Goal: Task Accomplishment & Management: Use online tool/utility

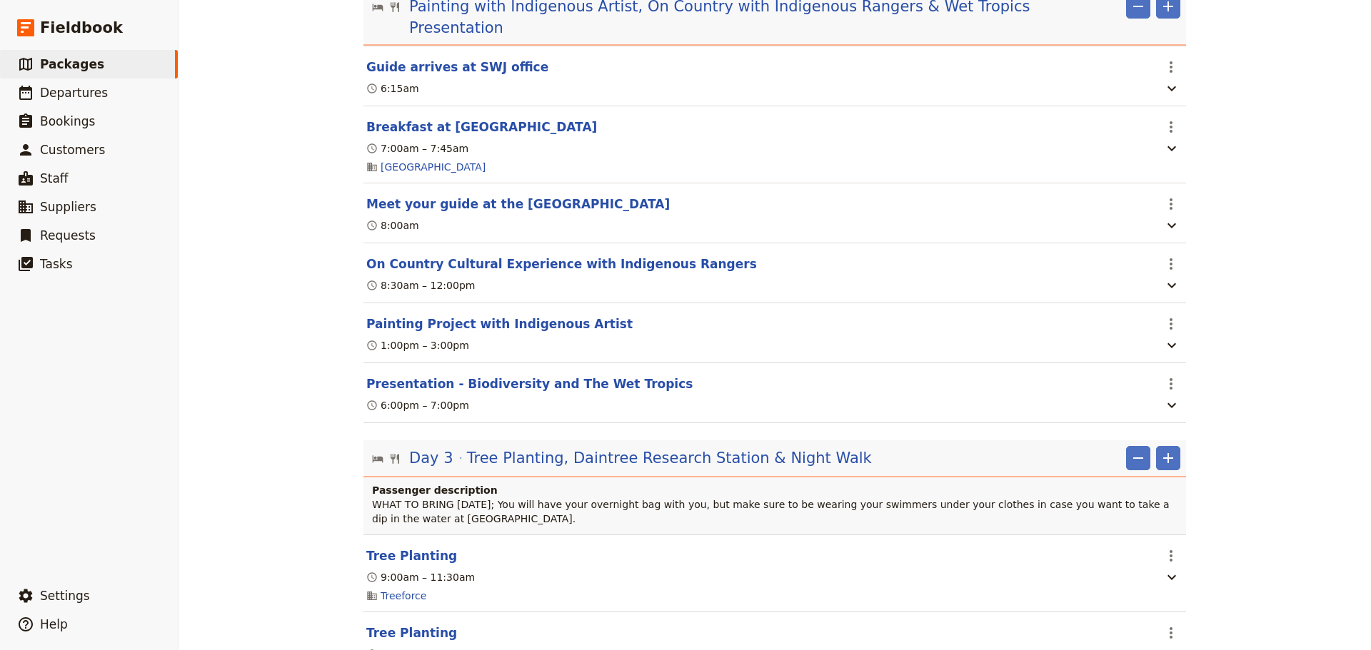
scroll to position [1309, 0]
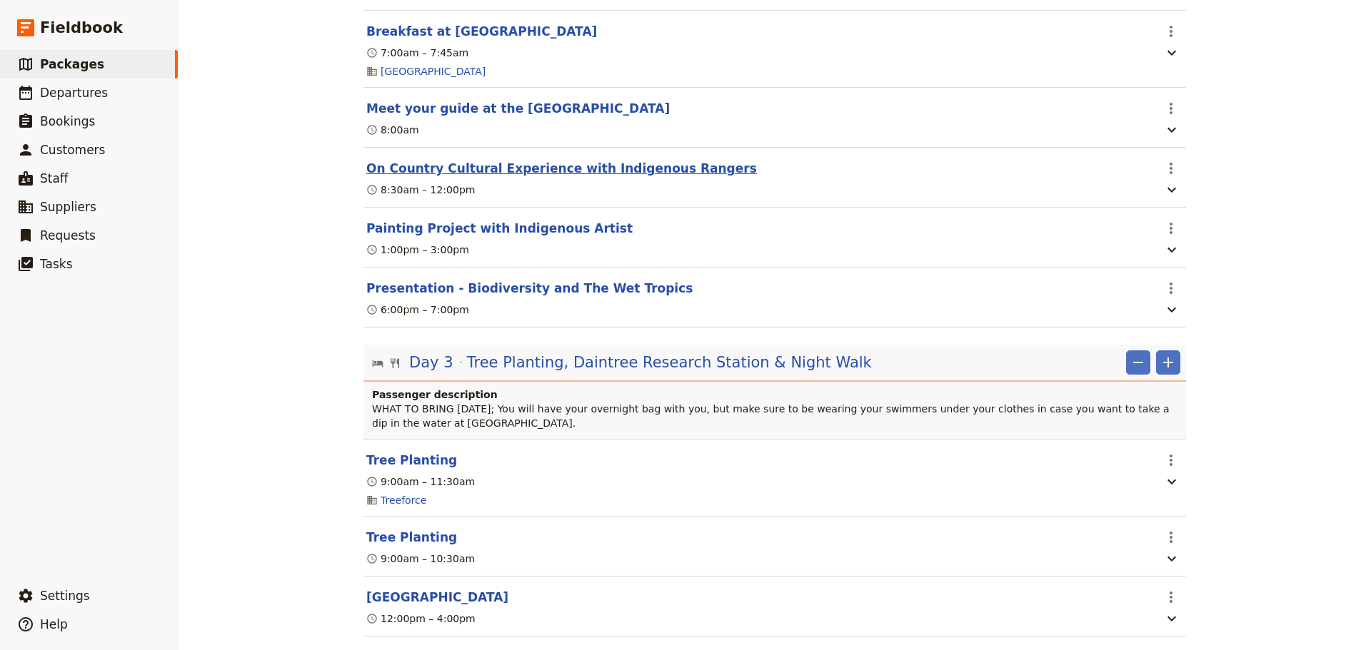
click at [657, 160] on button "On Country Cultural Experience with Indigenous Rangers" at bounding box center [561, 168] width 391 height 17
select select "2"
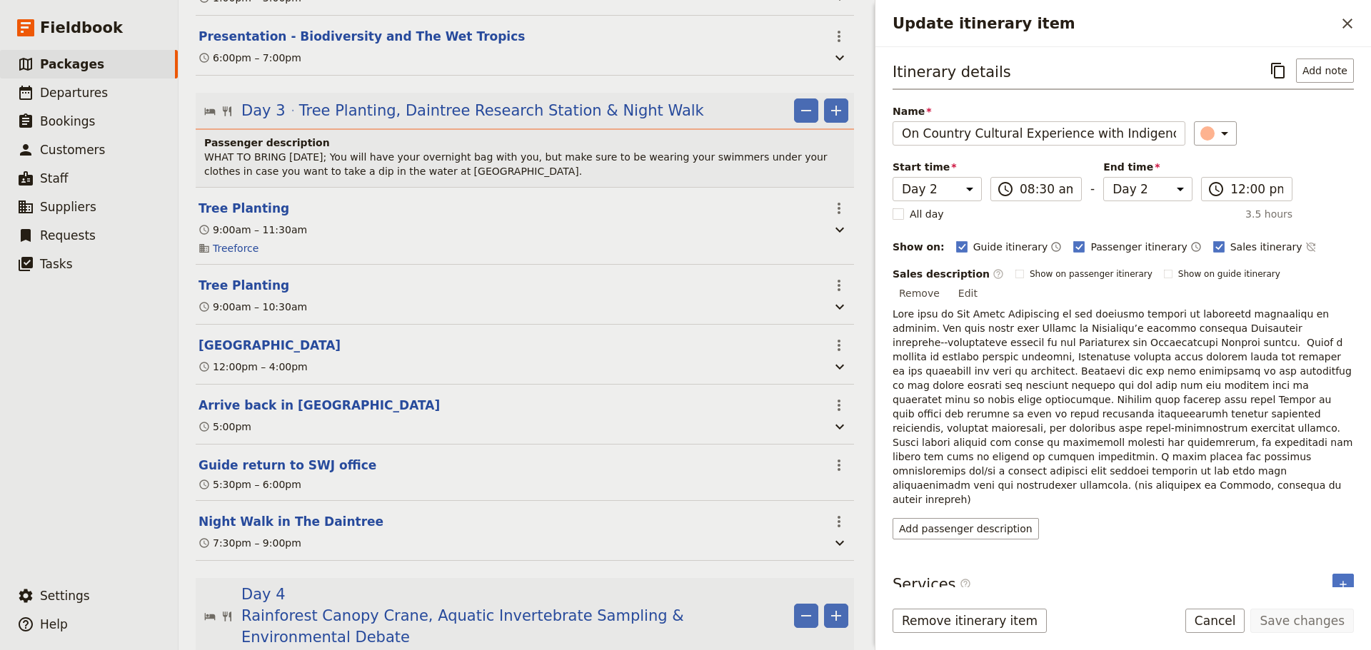
scroll to position [1706, 0]
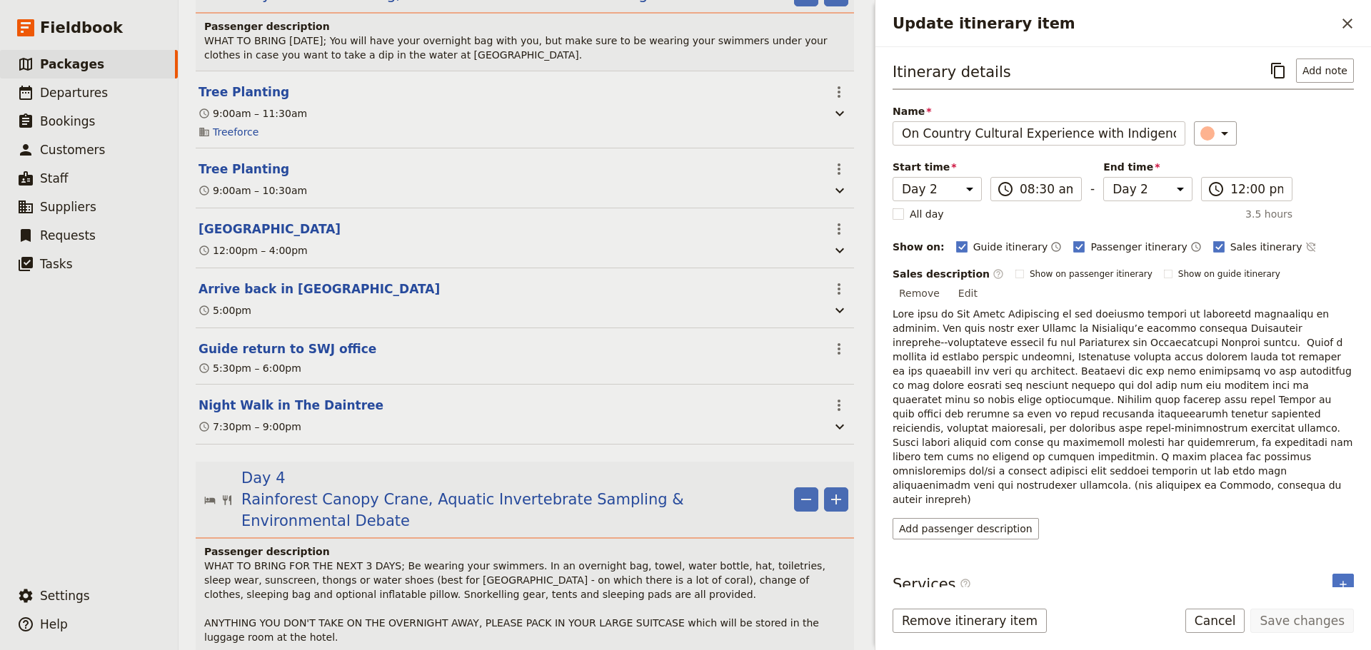
click at [469, 234] on section "[GEOGRAPHIC_DATA] ​ 12:00pm – 4:00pm" at bounding box center [525, 238] width 658 height 60
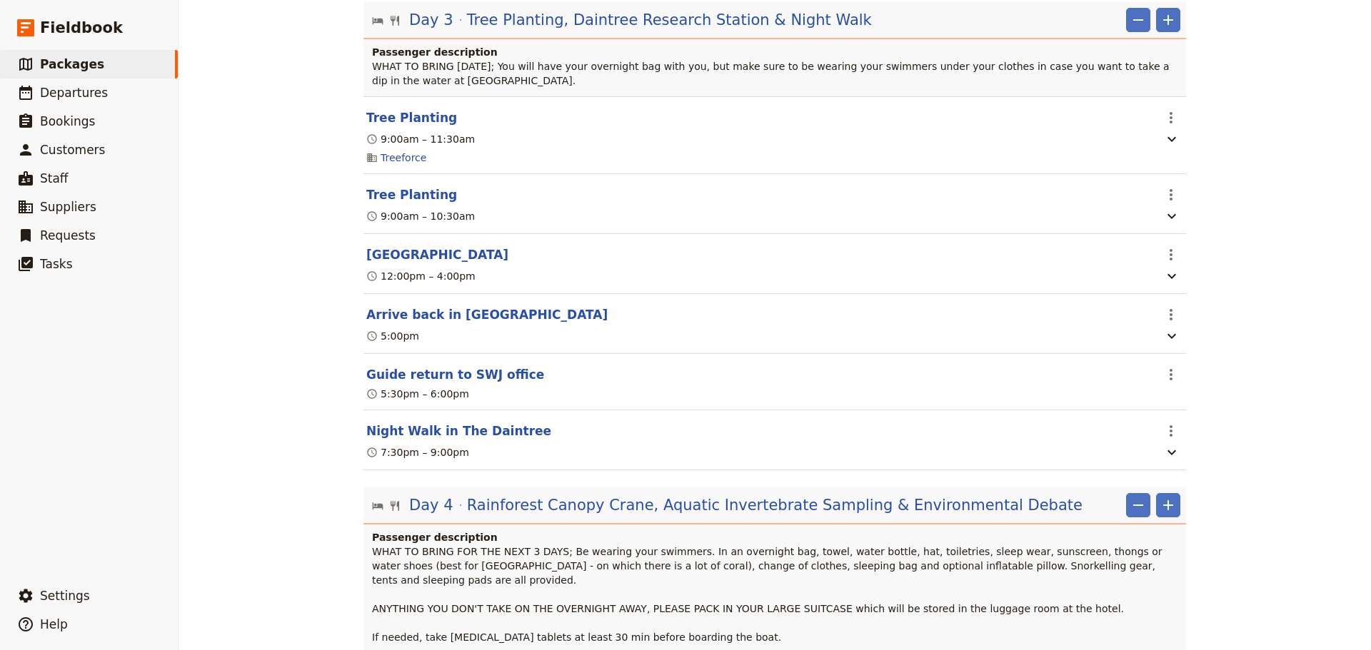
scroll to position [1607, 0]
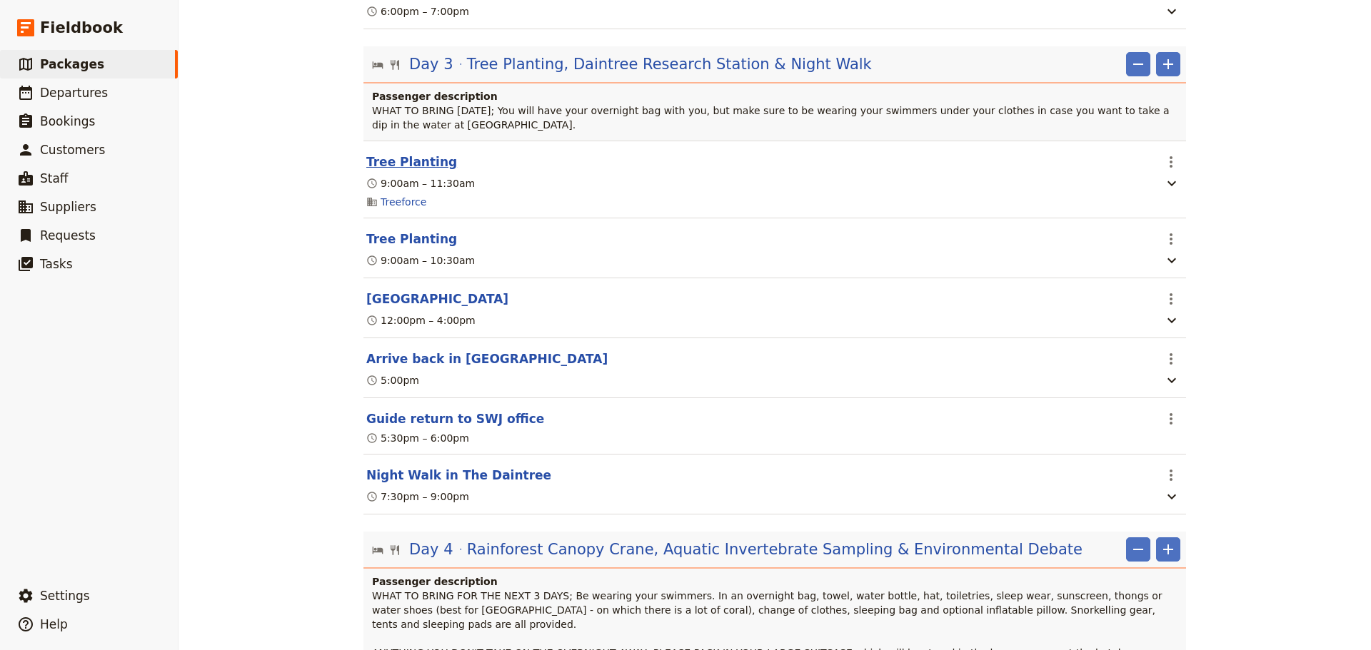
click at [403, 154] on button "Tree Planting" at bounding box center [411, 162] width 91 height 17
select select "3"
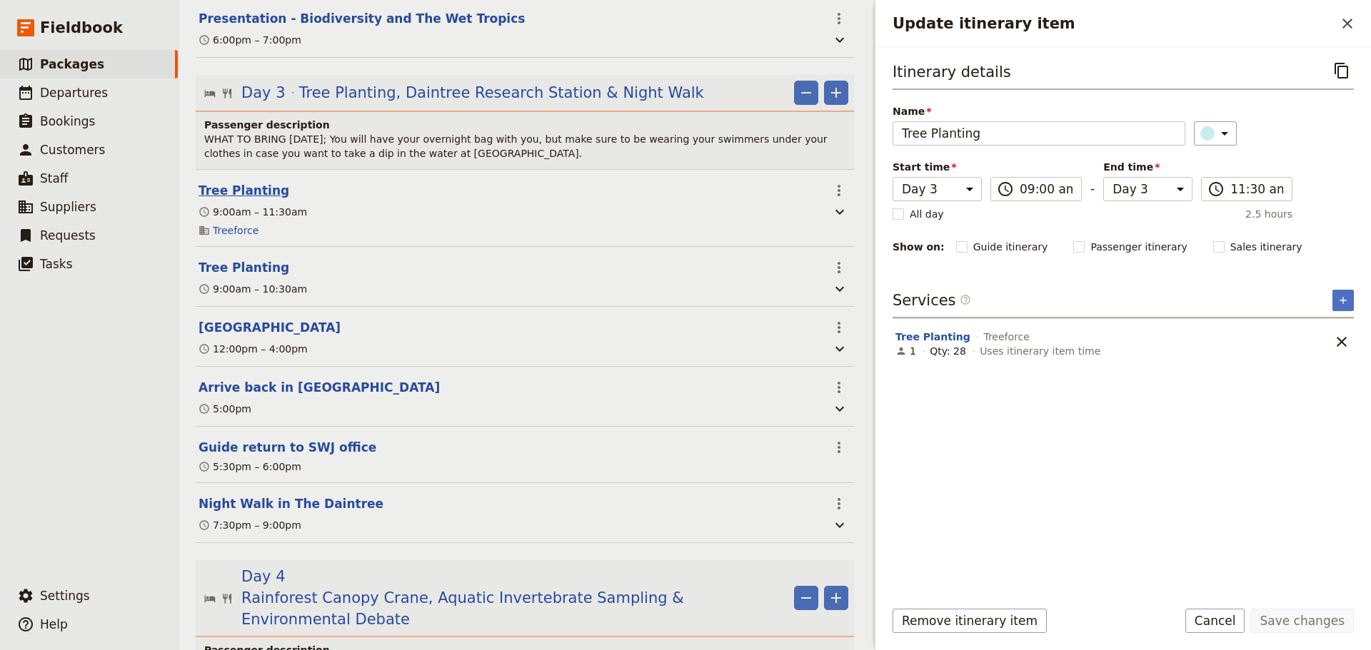
scroll to position [1647, 0]
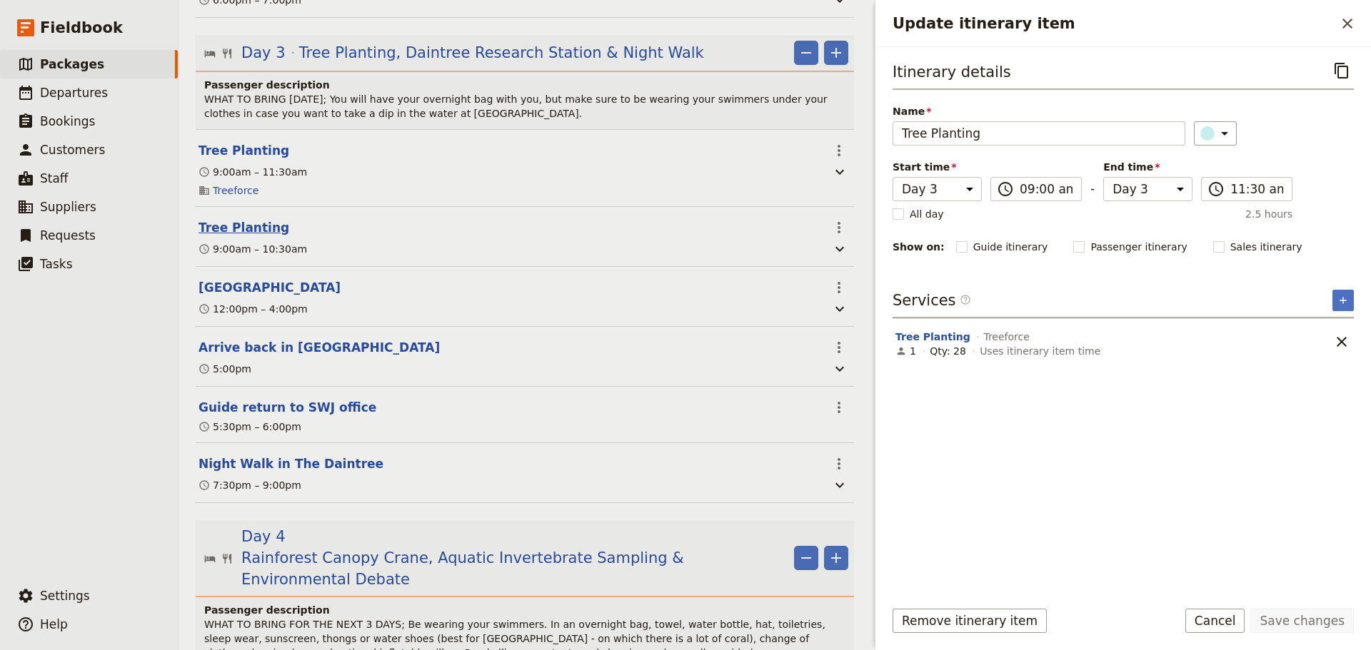
click at [261, 225] on button "Tree Planting" at bounding box center [243, 227] width 91 height 17
select select "3"
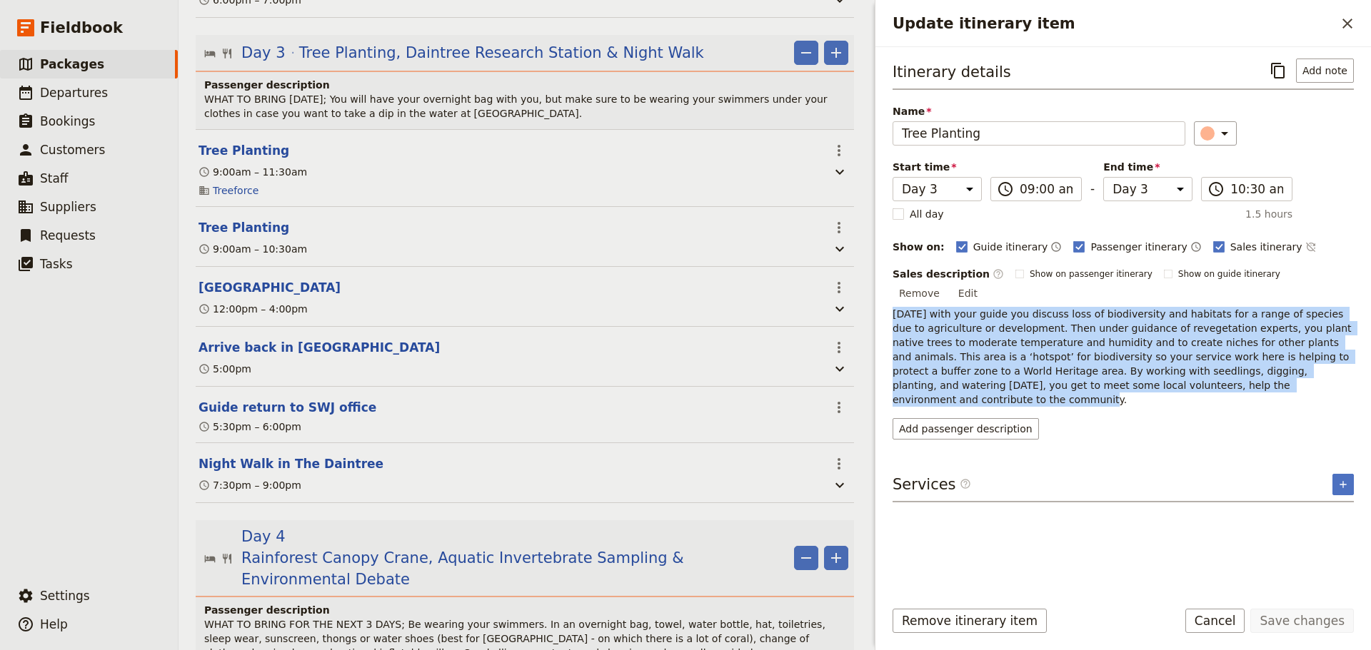
drag, startPoint x: 1228, startPoint y: 371, endPoint x: 877, endPoint y: 294, distance: 359.7
click at [877, 294] on div "Itinerary details ​ Add note Name Tree Planting ​ Start time Day 1 Day 2 Day 3 …" at bounding box center [1123, 317] width 496 height 541
copy p "[DATE] with your guide you discuss loss of biodiversity and habitats for a rang…"
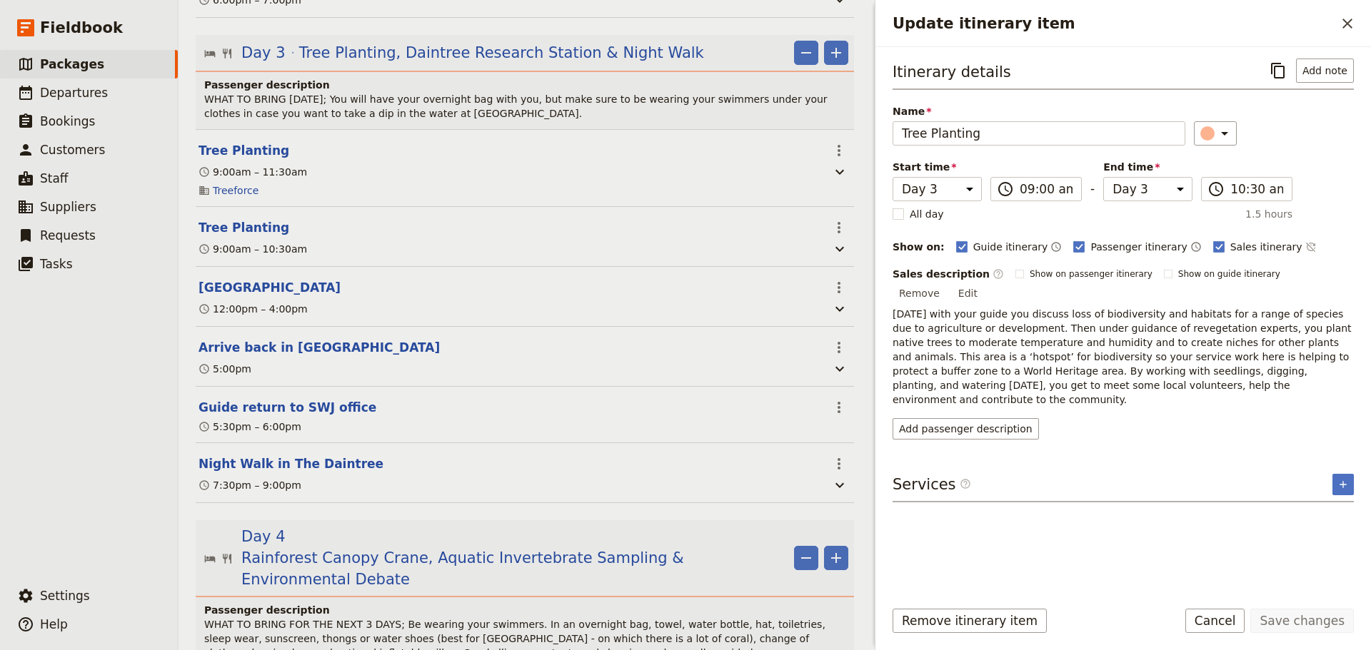
click at [1140, 474] on div "Services ​ ​" at bounding box center [1123, 488] width 461 height 29
click at [1232, 630] on button "Cancel" at bounding box center [1215, 621] width 60 height 24
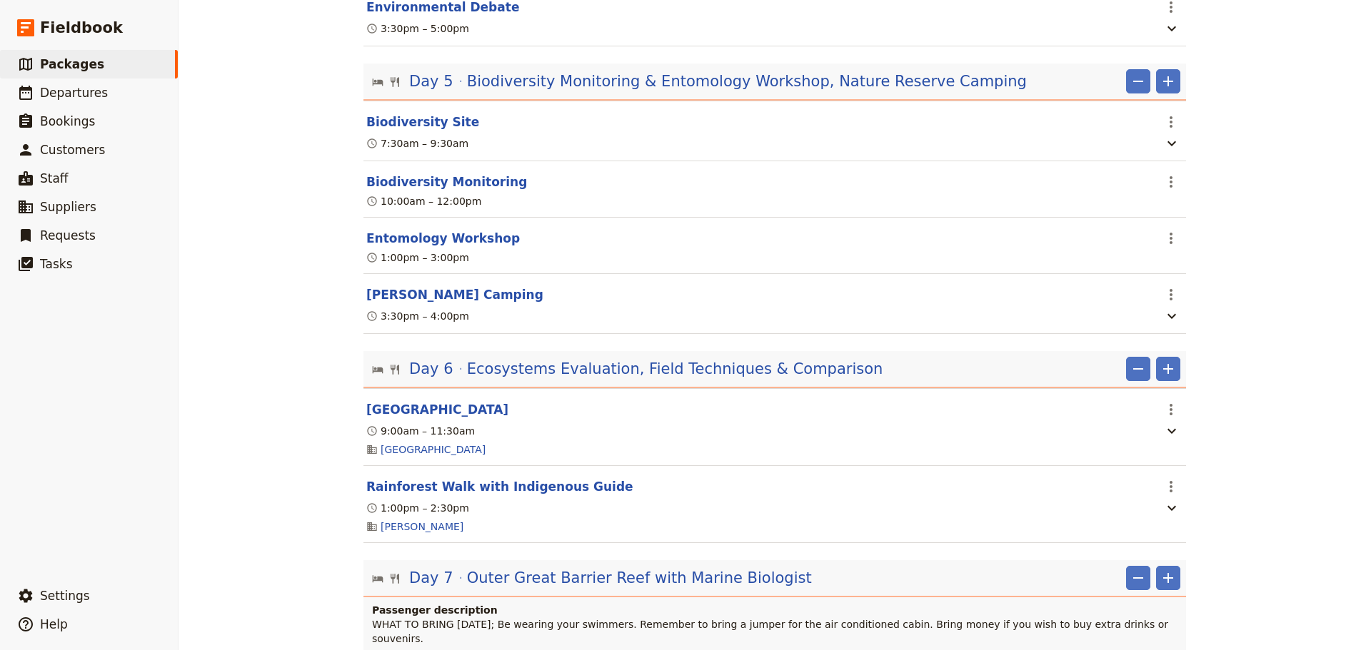
scroll to position [2380, 0]
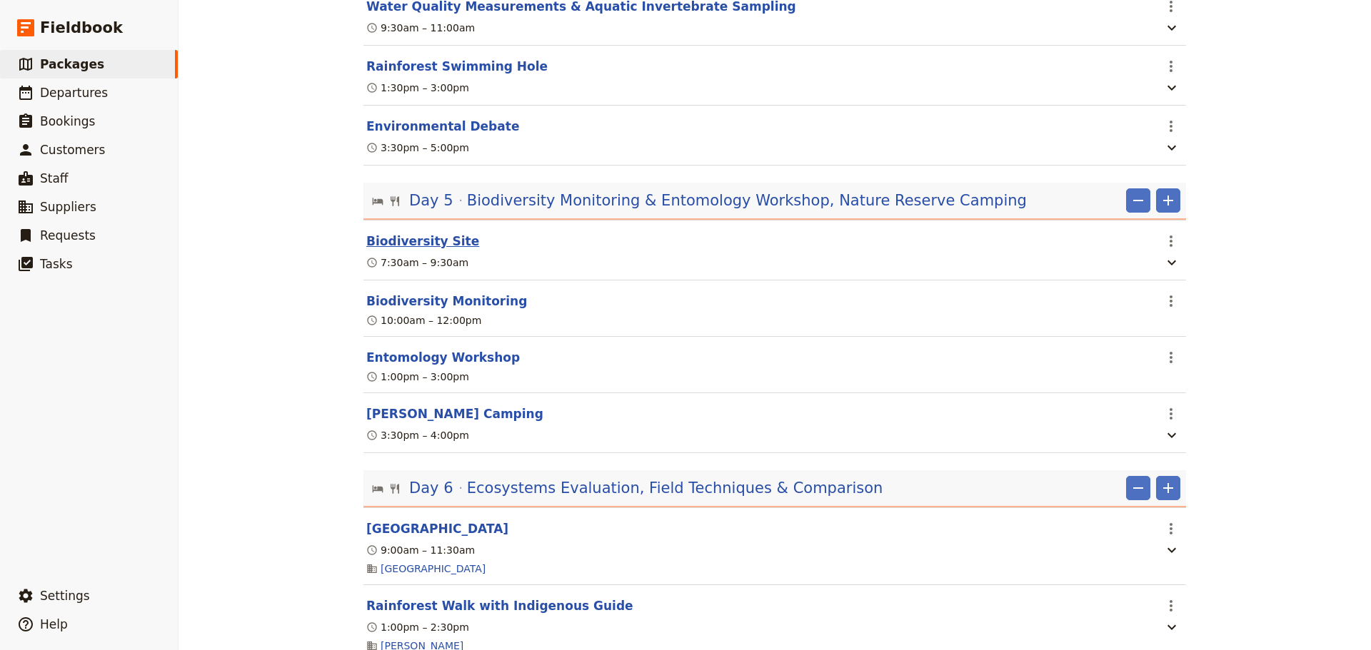
click at [424, 233] on button "Biodiversity Site" at bounding box center [422, 241] width 113 height 17
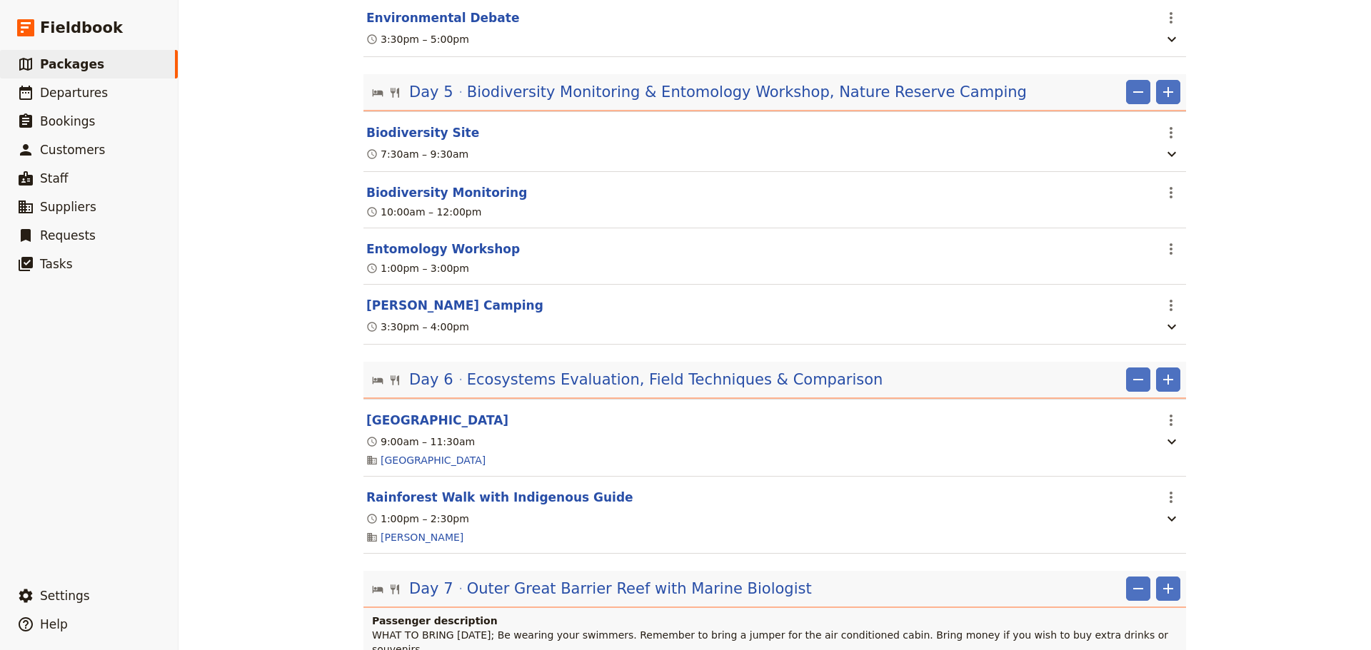
select select "5"
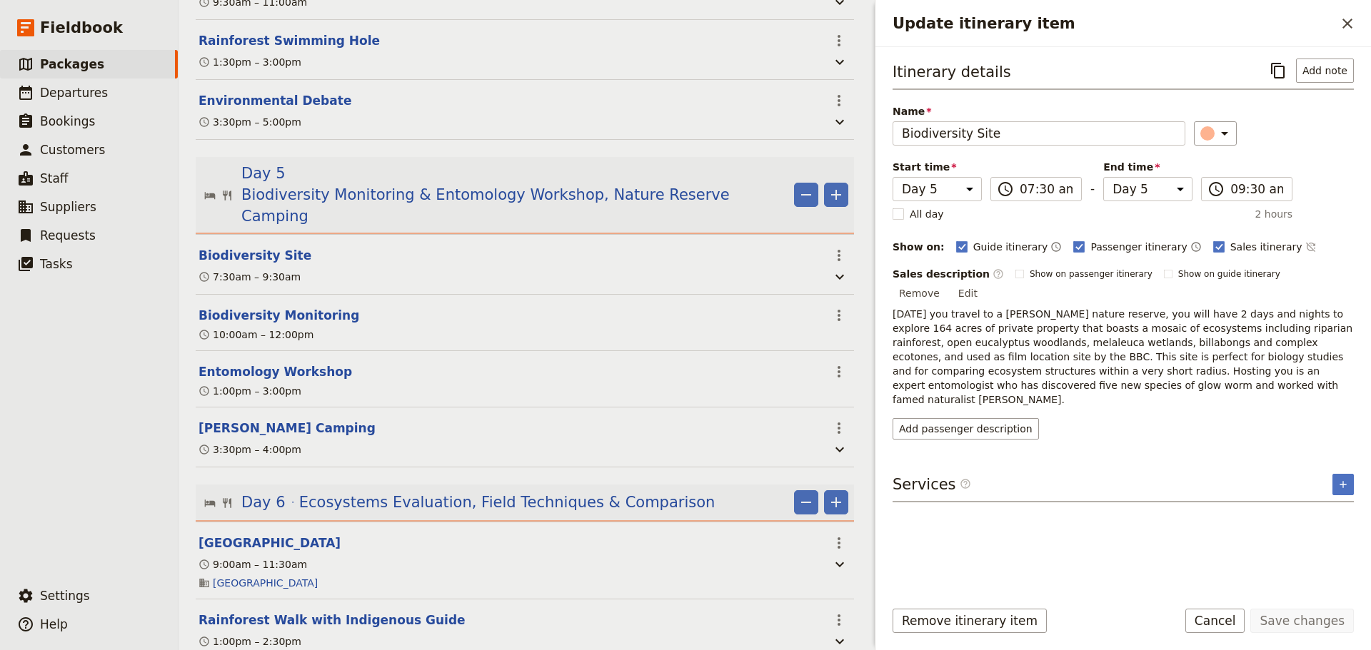
click at [1115, 308] on p "[DATE] you travel to a [PERSON_NAME] nature reserve, you will have 2 days and n…" at bounding box center [1123, 357] width 461 height 100
click at [1086, 307] on p "[DATE] you travel to a [PERSON_NAME] nature reserve, you will have 2 days and n…" at bounding box center [1123, 357] width 461 height 100
click at [1095, 307] on p "[DATE] you travel to a [PERSON_NAME] nature reserve, you will have 2 days and n…" at bounding box center [1123, 357] width 461 height 100
click at [984, 283] on button "Edit" at bounding box center [968, 293] width 32 height 21
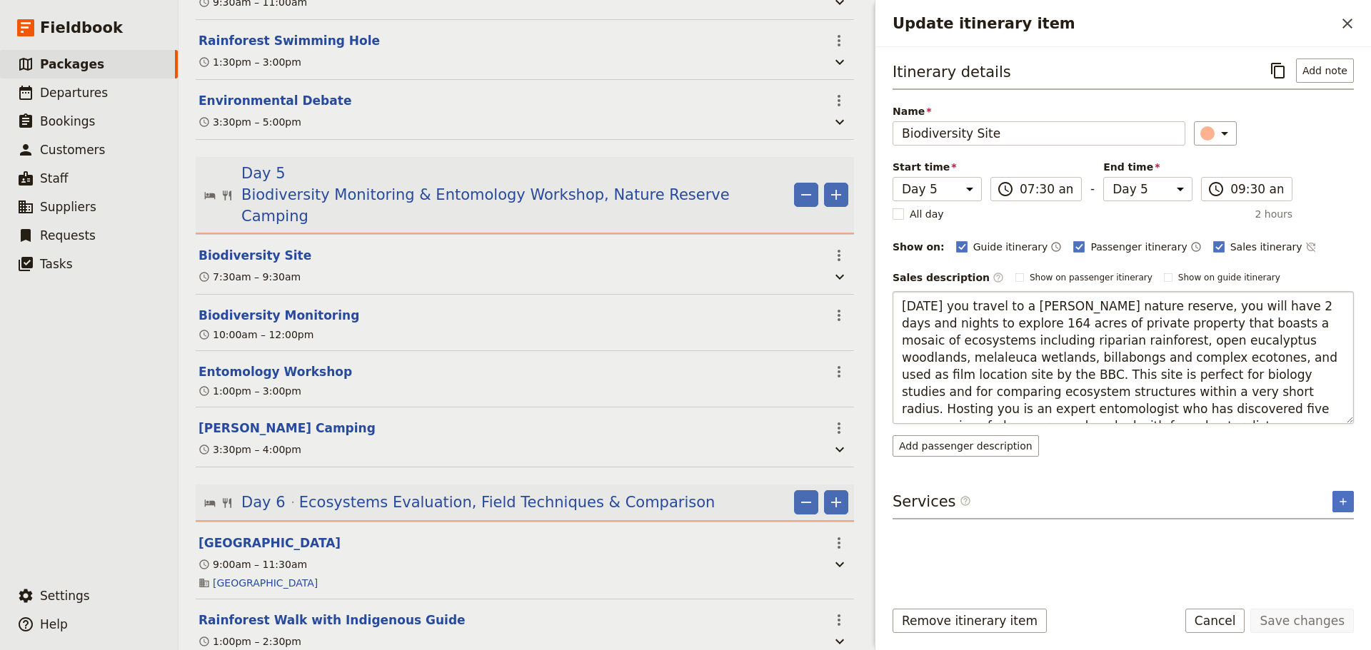
click at [1169, 308] on textarea "[DATE] you travel to a [PERSON_NAME] nature reserve, you will have 2 days and n…" at bounding box center [1123, 357] width 461 height 133
drag, startPoint x: 1198, startPoint y: 310, endPoint x: 1129, endPoint y: 309, distance: 69.3
click at [1129, 309] on textarea "[DATE] you travel to a [PERSON_NAME] nature reserve, you will have 2 days and n…" at bounding box center [1123, 357] width 461 height 133
drag, startPoint x: 1257, startPoint y: 306, endPoint x: 1242, endPoint y: 301, distance: 15.6
click at [1242, 301] on textarea "[DATE] you travel to a [PERSON_NAME] nature reserve, for 2 days and nights to e…" at bounding box center [1123, 357] width 461 height 133
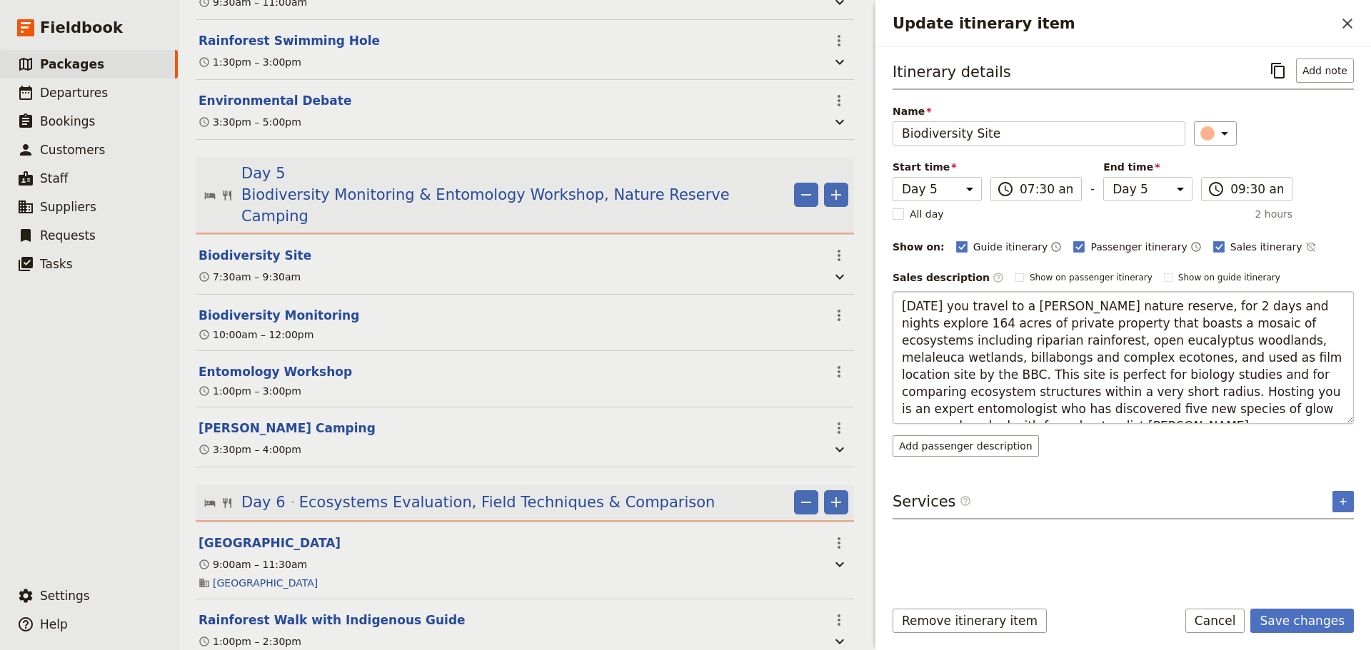
click at [1282, 306] on textarea "[DATE] you travel to a [PERSON_NAME] nature reserve, for 2 days and nights expl…" at bounding box center [1123, 357] width 461 height 133
drag, startPoint x: 1152, startPoint y: 401, endPoint x: 1195, endPoint y: 359, distance: 60.6
click at [1152, 399] on textarea "[DATE] you travel to a [PERSON_NAME] nature reserve, for 2 days and nights expl…" at bounding box center [1123, 357] width 461 height 133
click at [1285, 313] on textarea "[DATE] you travel to a [PERSON_NAME] nature reserve, for 2 days and nights expl…" at bounding box center [1123, 357] width 461 height 133
click at [1284, 309] on textarea "[DATE] you travel to a [PERSON_NAME] nature reserve, for 2 days and nights expl…" at bounding box center [1123, 357] width 461 height 133
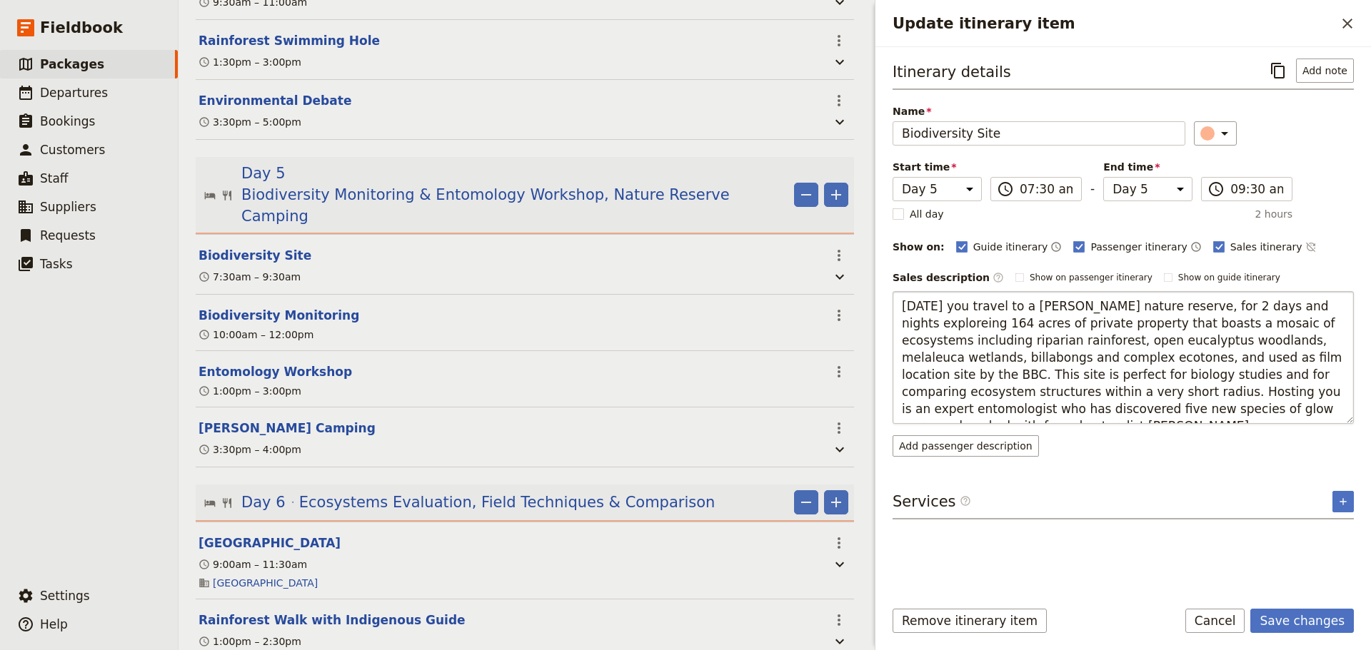
click at [1286, 305] on textarea "[DATE] you travel to a [PERSON_NAME] nature reserve, for 2 days and nights expl…" at bounding box center [1123, 357] width 461 height 133
click at [1284, 307] on textarea "[DATE] you travel to a [PERSON_NAME] nature reserve, for 2 days and nights expl…" at bounding box center [1123, 357] width 461 height 133
click at [1276, 345] on textarea "[DATE] you travel to a [PERSON_NAME] nature reserve, for 2 days and nights expl…" at bounding box center [1123, 357] width 461 height 133
click at [1282, 308] on textarea "[DATE] you travel to a [PERSON_NAME] nature reserve, for 2 days and nights expl…" at bounding box center [1123, 357] width 461 height 133
click at [1156, 307] on textarea "[DATE] you travel to a [PERSON_NAME] nature reserve, for 2 days and nights expl…" at bounding box center [1123, 357] width 461 height 133
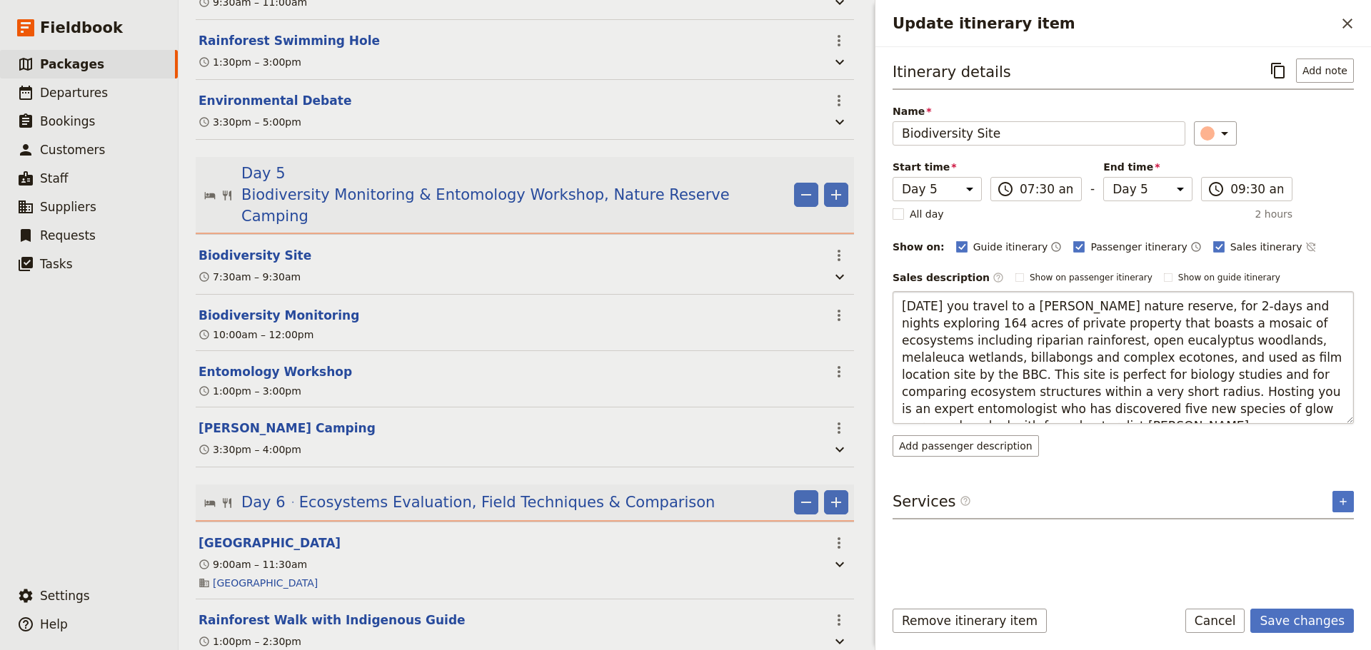
click at [1292, 412] on textarea "[DATE] you travel to a [PERSON_NAME] nature reserve, for 2-days and nights expl…" at bounding box center [1123, 357] width 461 height 133
click at [1128, 303] on textarea "[DATE] you travel to a [PERSON_NAME] nature reserve, for 2-days and nights expl…" at bounding box center [1123, 357] width 461 height 133
click at [1228, 358] on textarea "[DATE] you travel to a [PERSON_NAME] nature reserve for 2-days and nights explo…" at bounding box center [1123, 357] width 461 height 133
click at [1281, 416] on textarea "[DATE] you travel to a [PERSON_NAME] nature reserve for 2-days and nights explo…" at bounding box center [1123, 357] width 461 height 133
click at [1302, 403] on textarea "[DATE] you travel to a [PERSON_NAME] nature reserve for 2-days and nights explo…" at bounding box center [1123, 357] width 461 height 133
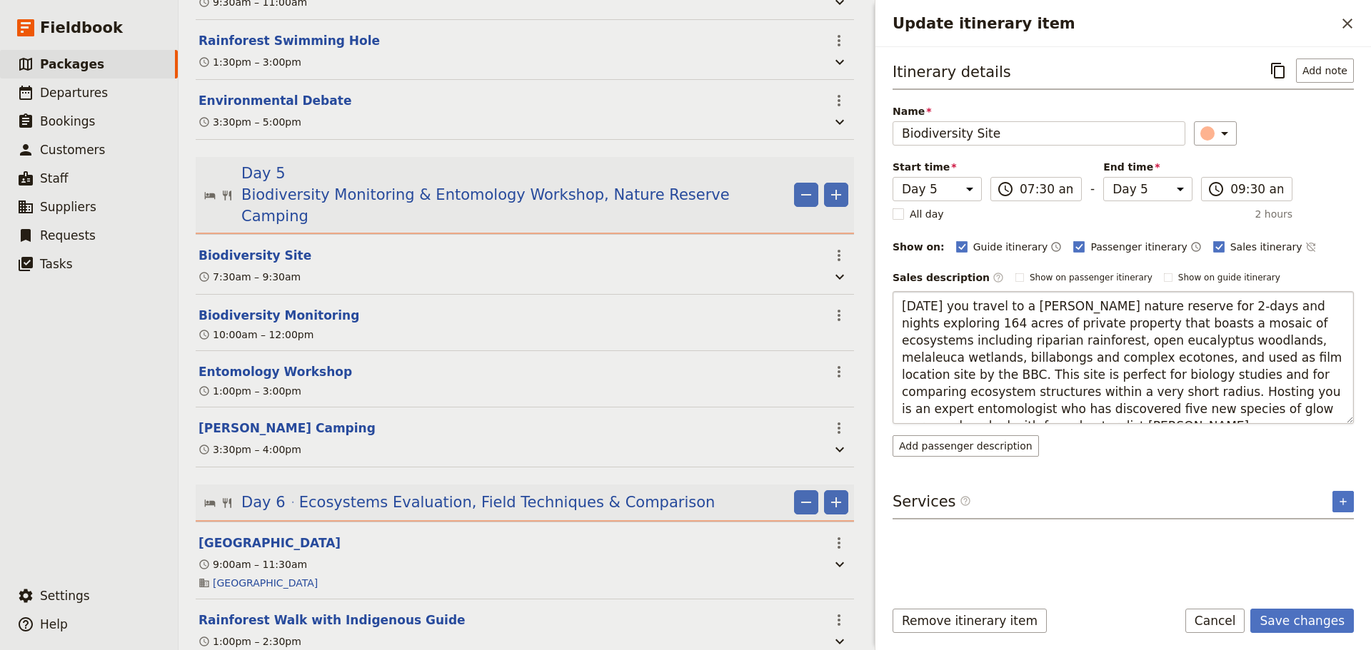
drag, startPoint x: 1265, startPoint y: 406, endPoint x: 1277, endPoint y: 406, distance: 12.2
click at [1267, 406] on textarea "[DATE] you travel to a [PERSON_NAME] nature reserve for 2-days and nights explo…" at bounding box center [1123, 357] width 461 height 133
click at [1001, 356] on textarea "[DATE] you travel to a [PERSON_NAME] nature reserve for 2-days and nights explo…" at bounding box center [1123, 357] width 461 height 133
type textarea "[DATE] you travel to a [PERSON_NAME] nature reserve for 2-days and nights explo…"
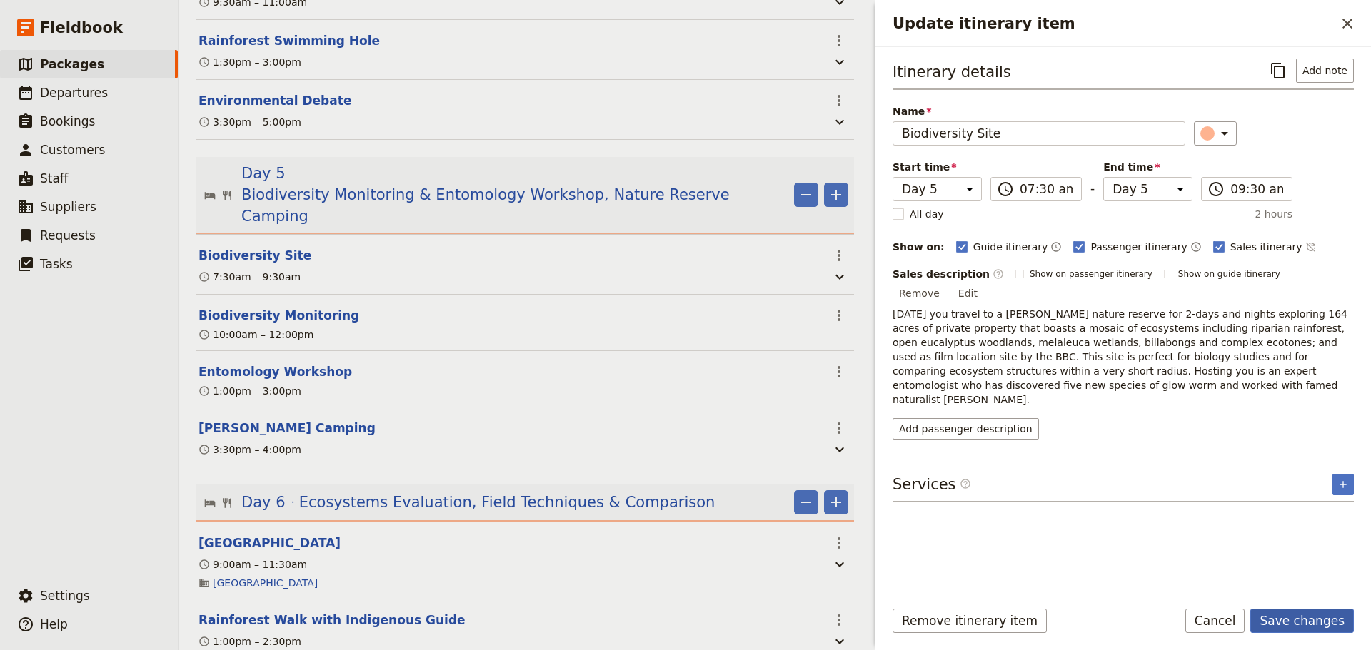
click at [1289, 620] on button "Save changes" at bounding box center [1302, 621] width 104 height 24
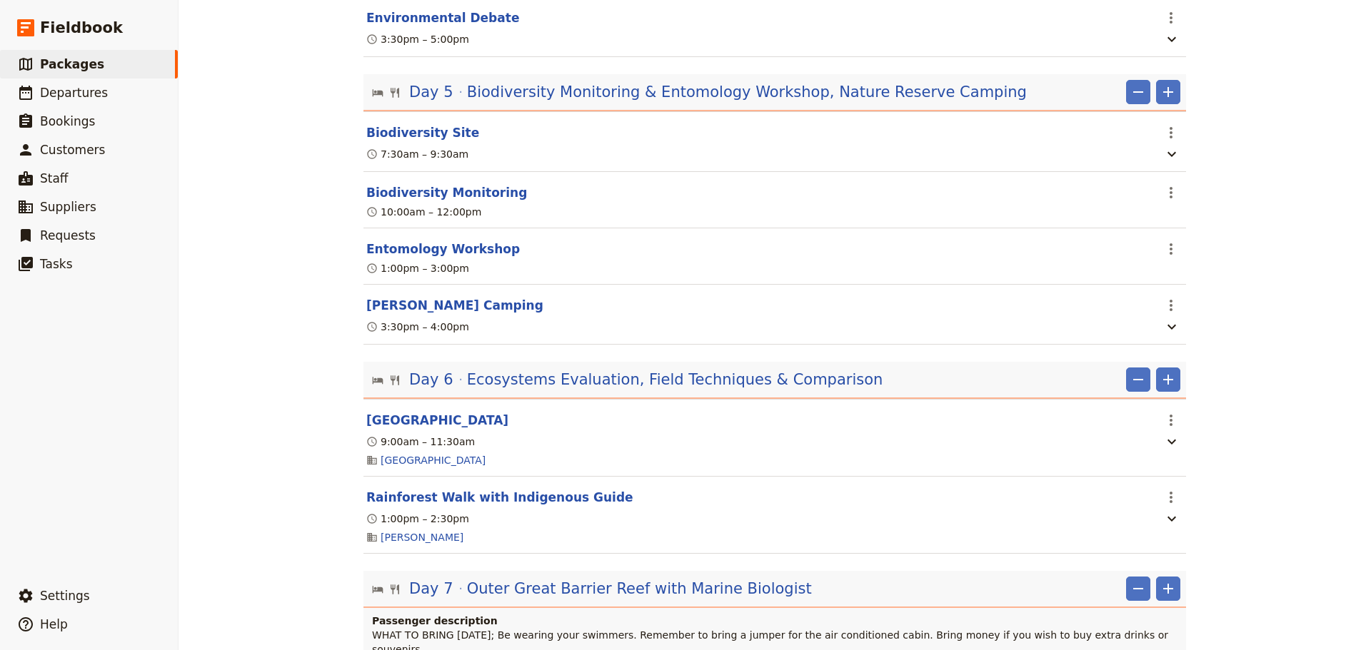
scroll to position [2380, 0]
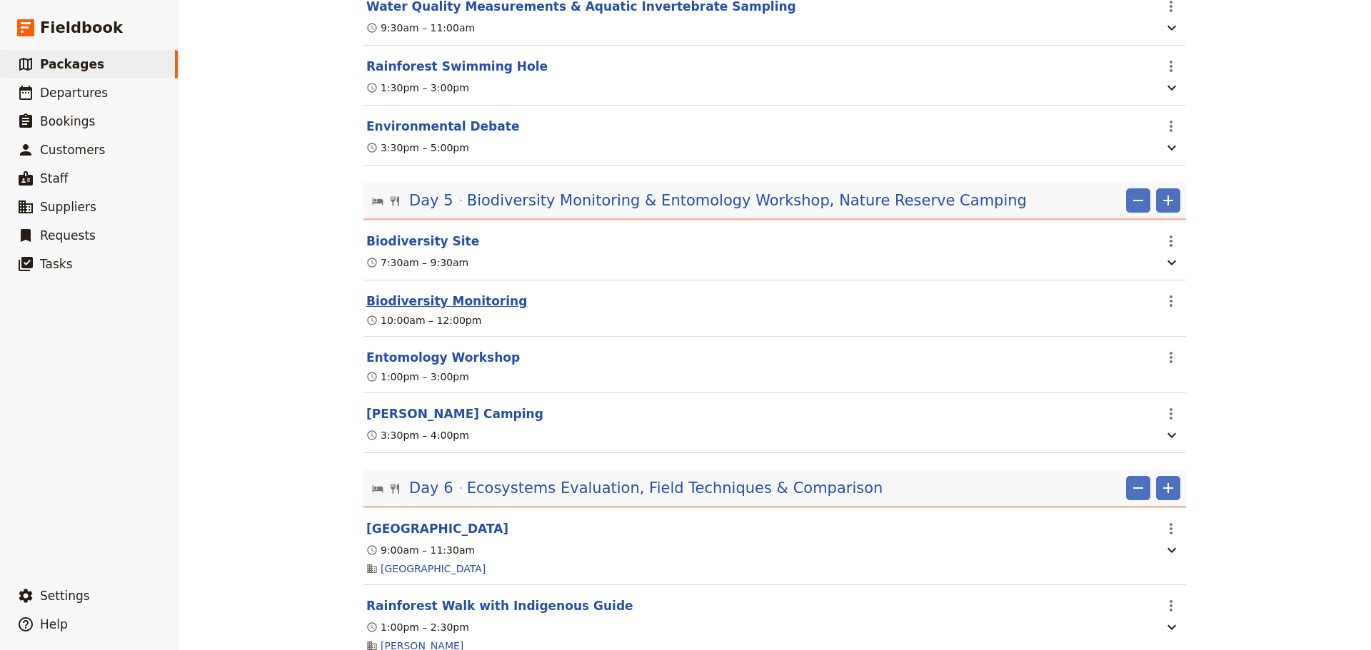
click at [451, 293] on button "Biodiversity Monitoring" at bounding box center [446, 301] width 161 height 17
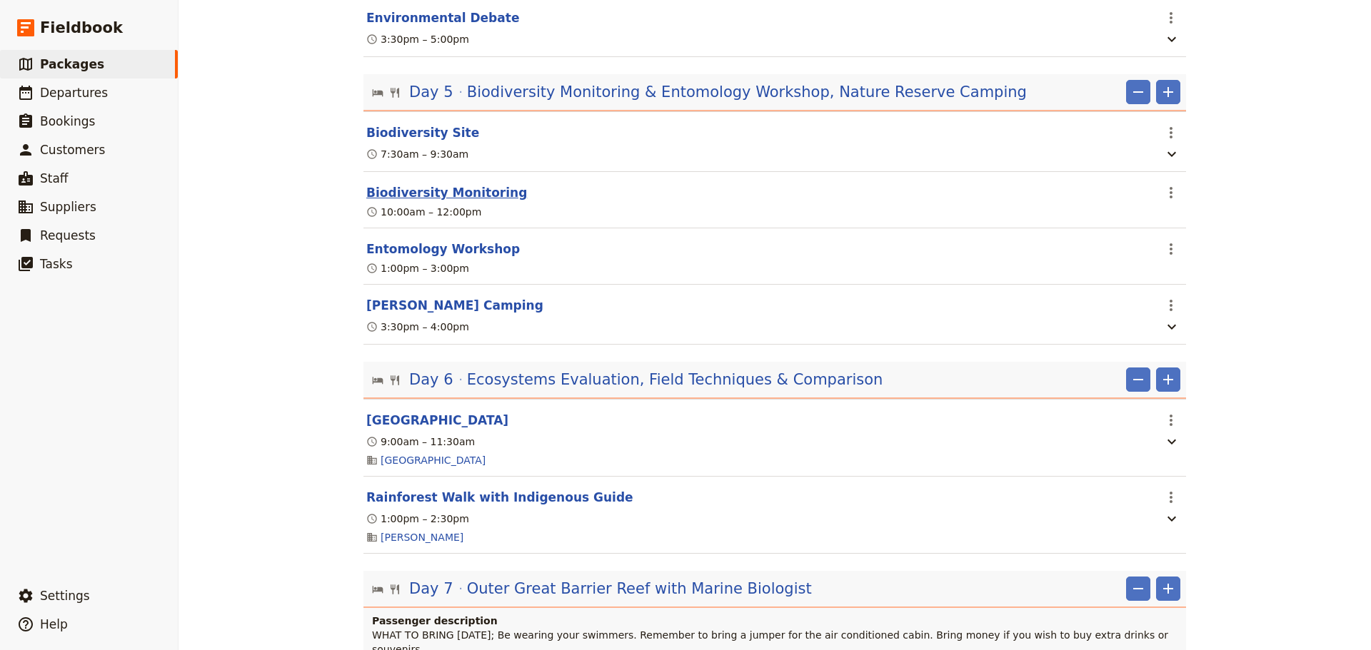
select select "5"
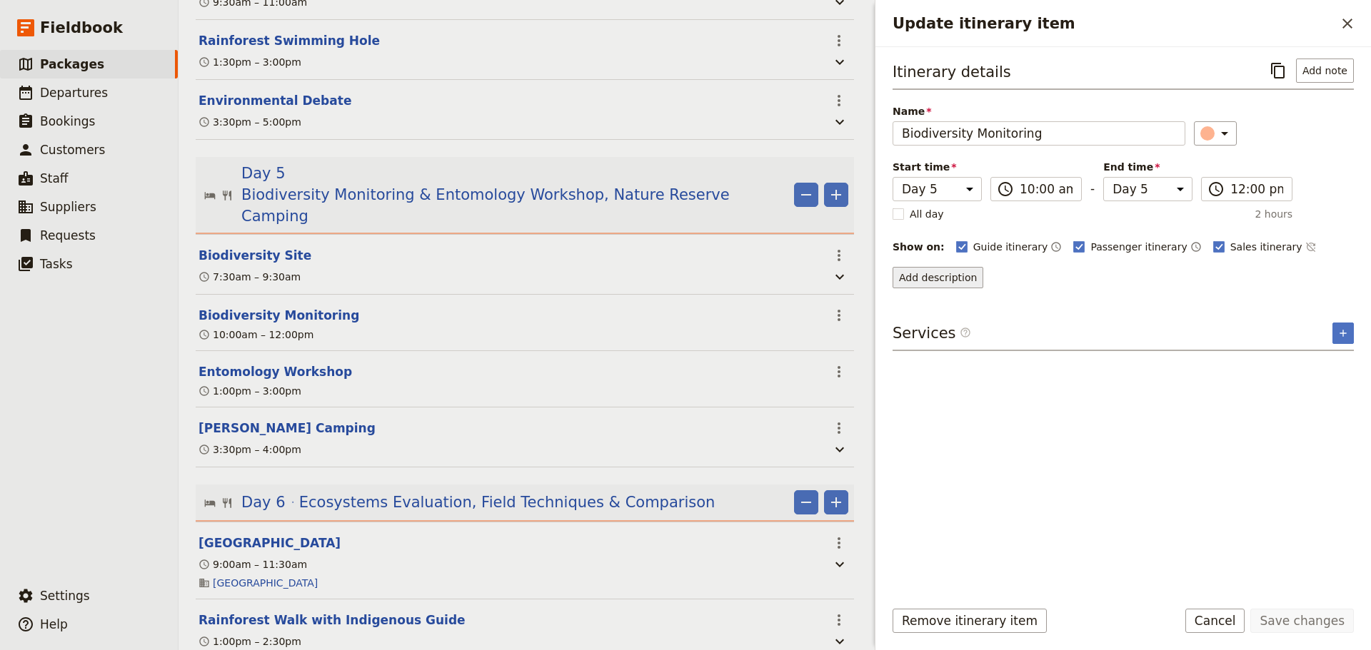
click at [928, 276] on button "Add description" at bounding box center [938, 277] width 91 height 21
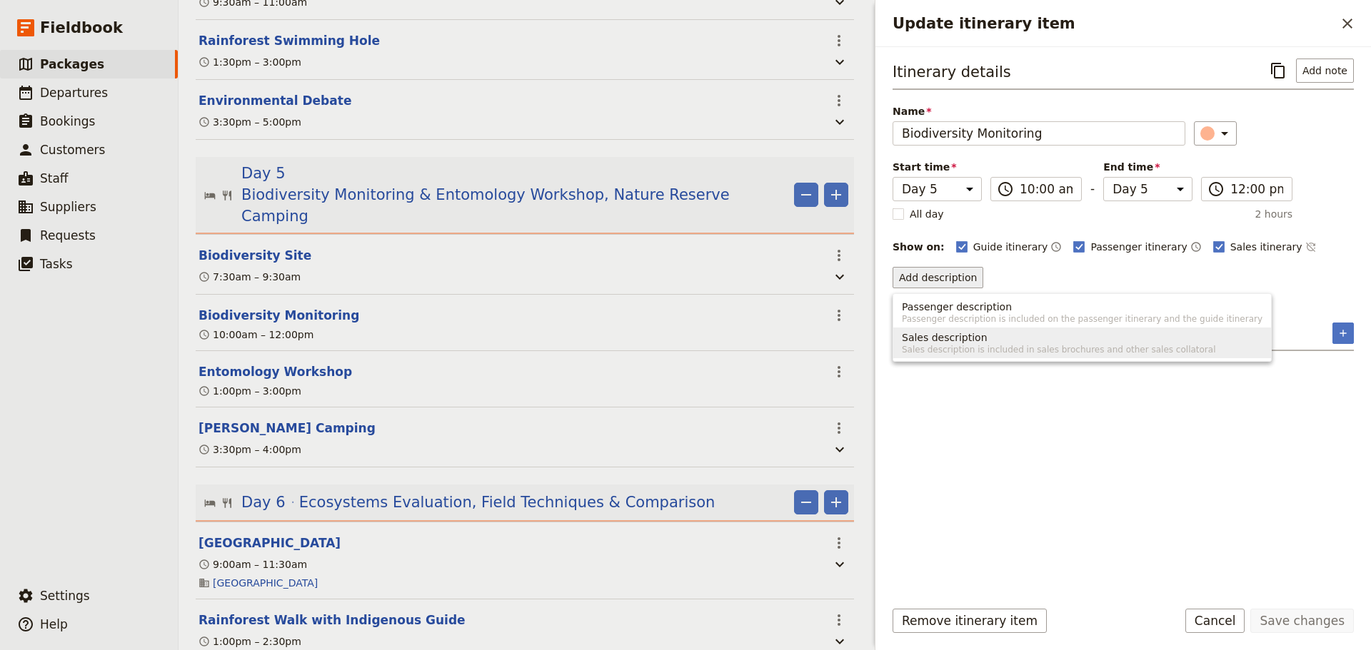
click at [997, 348] on span "Sales description is included in sales brochures and other sales collatoral" at bounding box center [1082, 349] width 361 height 11
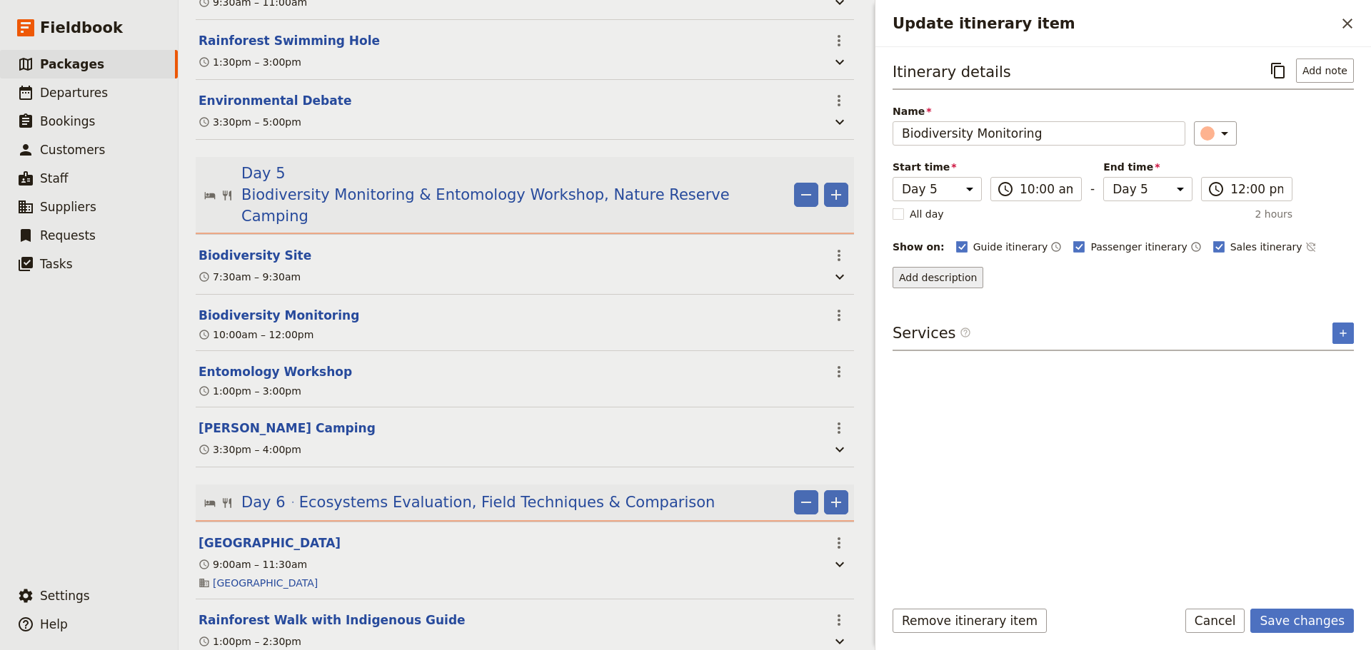
click at [944, 280] on button "Add description" at bounding box center [938, 277] width 91 height 21
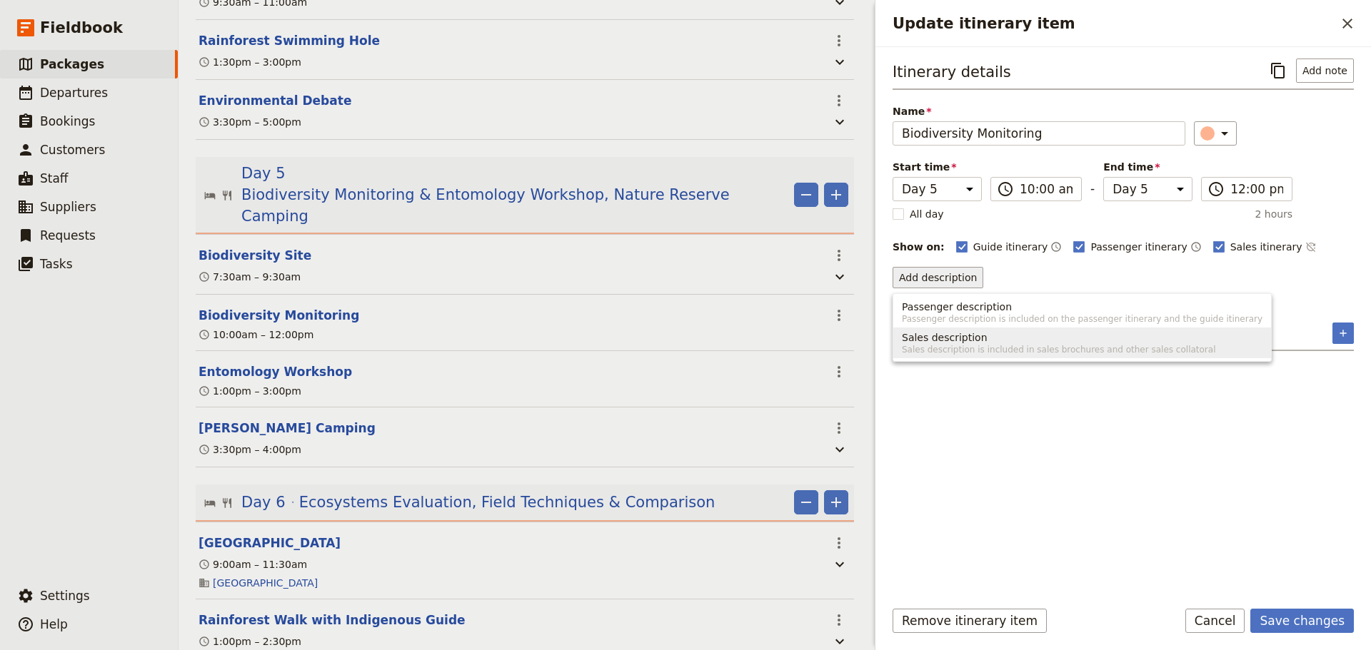
click at [954, 351] on span "Sales description is included in sales brochures and other sales collatoral" at bounding box center [1082, 349] width 361 height 11
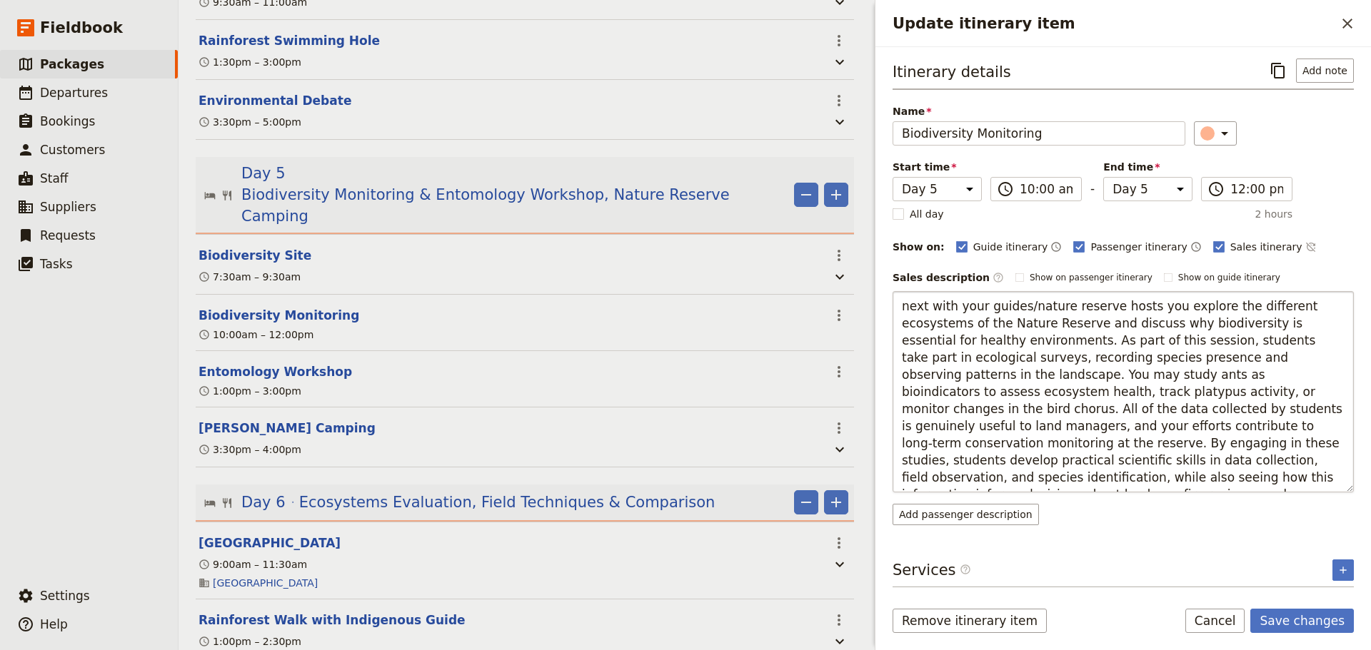
click at [906, 311] on textarea "next with your guides/nature reserve hosts you explore the different ecosystems…" at bounding box center [1123, 391] width 461 height 201
click at [1021, 306] on textarea "Next with your guides/nature reserve hosts you explore the different ecosystems…" at bounding box center [1123, 391] width 461 height 201
click at [1012, 324] on textarea "Next with your guide and nature reserve hosts you explore the different ecosyst…" at bounding box center [1123, 391] width 461 height 201
drag, startPoint x: 1073, startPoint y: 321, endPoint x: 1002, endPoint y: 320, distance: 71.4
click at [1002, 320] on textarea "Next with your guide and nature reserve hosts you explore the different ecosyst…" at bounding box center [1123, 391] width 461 height 201
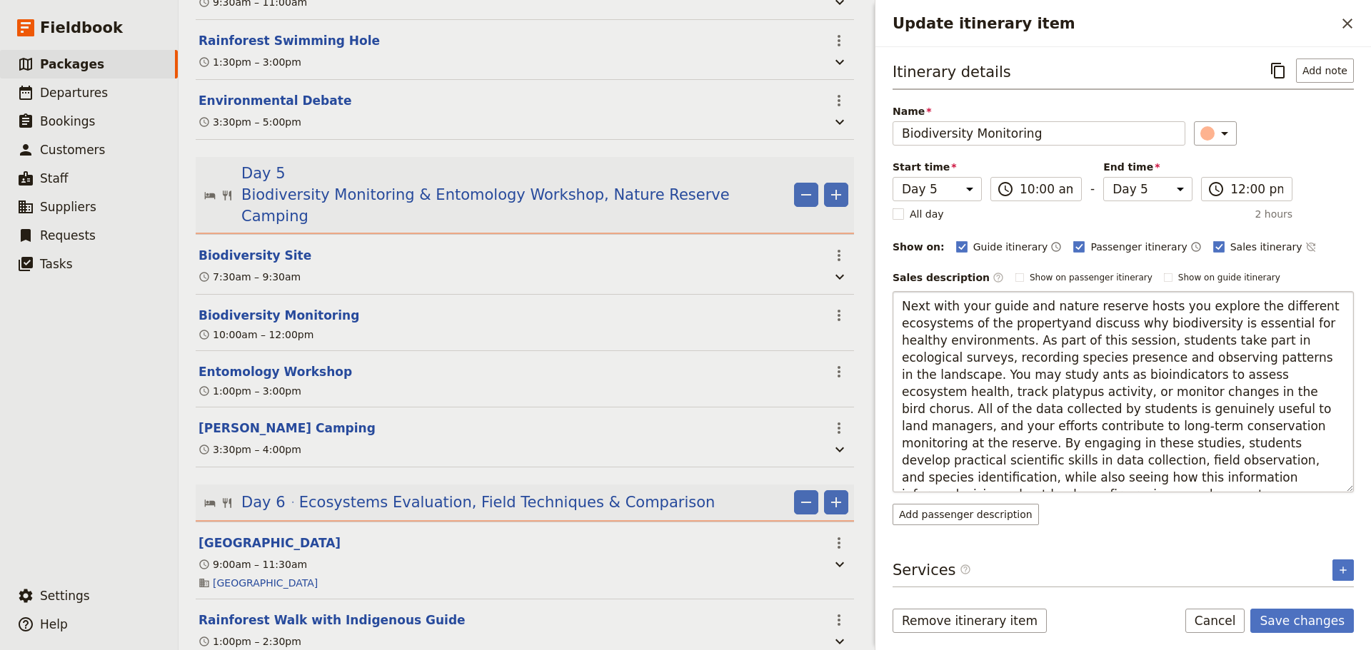
type textarea "Next with your guide and nature reserve hosts you explore the different ecosyst…"
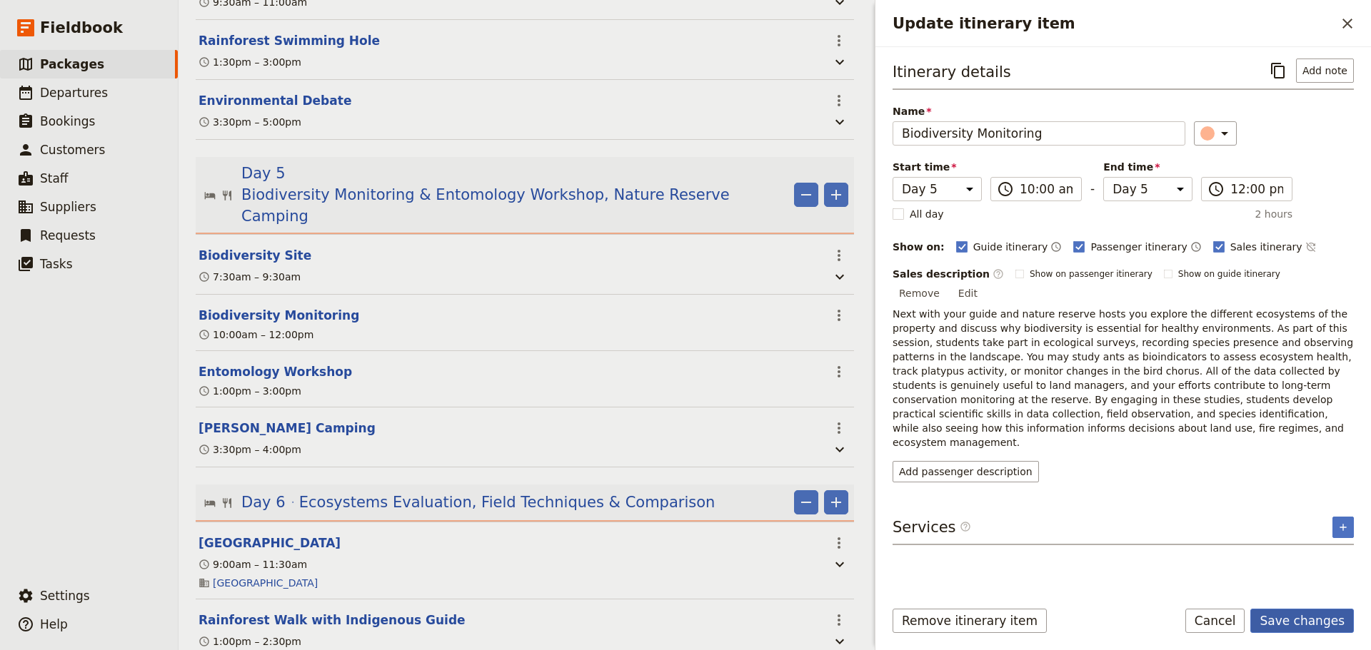
click at [1310, 625] on button "Save changes" at bounding box center [1302, 621] width 104 height 24
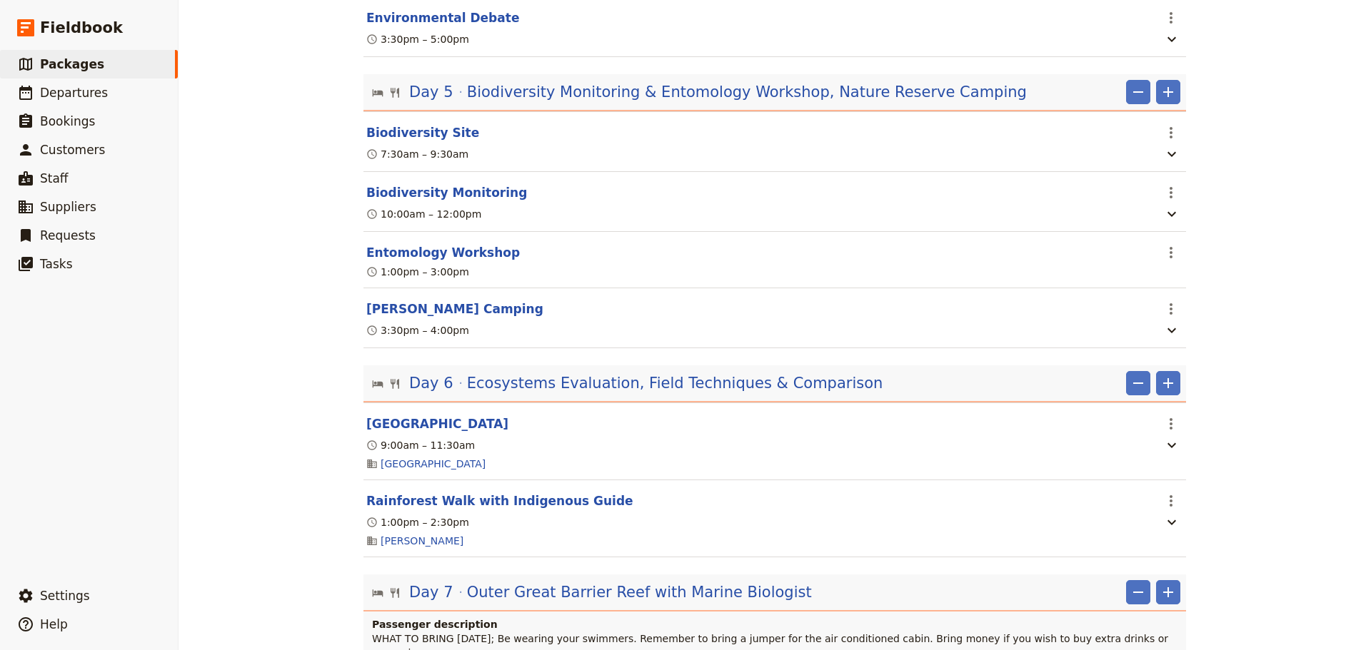
scroll to position [2380, 0]
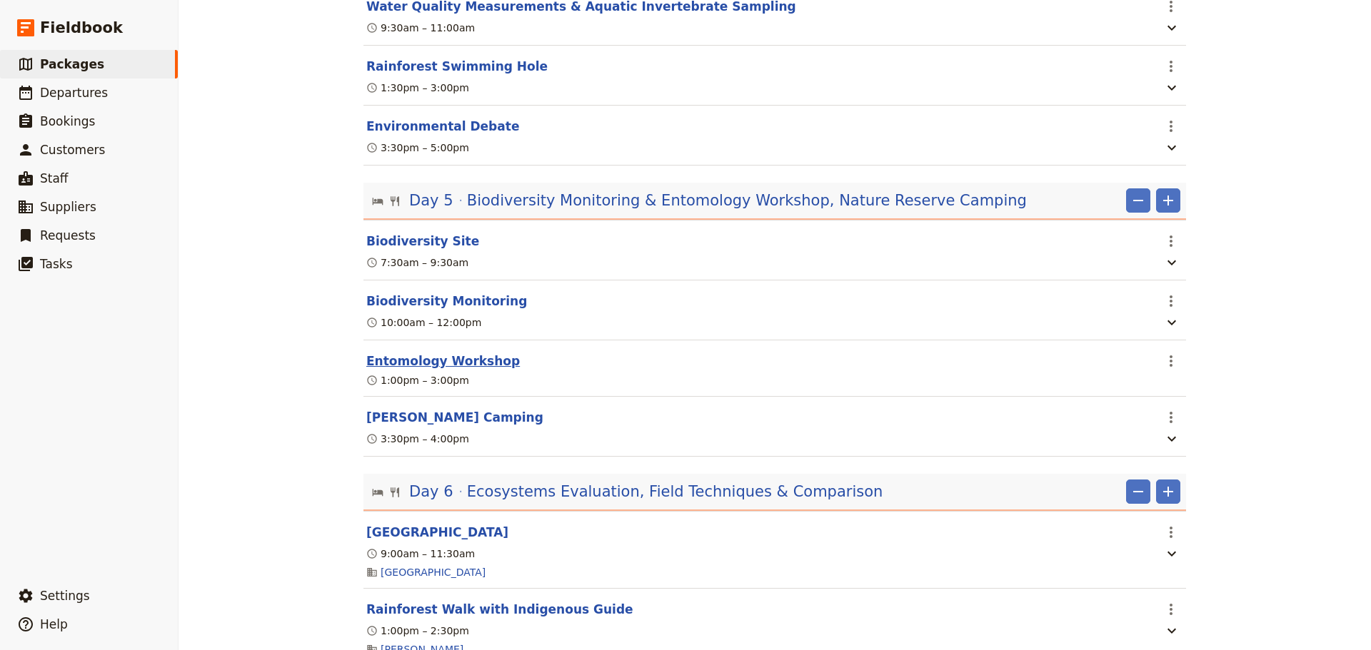
click at [459, 353] on button "Entomology Workshop" at bounding box center [443, 361] width 154 height 17
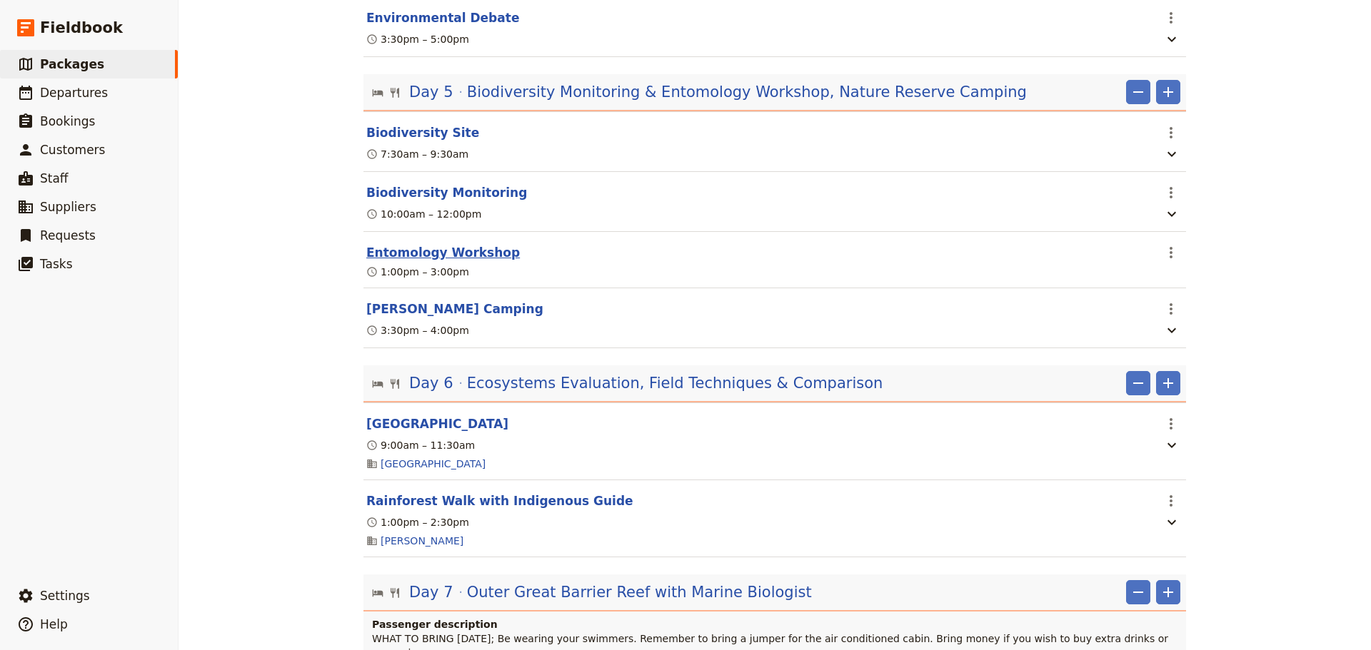
select select "5"
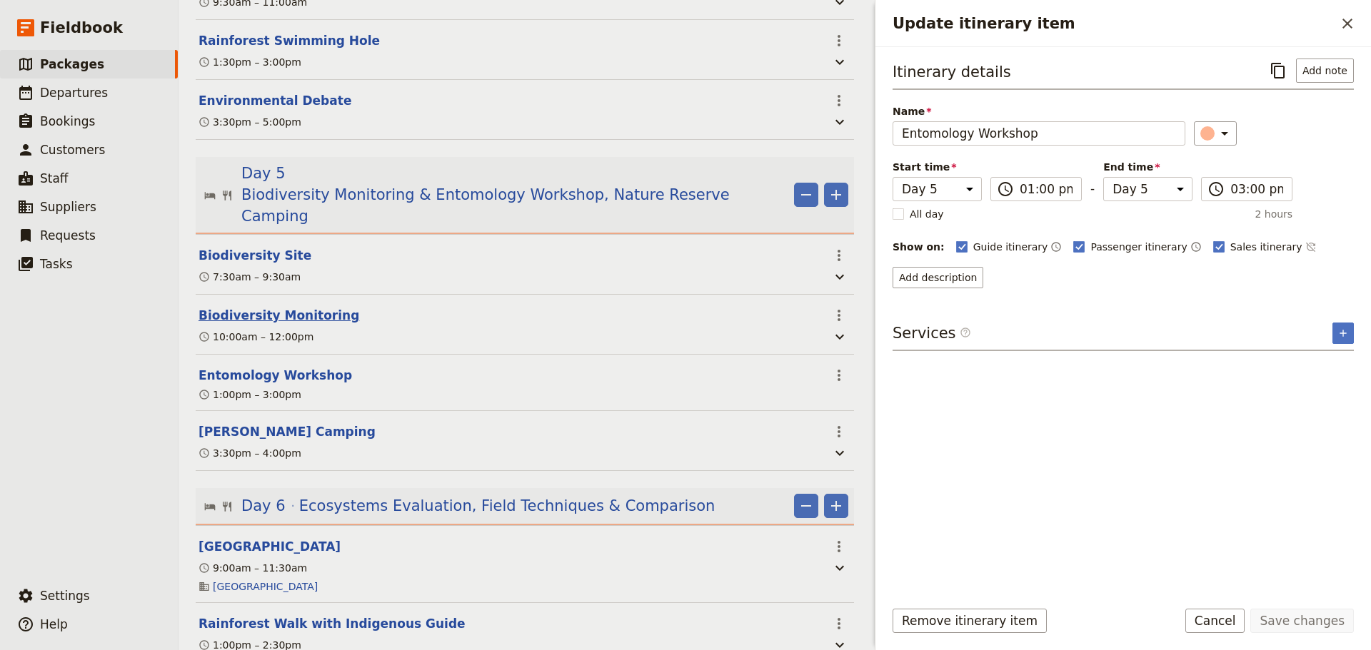
click at [293, 307] on button "Biodiversity Monitoring" at bounding box center [278, 315] width 161 height 17
select select "5"
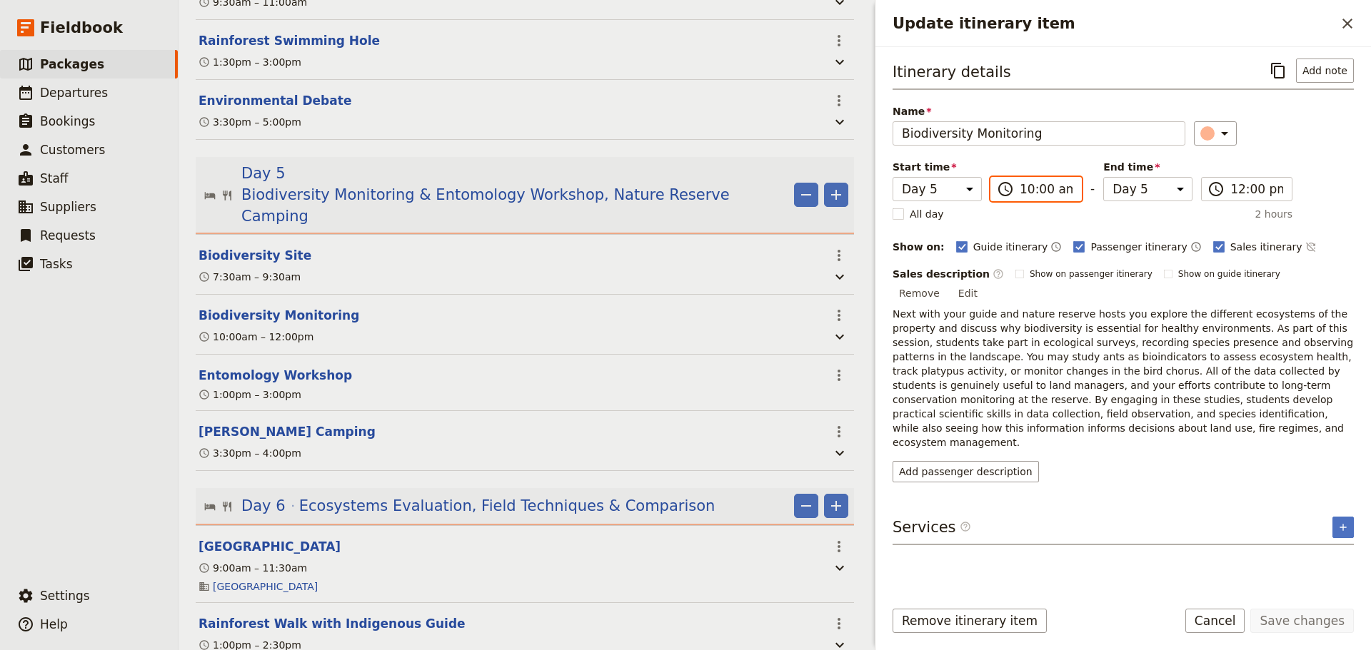
click at [1045, 188] on input "10:00 am" at bounding box center [1046, 189] width 53 height 17
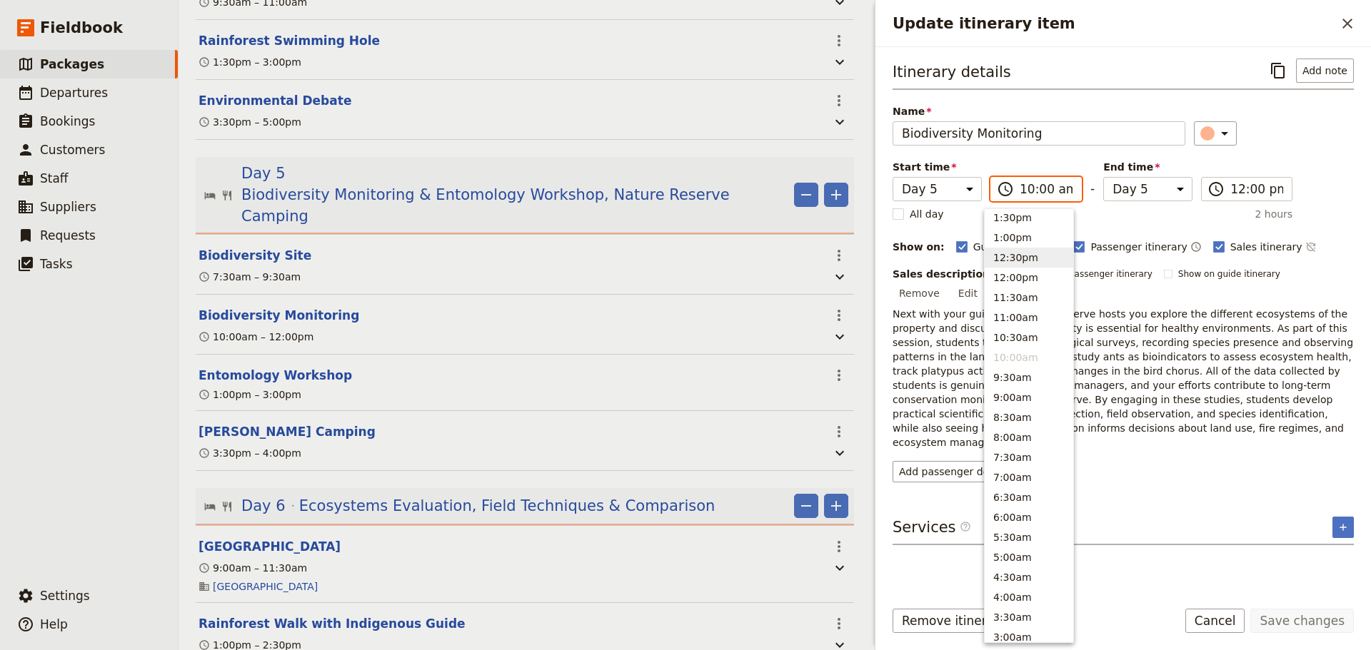
scroll to position [403, 0]
click at [1010, 237] on button "1:00pm" at bounding box center [1029, 238] width 89 height 20
type input "01:00 pm"
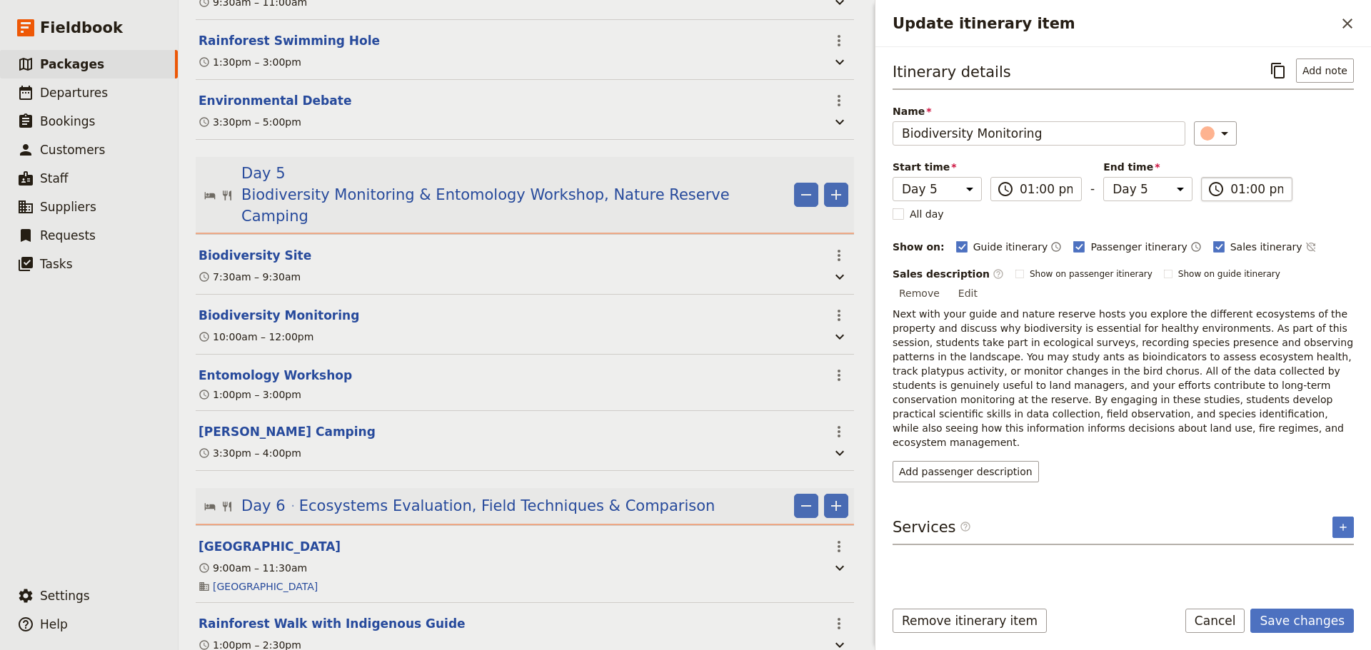
click at [1247, 193] on input "01:00 pm" at bounding box center [1256, 189] width 53 height 17
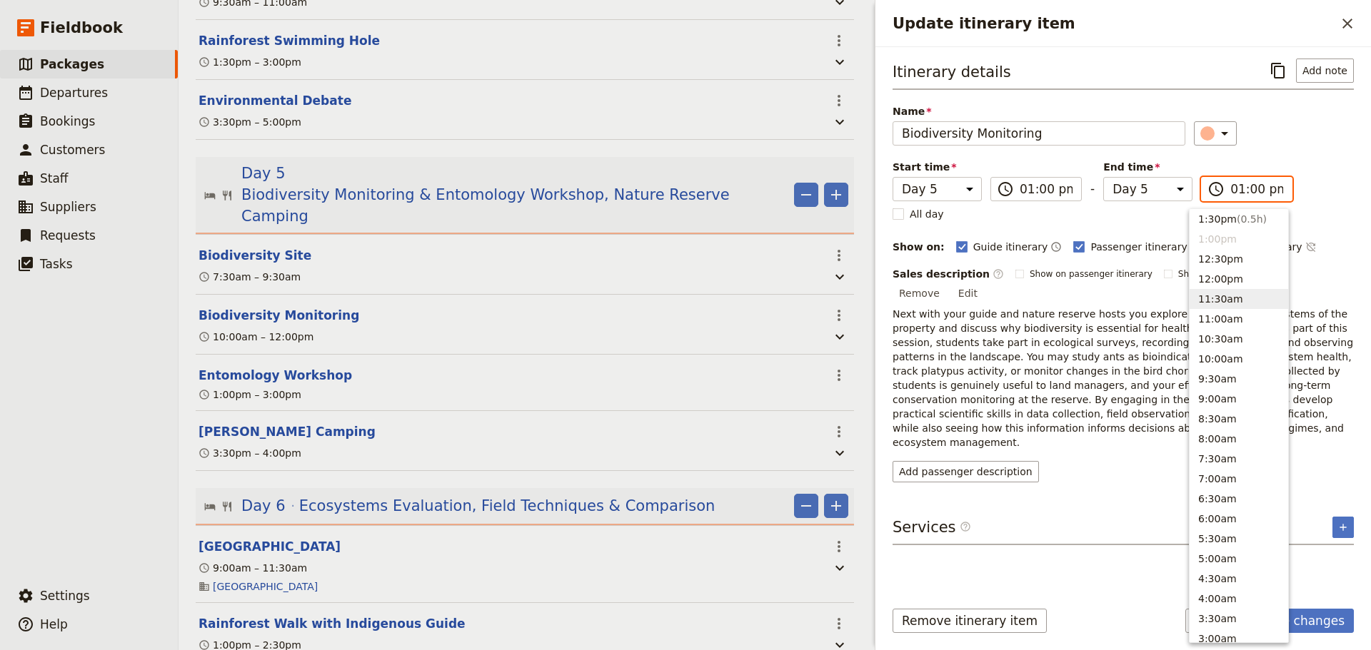
scroll to position [283, 0]
click at [1218, 278] on button "3:00pm ( 2h )" at bounding box center [1239, 278] width 99 height 20
type input "03:00 pm"
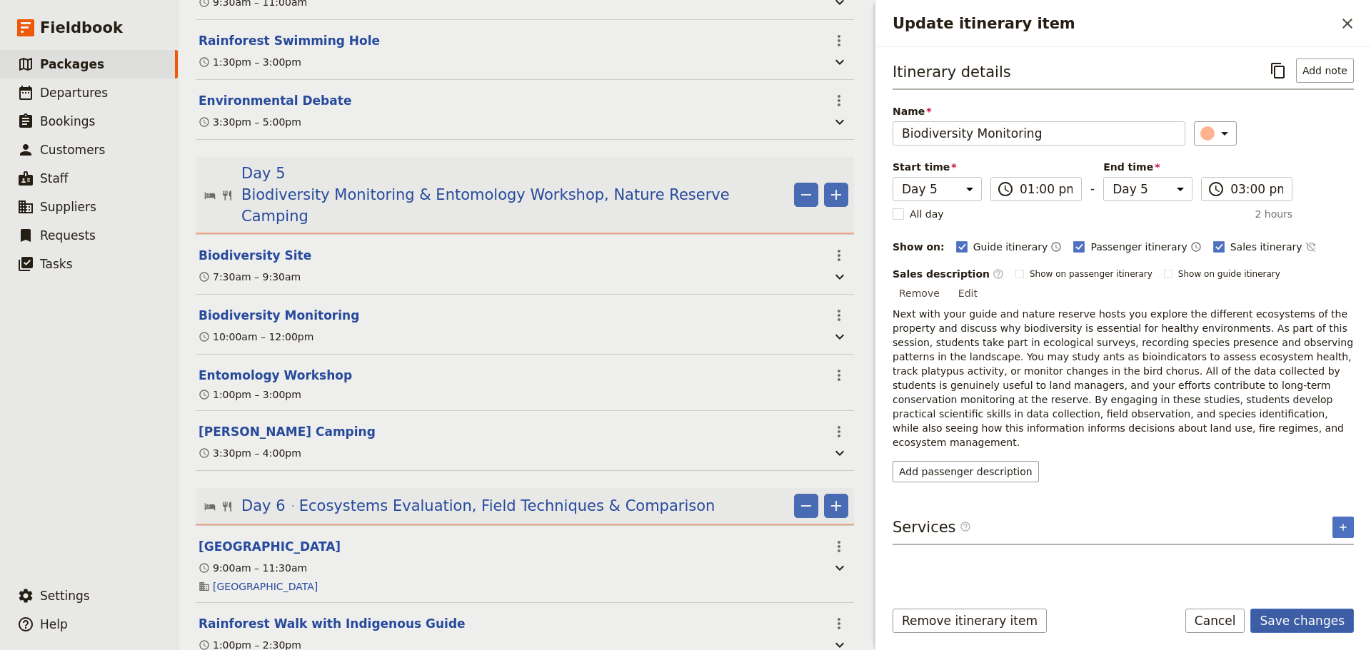
click at [1321, 626] on button "Save changes" at bounding box center [1302, 621] width 104 height 24
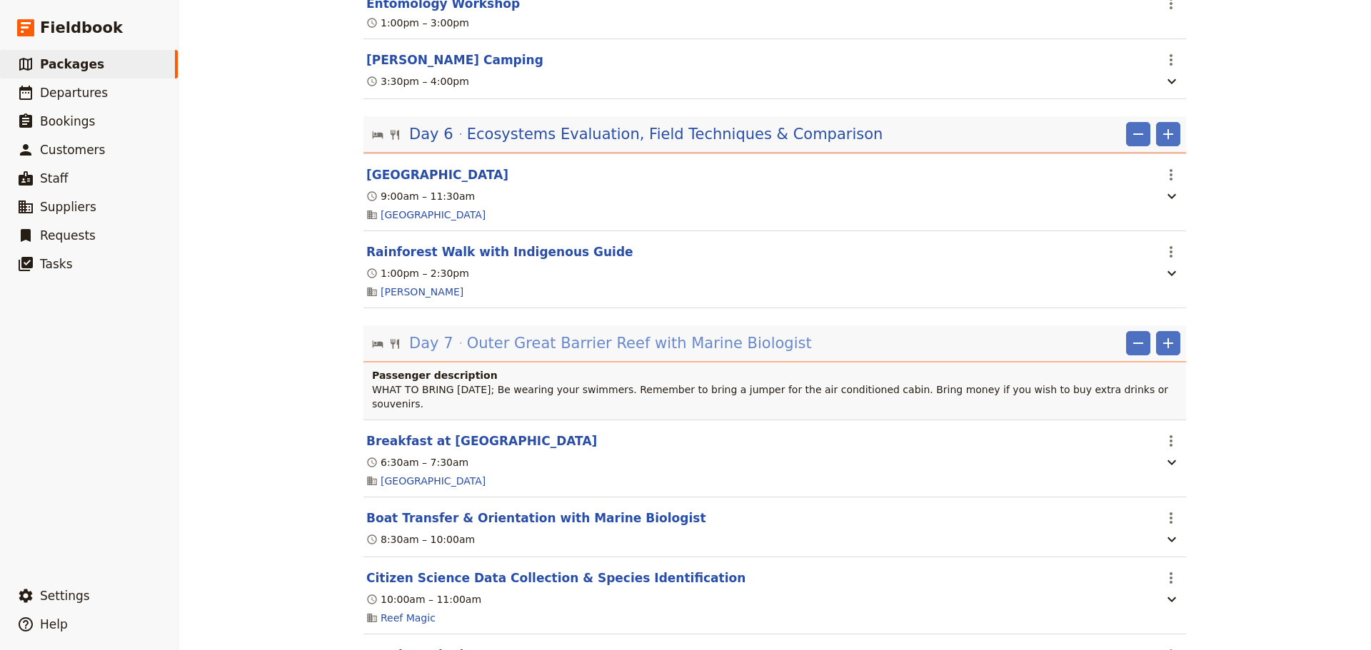
scroll to position [2261, 0]
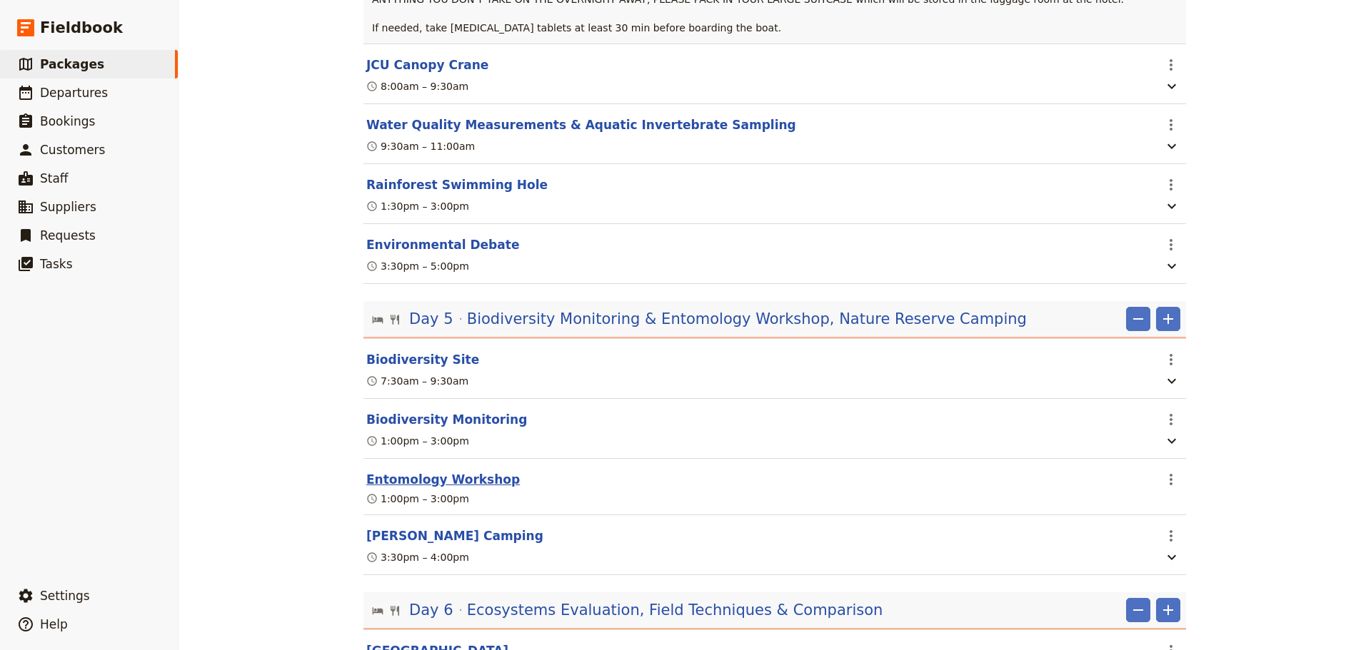
click at [442, 471] on button "Entomology Workshop" at bounding box center [443, 479] width 154 height 17
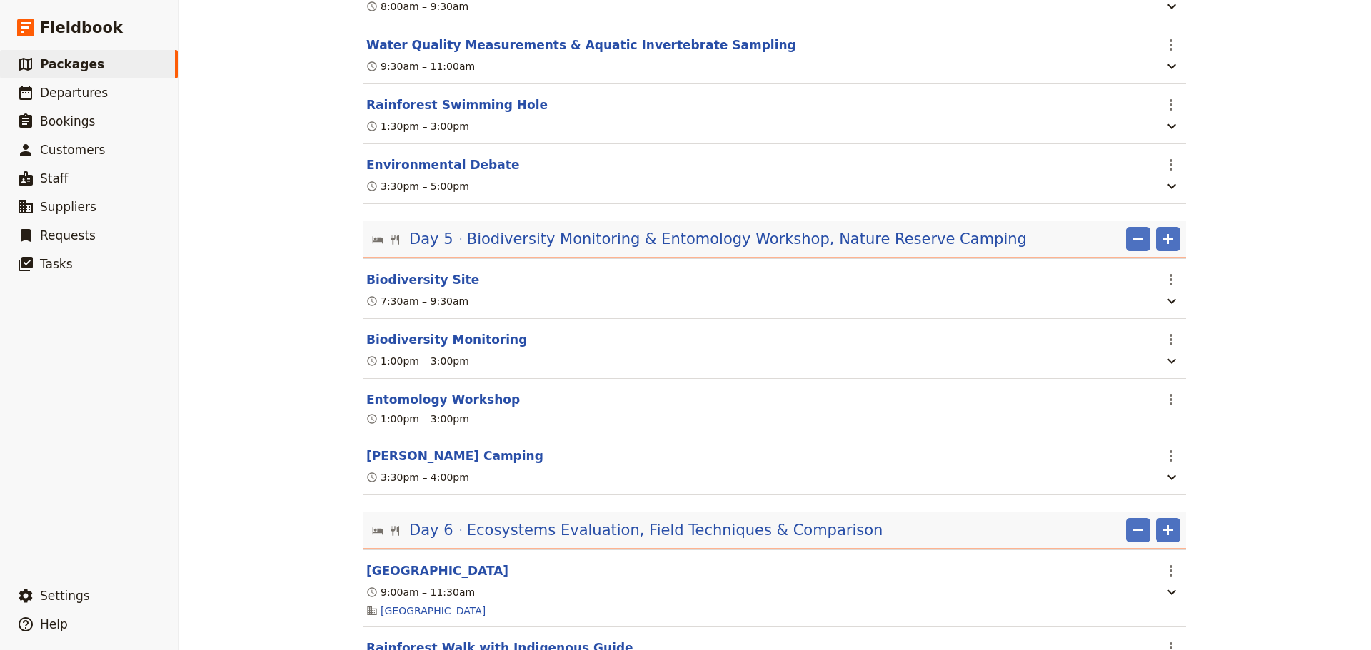
select select "5"
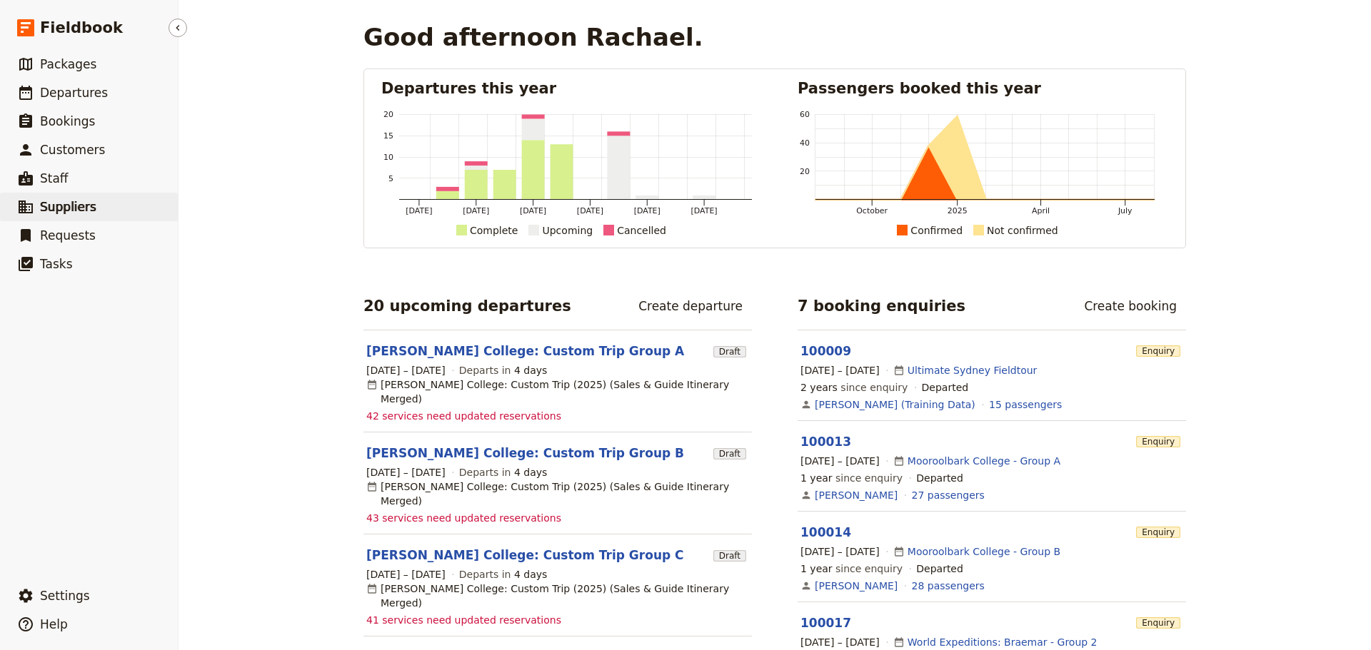
click at [86, 215] on span "Suppliers" at bounding box center [68, 206] width 56 height 17
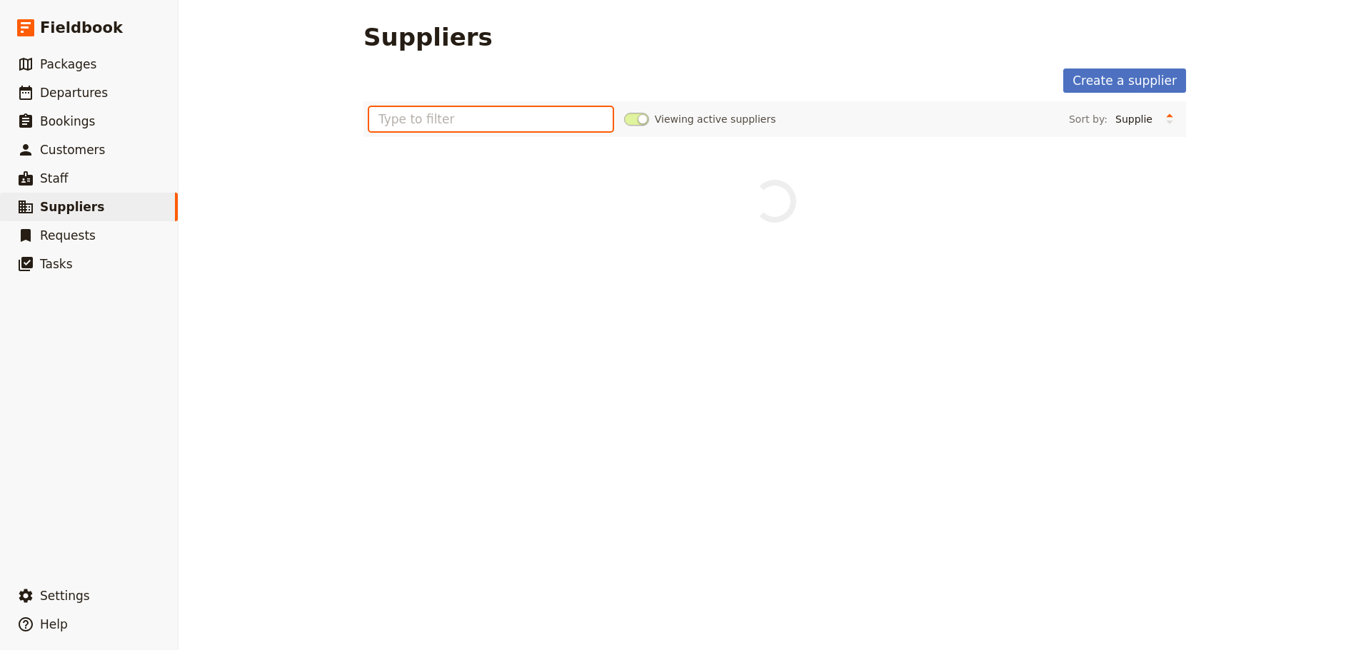
click at [427, 111] on input "text" at bounding box center [490, 119] width 243 height 24
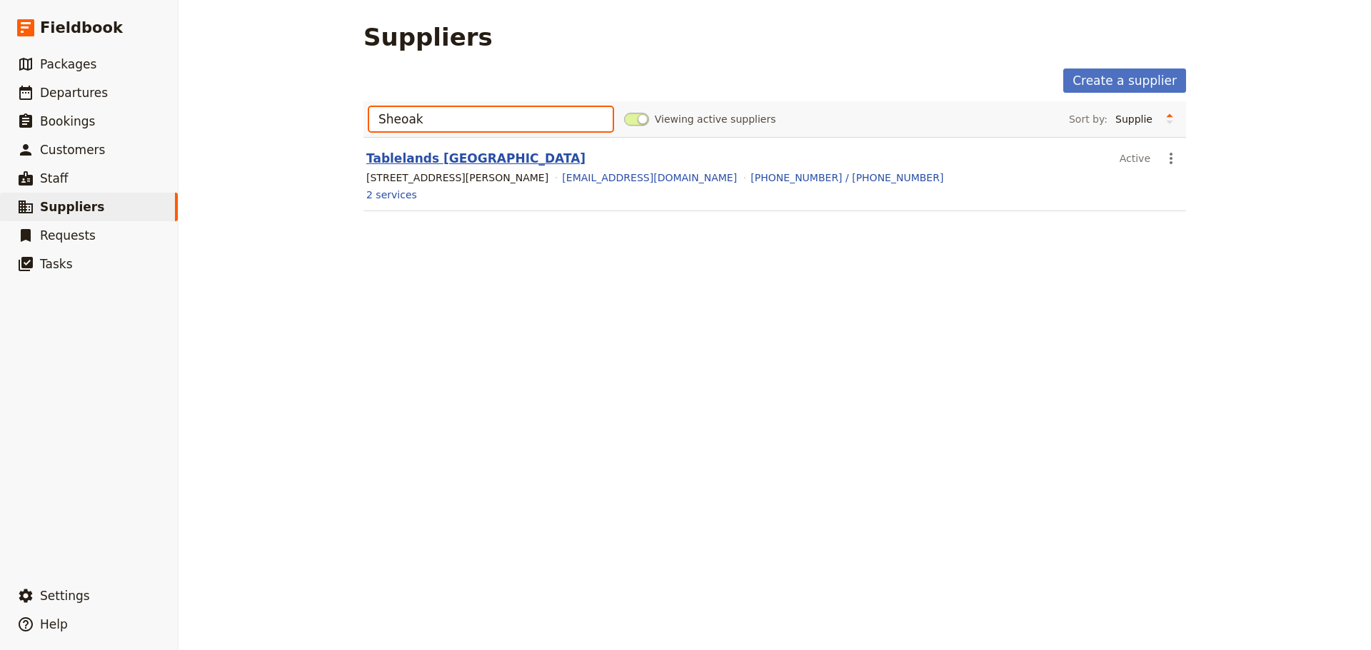
type input "Sheoak"
click at [488, 161] on link "Tablelands Sheoak Ridge" at bounding box center [475, 158] width 219 height 14
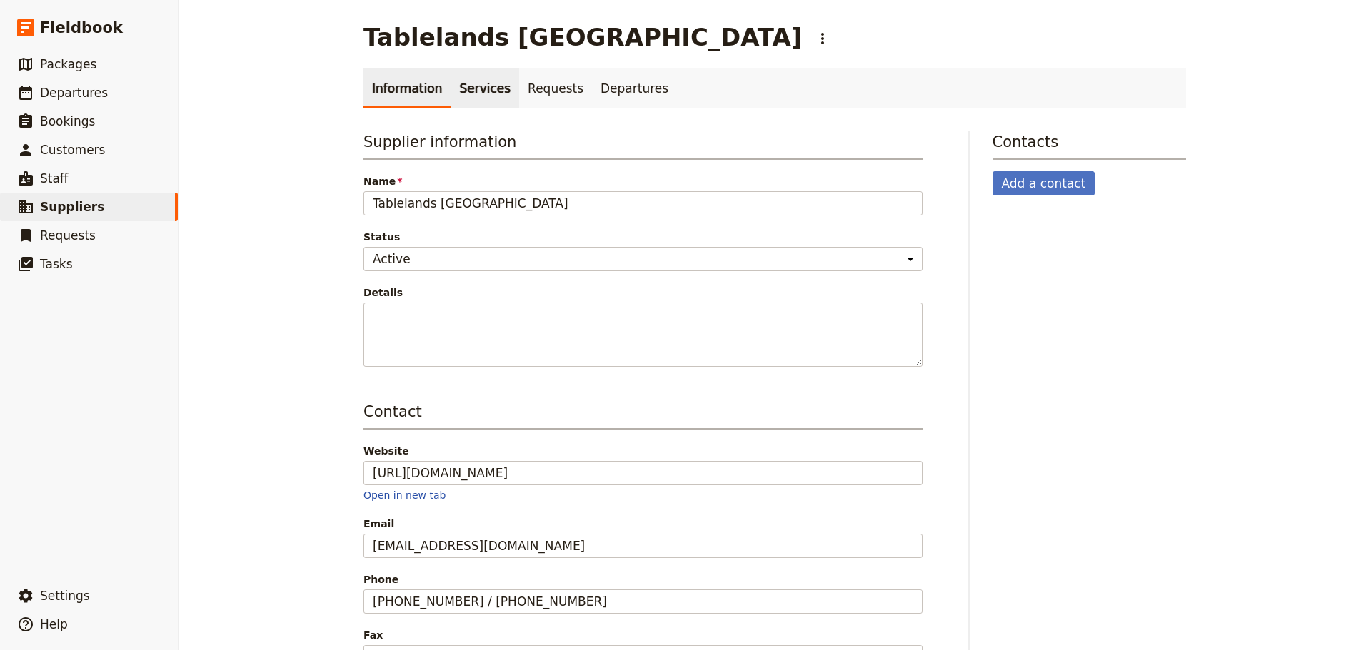
click at [459, 91] on link "Services" at bounding box center [485, 89] width 69 height 40
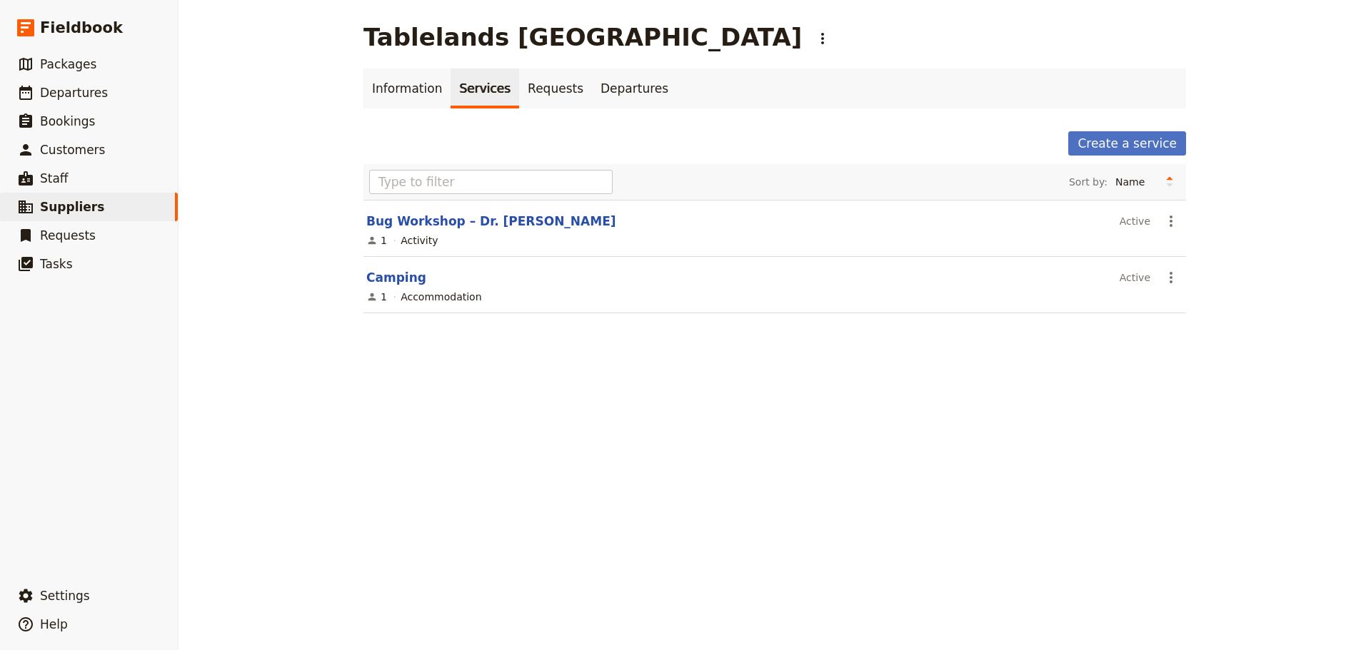
click at [413, 218] on link "Bug Workshop – Dr. Claire" at bounding box center [491, 221] width 250 height 14
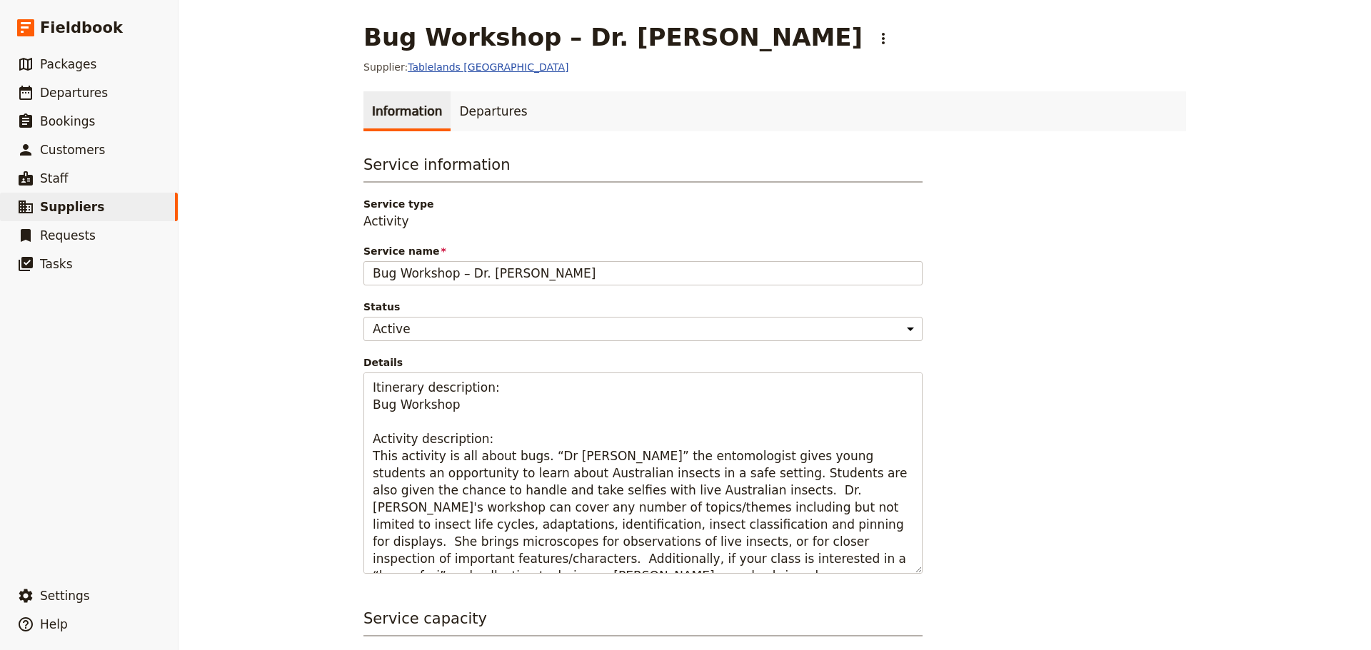
click at [471, 66] on link "Tablelands Sheoak Ridge" at bounding box center [488, 66] width 161 height 11
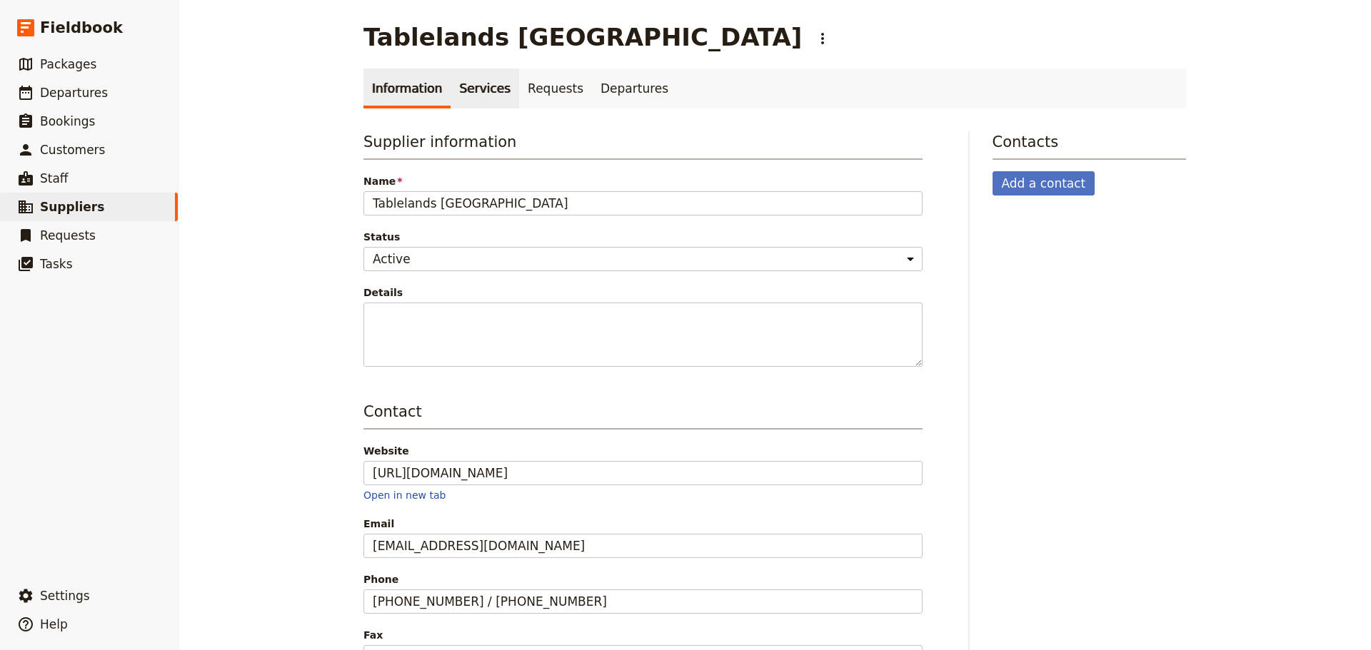
click at [467, 98] on link "Services" at bounding box center [485, 89] width 69 height 40
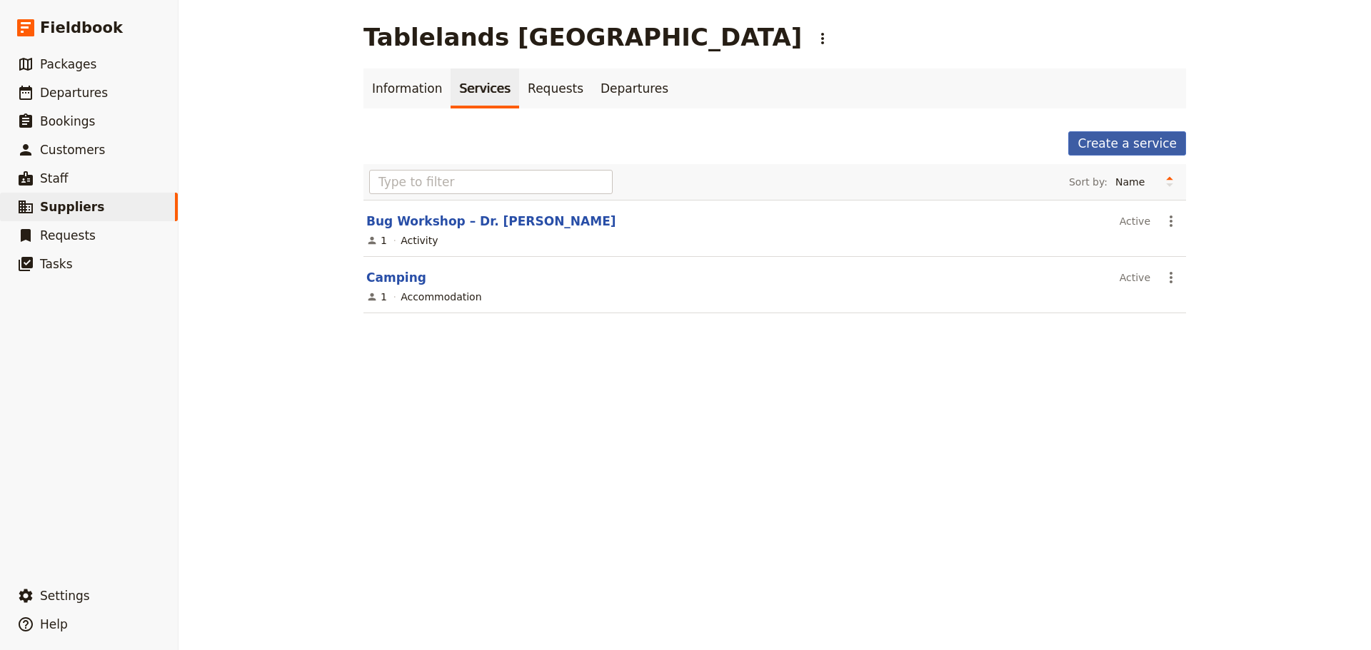
click at [1120, 147] on link "Create a service" at bounding box center [1127, 143] width 118 height 24
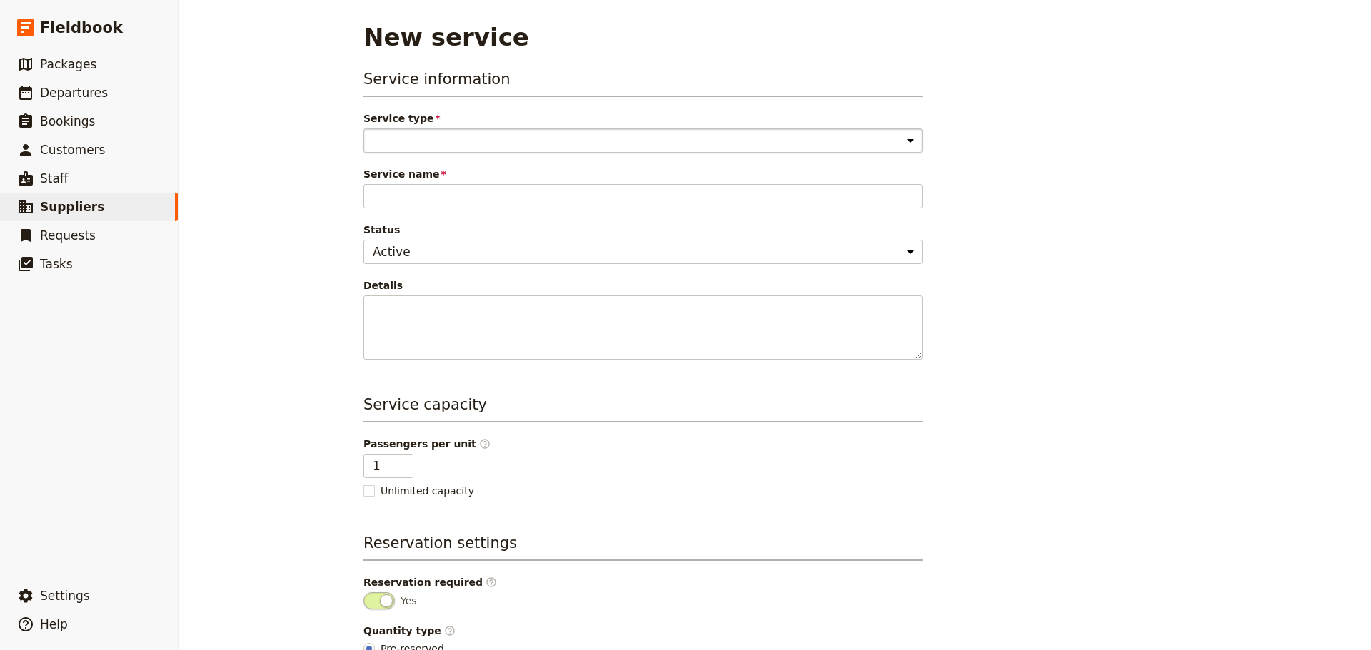
click at [389, 140] on select "Accommodation Activity Transport Flight Food and beverage Other" at bounding box center [642, 141] width 559 height 24
select select "ActivityService"
click at [363, 129] on select "Accommodation Activity Transport Flight Food and beverage Other" at bounding box center [642, 141] width 559 height 24
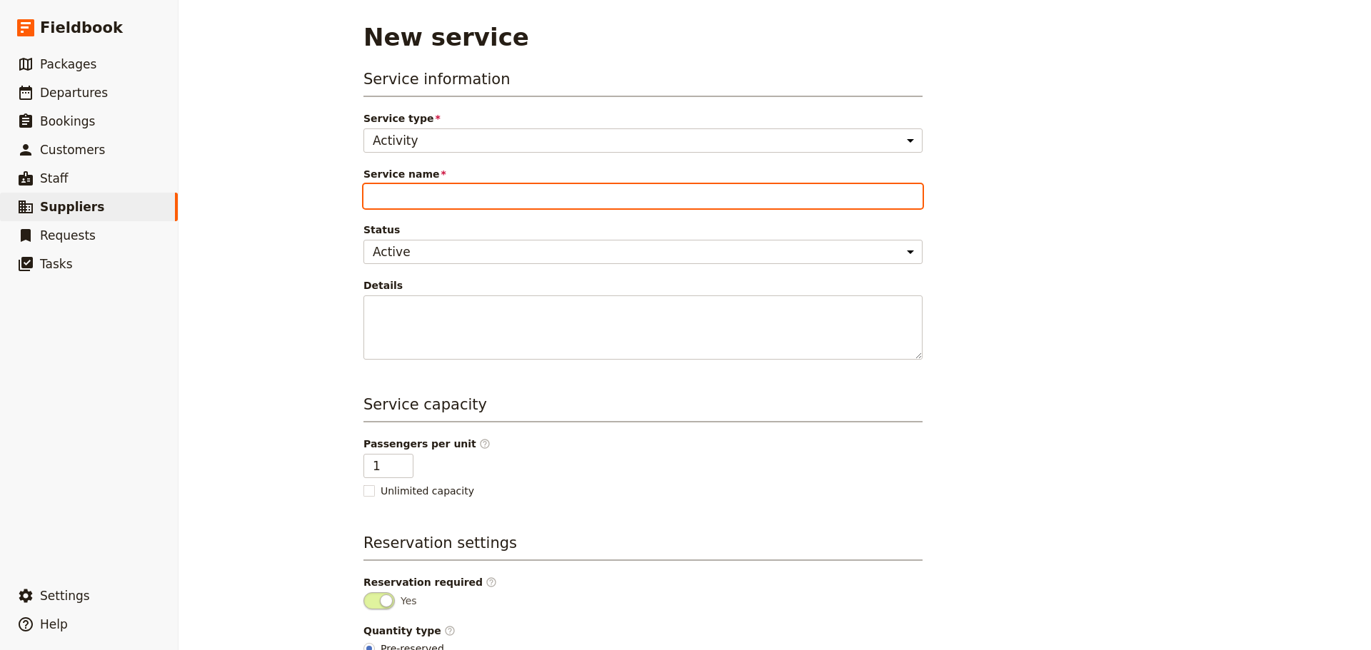
click at [452, 197] on input "Service name" at bounding box center [642, 196] width 559 height 24
click at [405, 204] on input "Service name" at bounding box center [642, 196] width 559 height 24
paste input "Biodiversity monitoring"
click at [438, 195] on input "Biodiversity monitoring" at bounding box center [642, 196] width 559 height 24
type input "Biodiversity Monitoring"
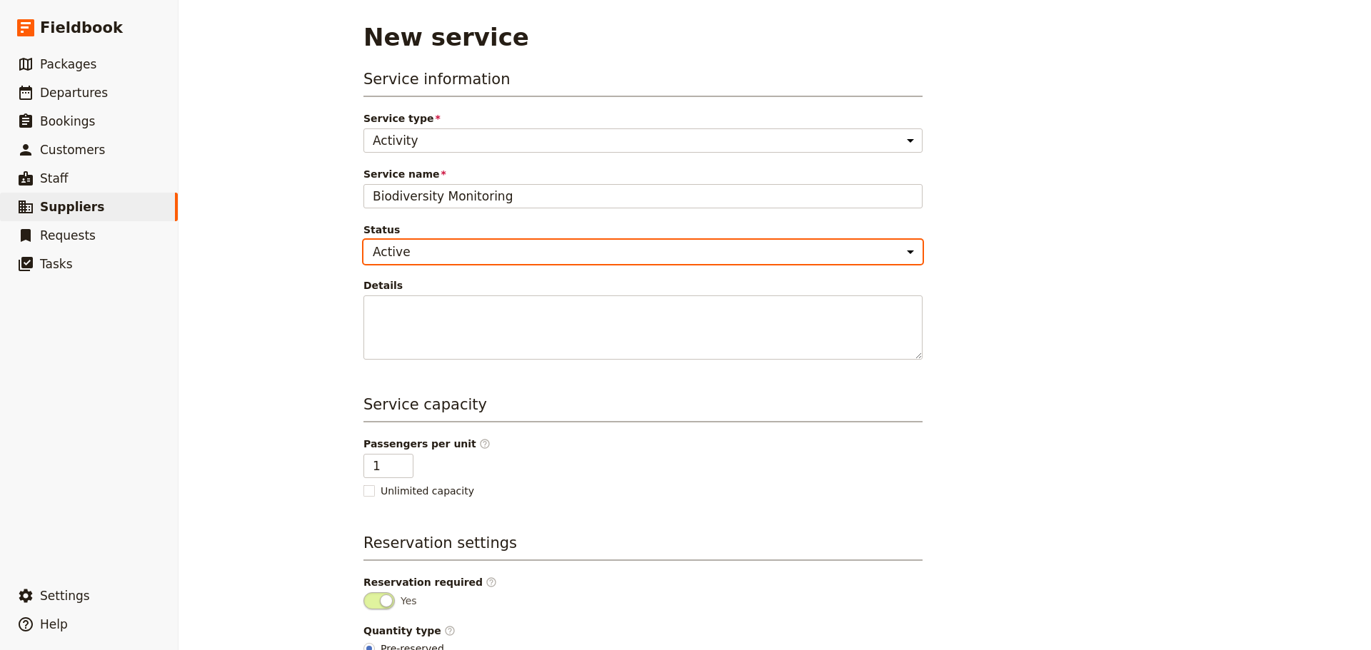
click at [539, 258] on select "Active Inactive" at bounding box center [642, 252] width 559 height 24
click at [363, 240] on select "Active Inactive" at bounding box center [642, 252] width 559 height 24
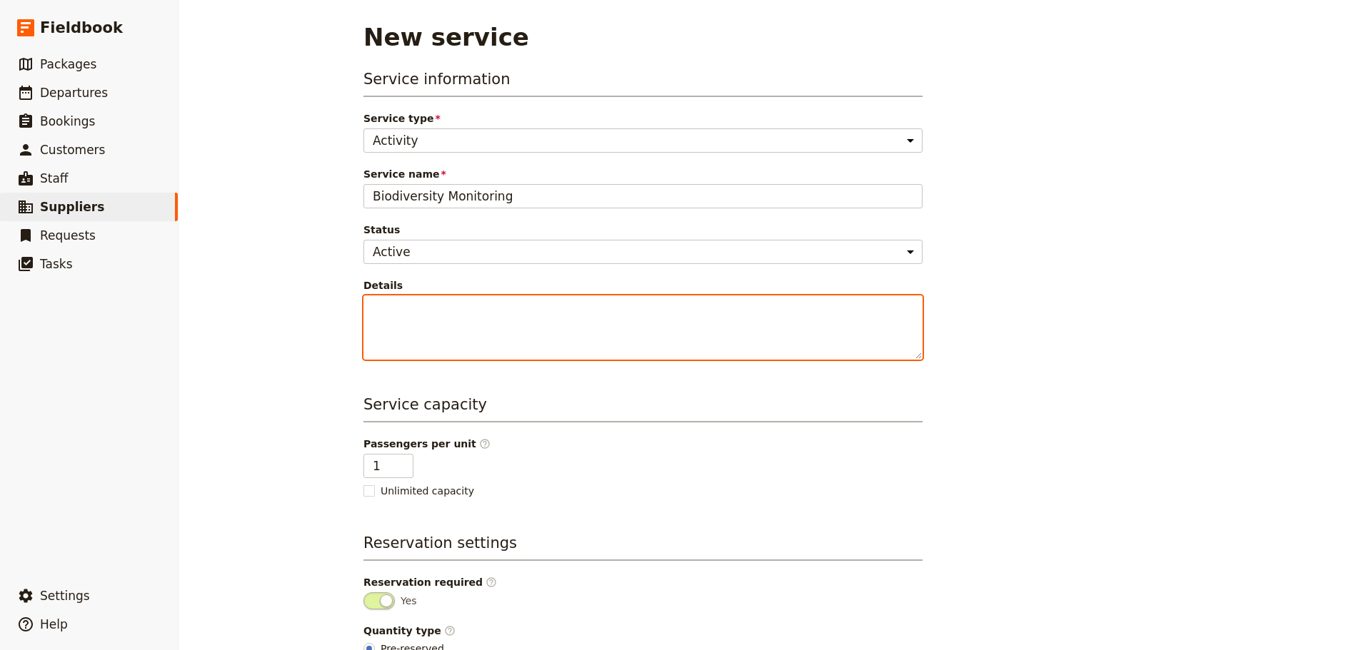
click at [549, 346] on textarea "Details" at bounding box center [642, 328] width 559 height 64
click at [437, 313] on textarea "Details" at bounding box center [642, 328] width 559 height 64
paste textarea "Today with your guide you explore the different ecosystems of Sheoak Ridge Natu…"
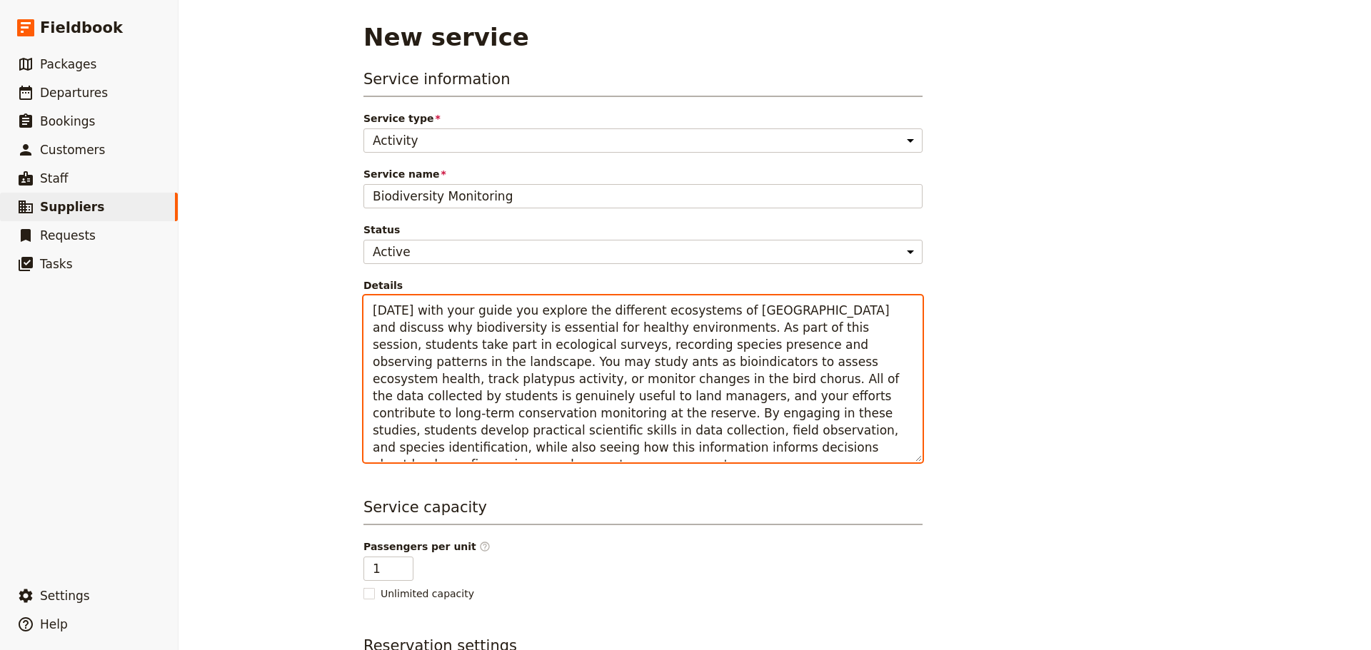
click at [486, 308] on textarea "Today with your guide you explore the different ecosystems of Sheoak Ridge Natu…" at bounding box center [642, 379] width 559 height 167
click at [485, 308] on textarea "Today with your guide/hosts you explore the different ecosystems of Sheoak Ridg…" at bounding box center [642, 379] width 559 height 167
drag, startPoint x: 400, startPoint y: 328, endPoint x: 840, endPoint y: 305, distance: 440.5
click at [840, 305] on textarea "Today with your guide and nature reserve hosts you explore the different ecosys…" at bounding box center [642, 379] width 559 height 167
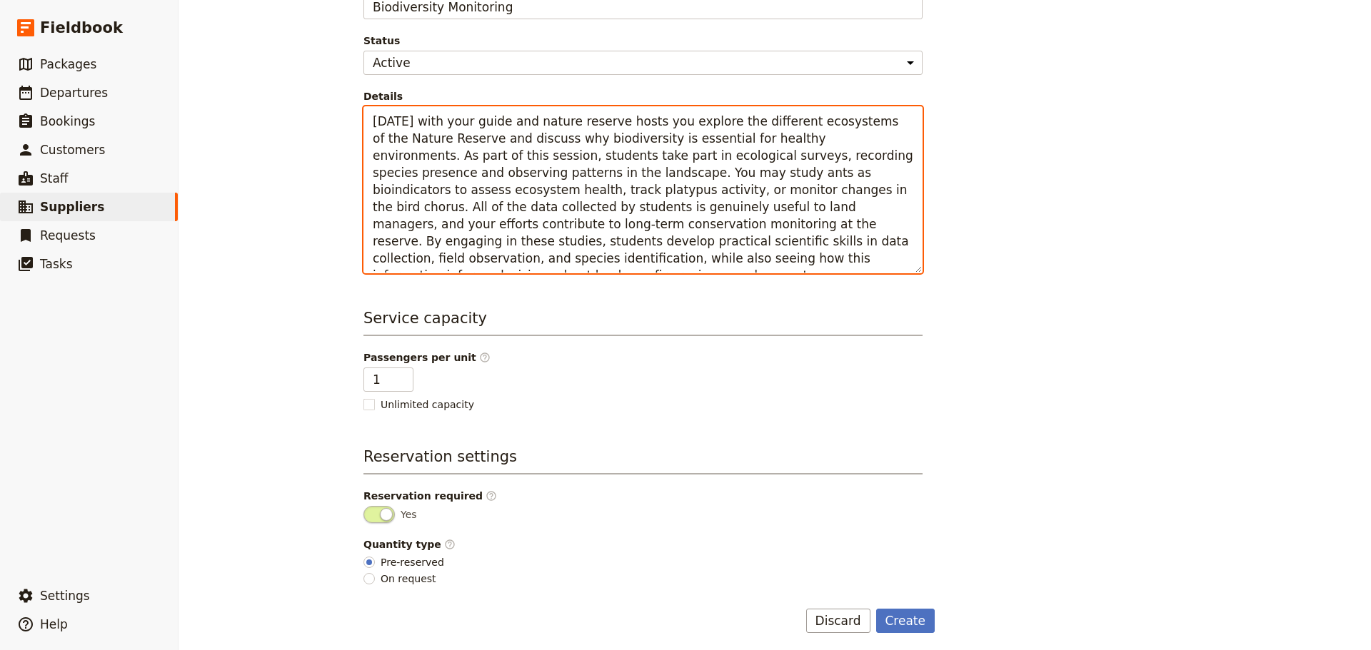
scroll to position [195, 0]
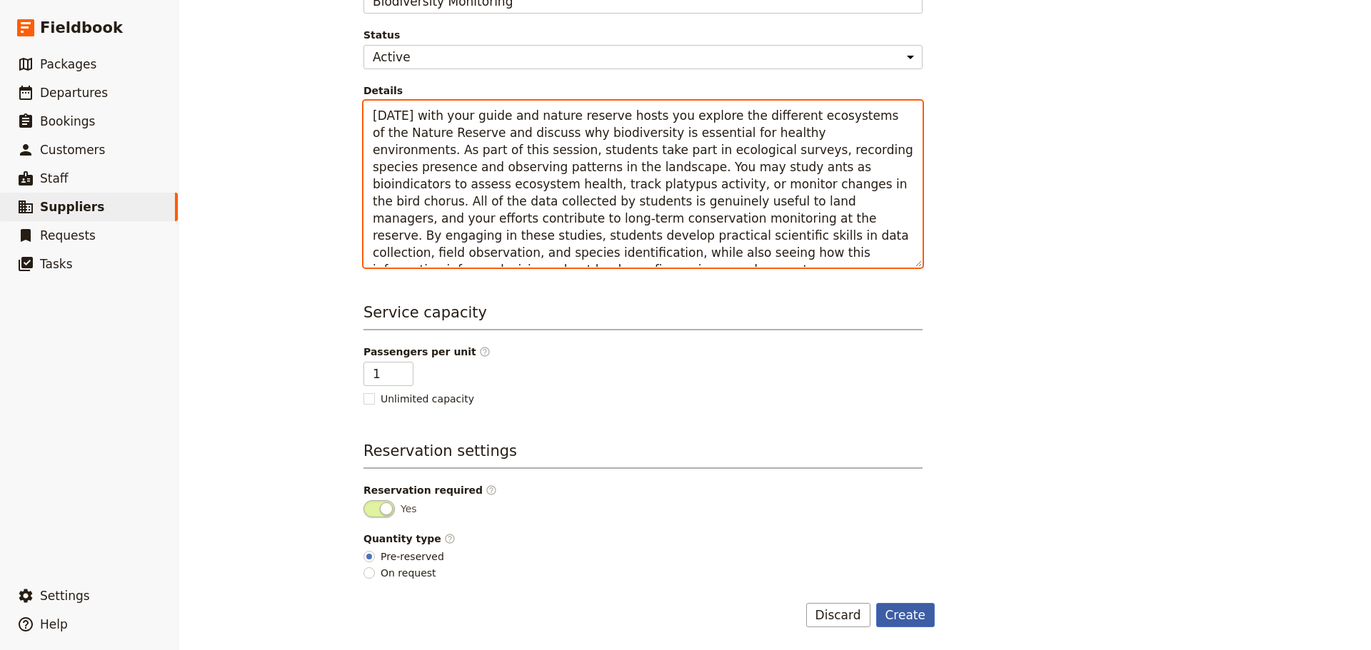
type textarea "Today with your guide and nature reserve hosts you explore the different ecosys…"
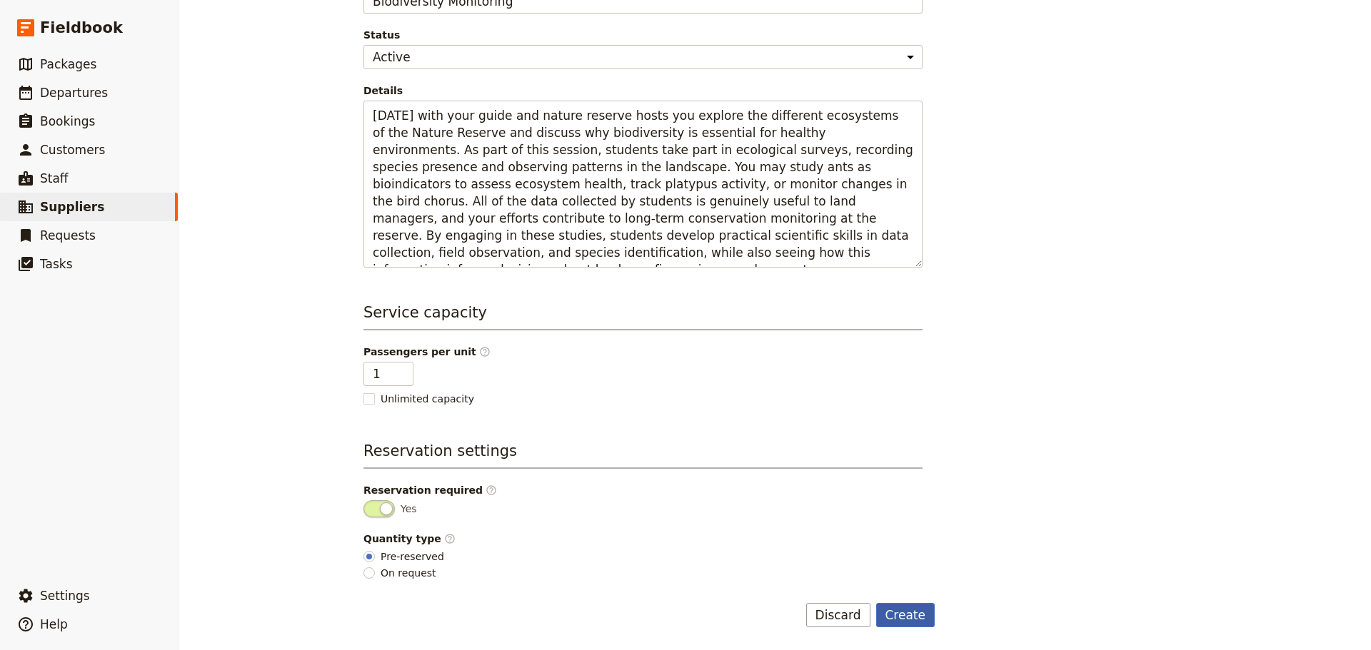
click at [909, 614] on button "Create" at bounding box center [905, 615] width 59 height 24
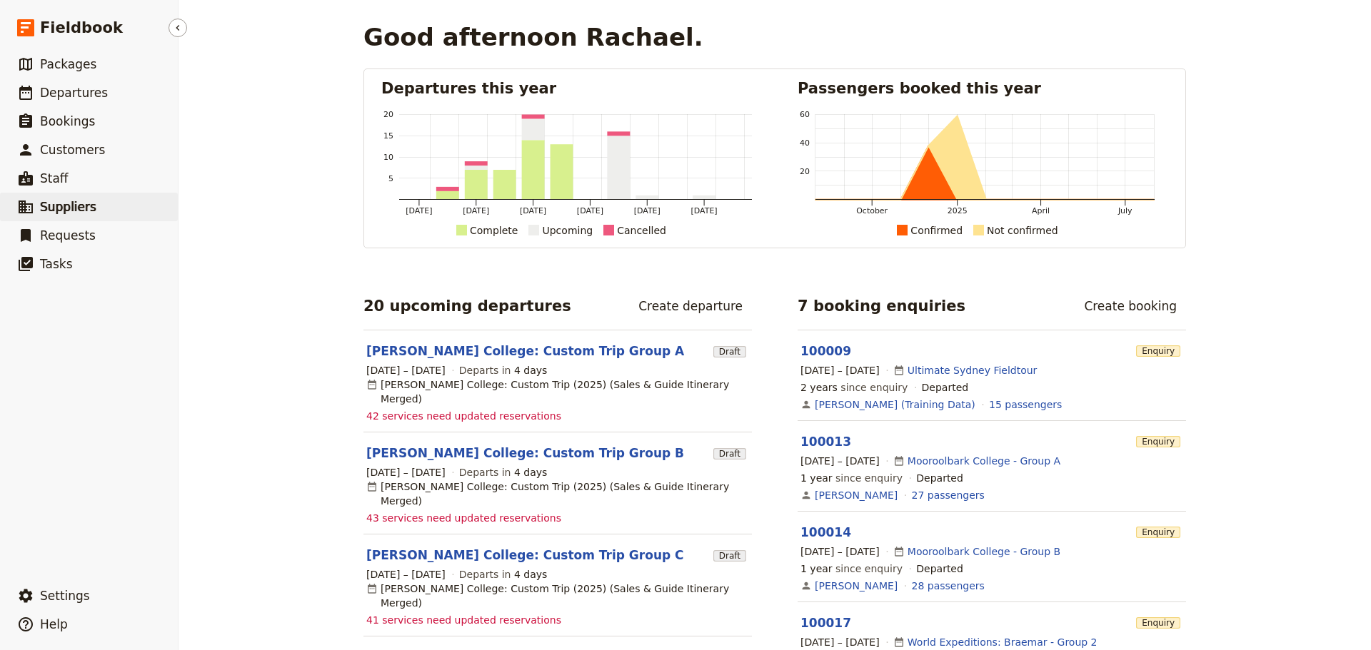
click at [91, 208] on link "​ Suppliers" at bounding box center [89, 207] width 178 height 29
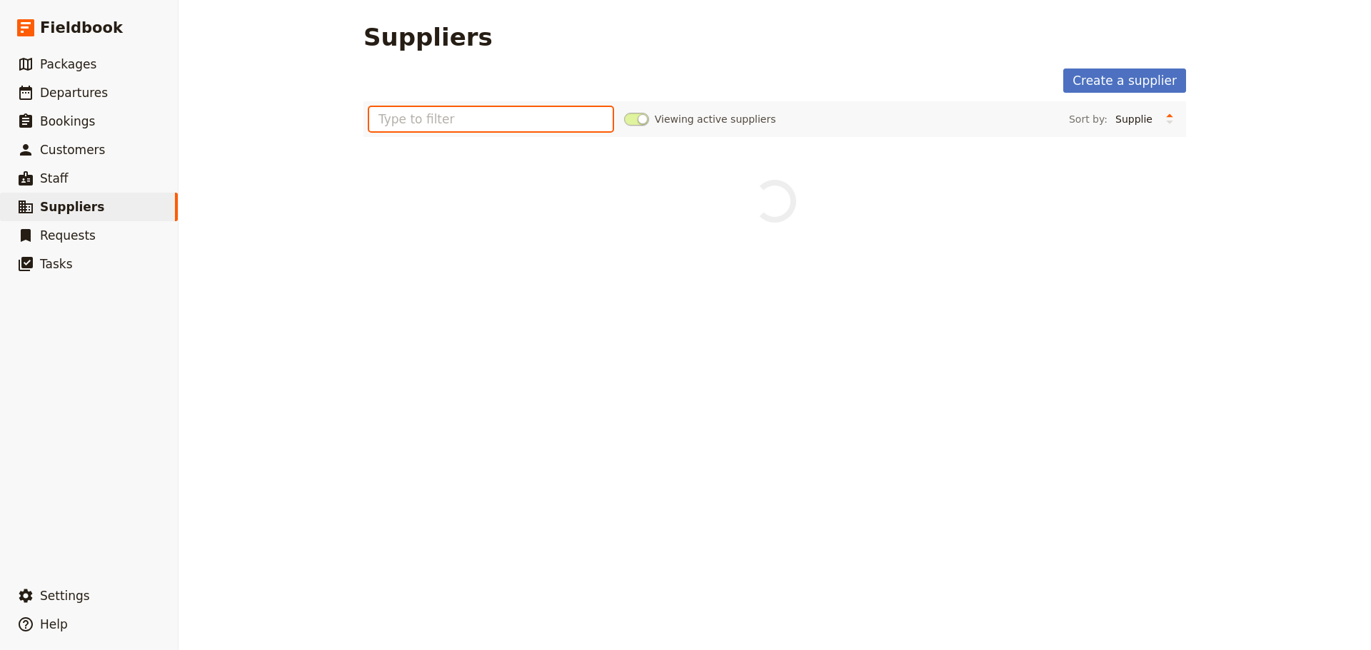
click at [512, 118] on input "text" at bounding box center [490, 119] width 243 height 24
type input "sheoak"
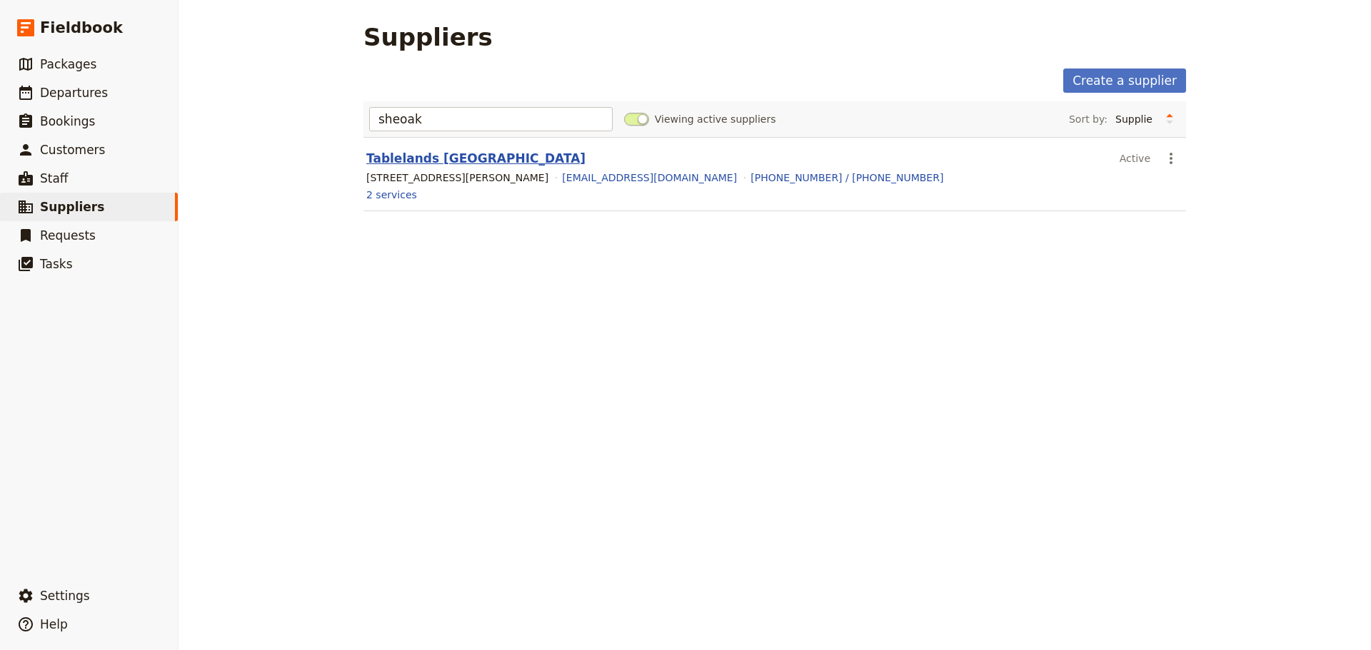
click at [488, 152] on link "Tablelands Sheoak Ridge" at bounding box center [475, 158] width 219 height 14
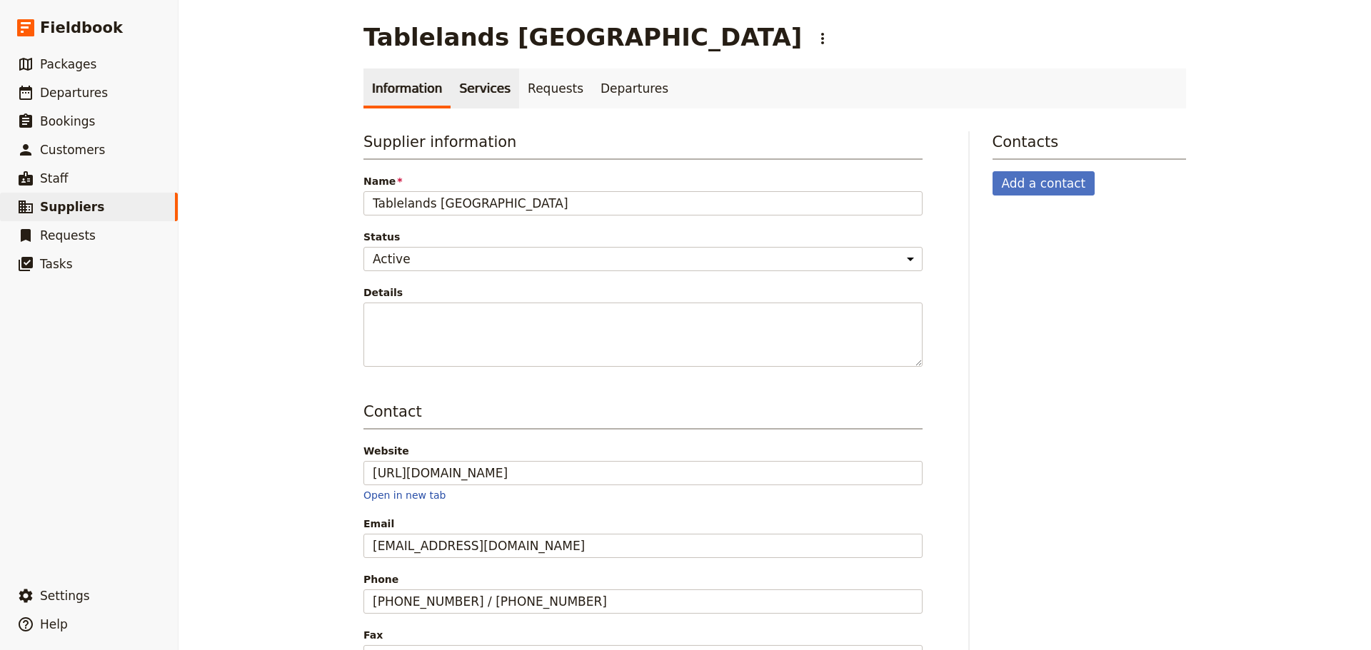
click at [454, 95] on link "Services" at bounding box center [485, 89] width 69 height 40
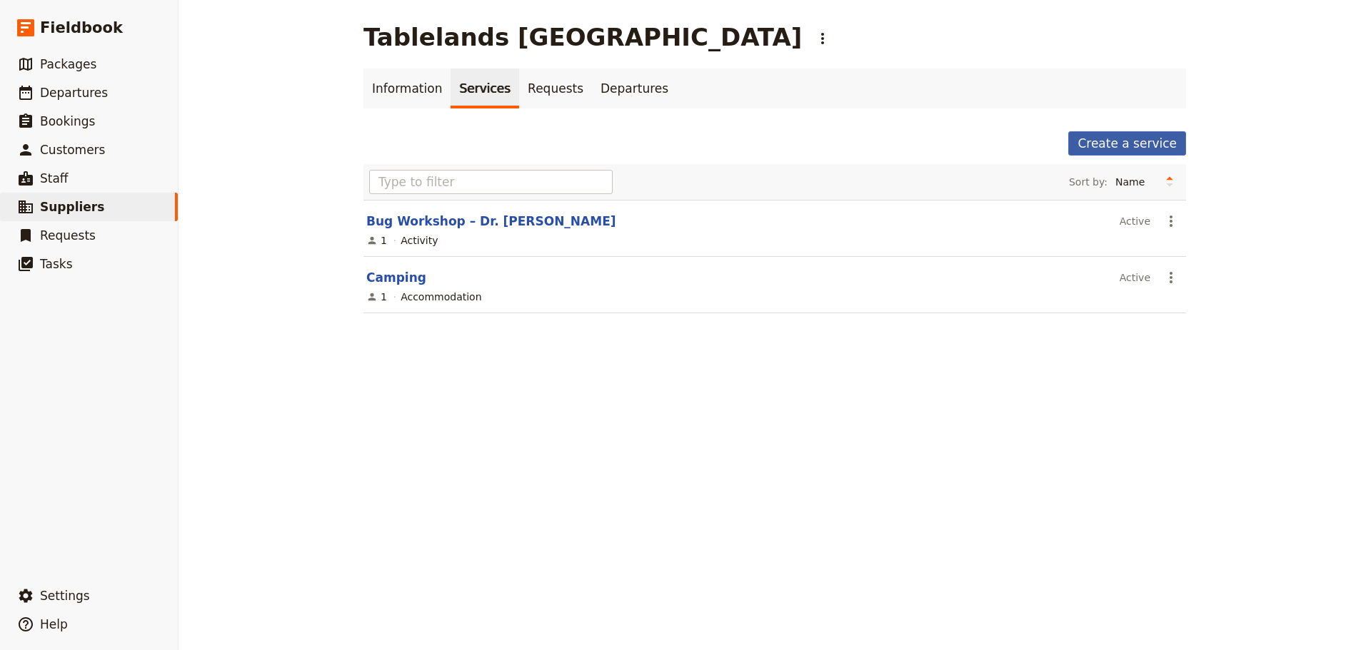
click at [1140, 143] on link "Create a service" at bounding box center [1127, 143] width 118 height 24
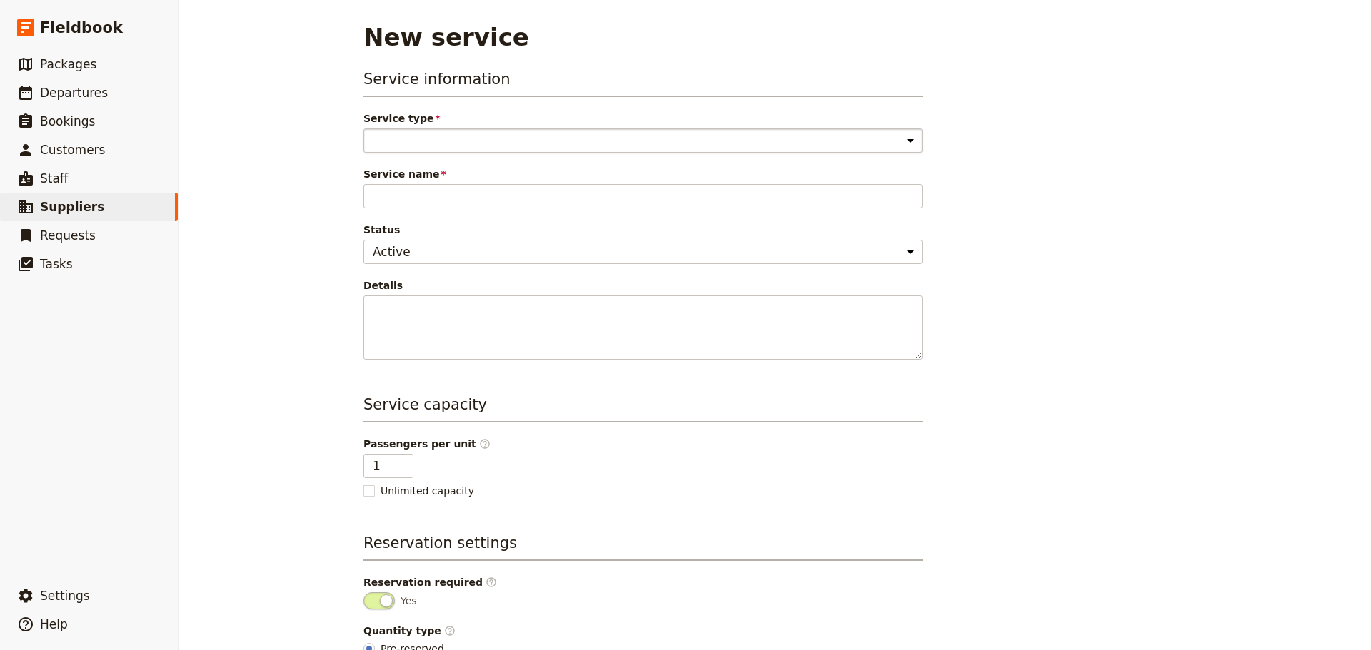
click at [738, 140] on select "Accommodation Activity Transport Flight Food and beverage Other" at bounding box center [642, 141] width 559 height 24
select select "ActivityService"
click at [363, 129] on select "Accommodation Activity Transport Flight Food and beverage Other" at bounding box center [642, 141] width 559 height 24
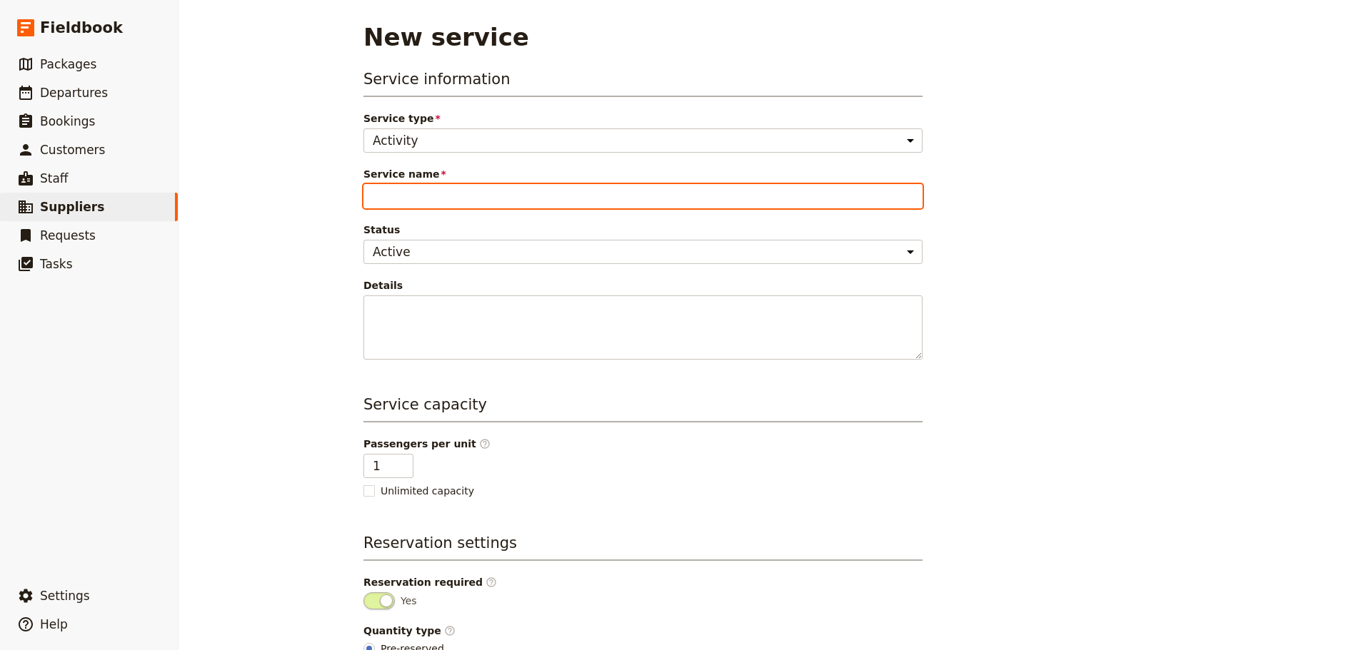
click at [706, 196] on input "Service name" at bounding box center [642, 196] width 559 height 24
click at [553, 203] on input "Service name" at bounding box center [642, 196] width 559 height 24
paste input "Biodiversity Monitoring"
type input "Biodiversity Monitoring"
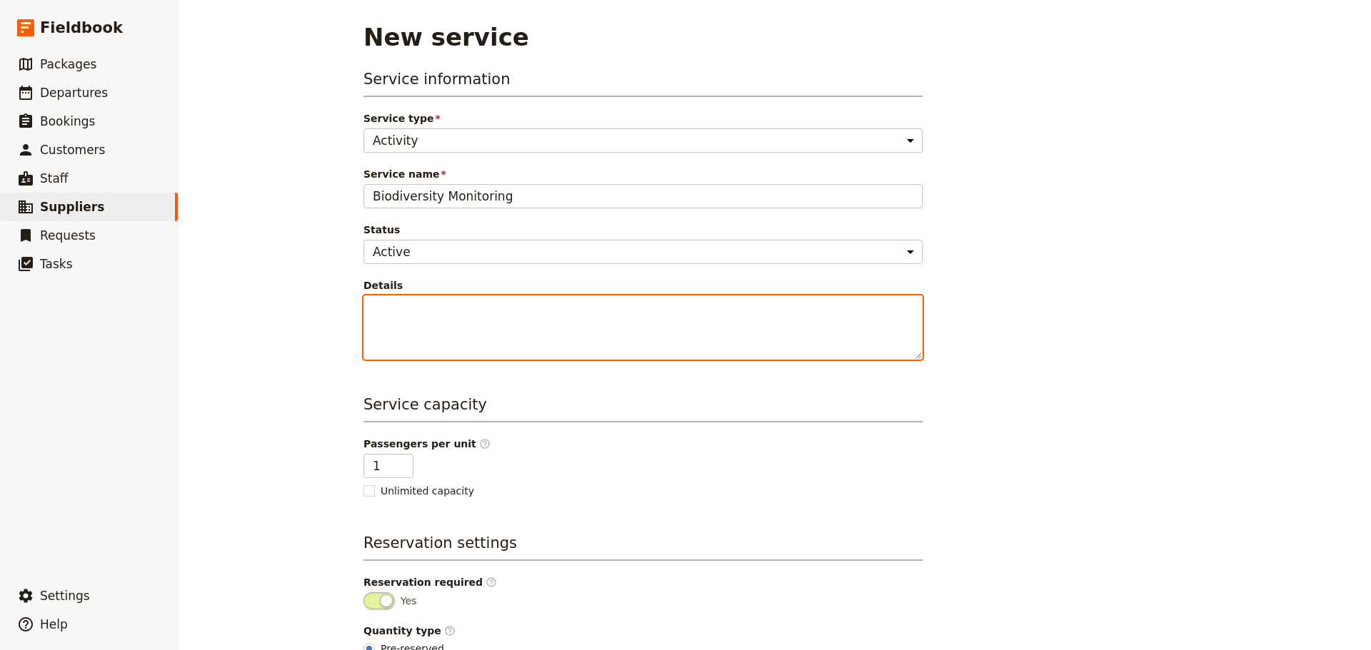
click at [537, 311] on textarea "Details" at bounding box center [642, 328] width 559 height 64
click at [411, 326] on textarea "Details" at bounding box center [642, 328] width 559 height 64
paste textarea "Today with your guide you explore the different ecosystems of Sheoak Ridge Natu…"
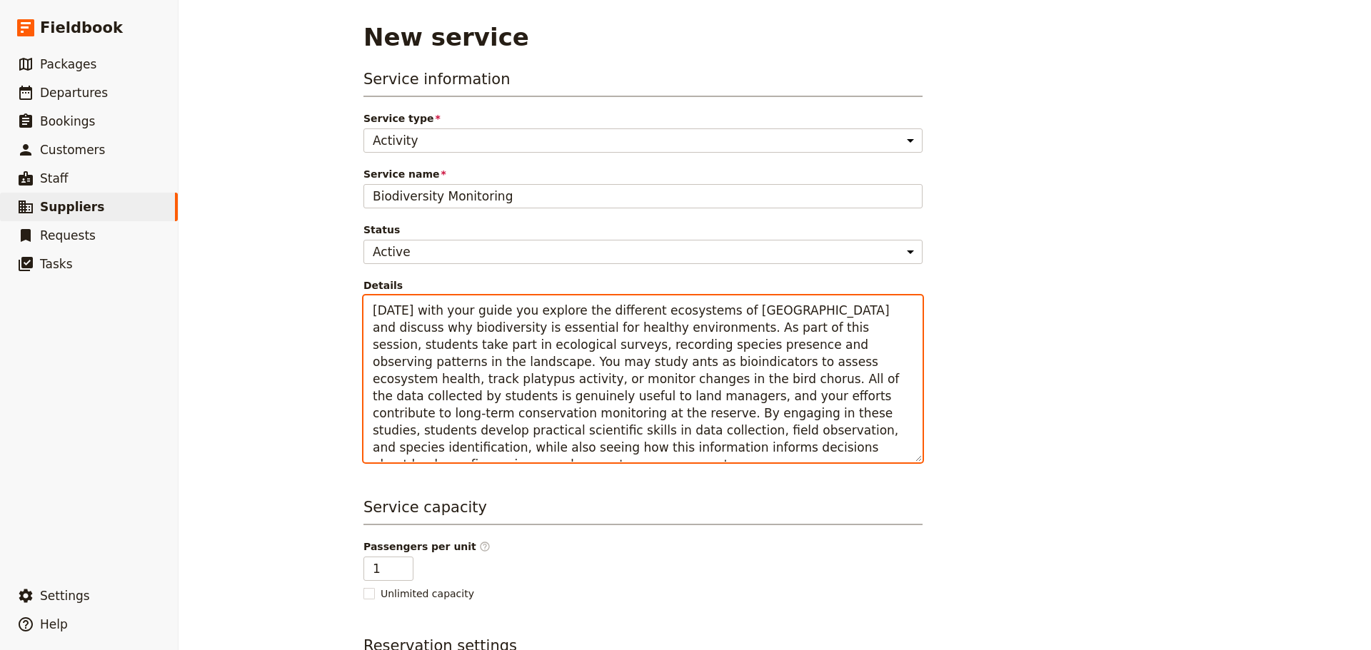
click at [397, 311] on textarea "Today with your guide you explore the different ecosystems of Sheoak Ridge Natu…" at bounding box center [642, 379] width 559 height 167
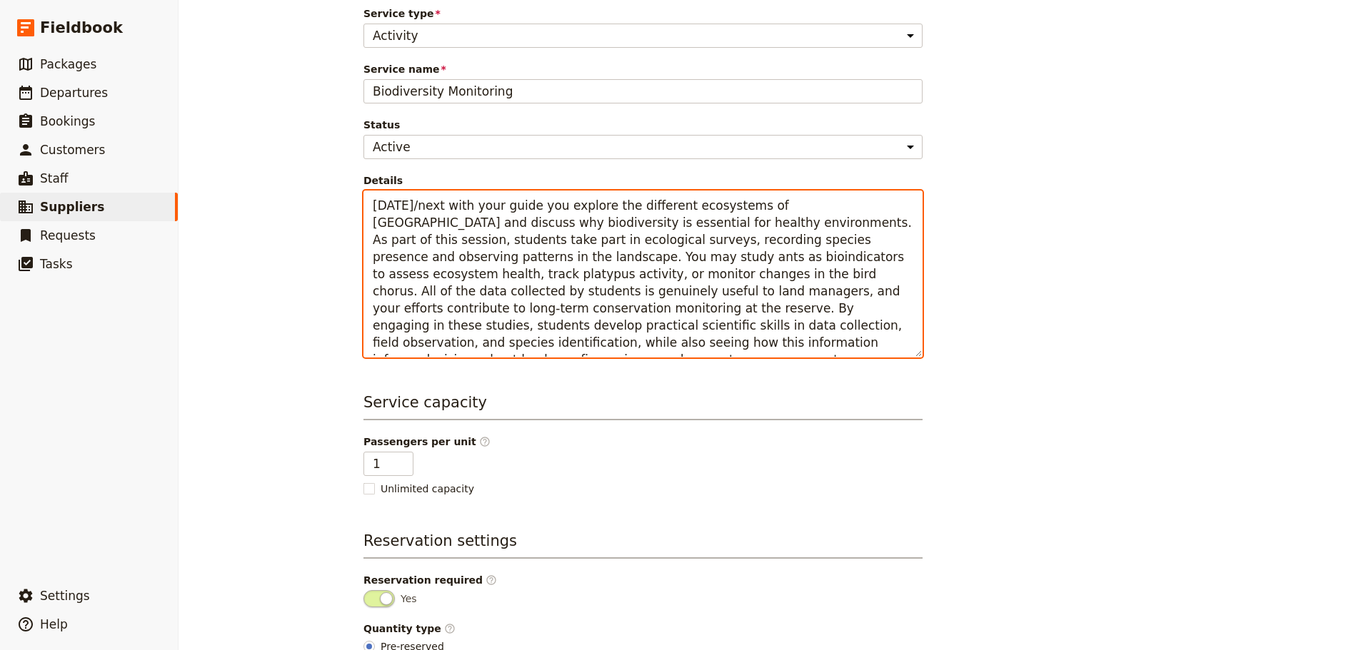
scroll to position [195, 0]
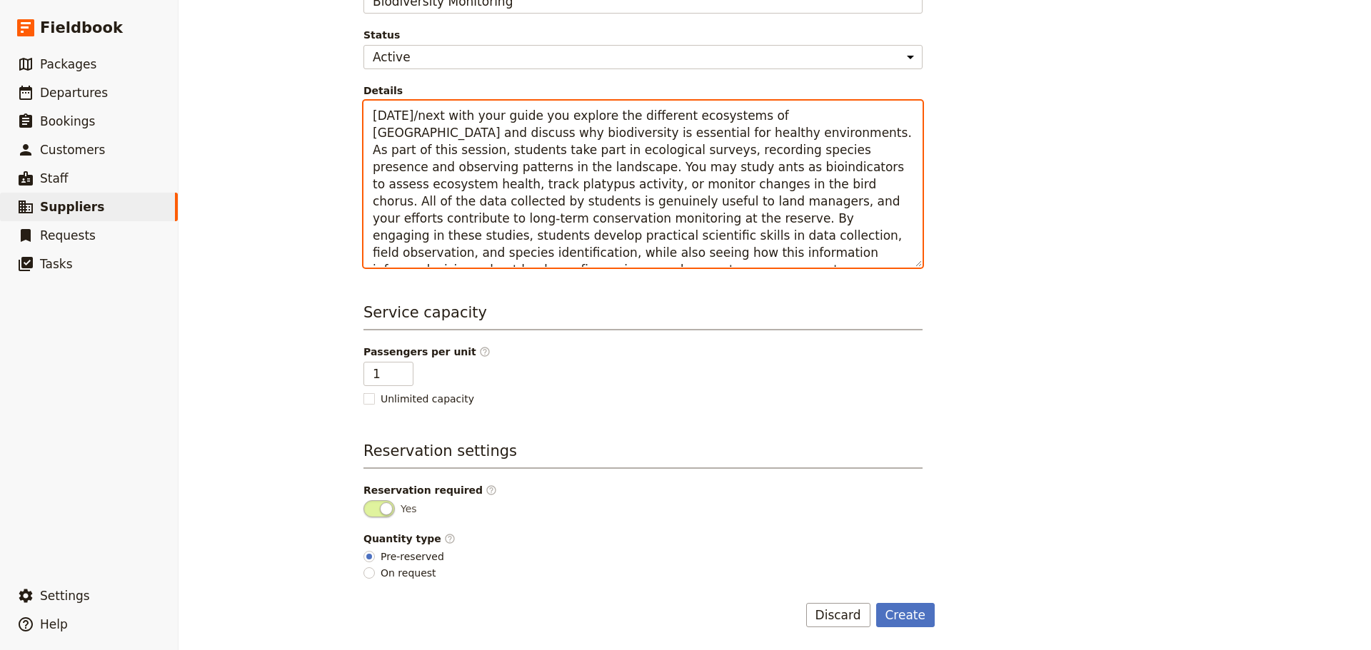
click at [511, 121] on textarea "Today/next with your guide you explore the different ecosystems of Sheoak Ridge…" at bounding box center [642, 184] width 559 height 167
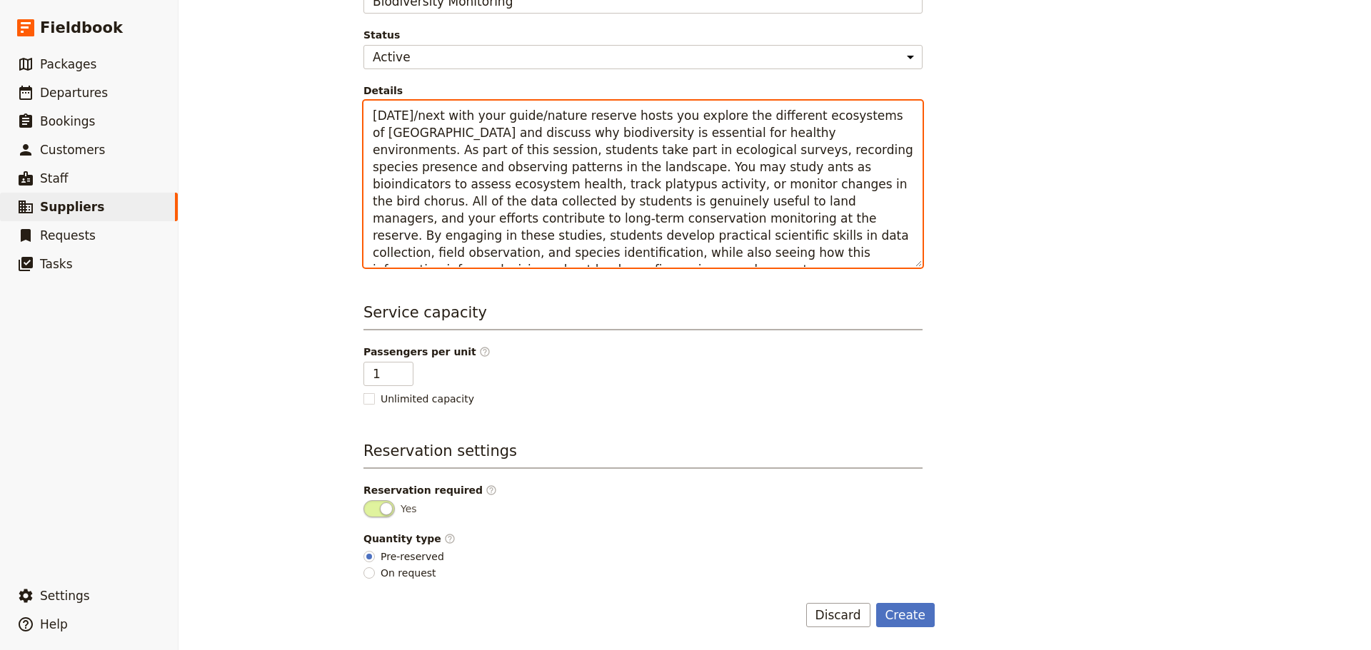
click at [518, 116] on textarea "Today/next with your guide/nature reserve hosts you explore the different ecosy…" at bounding box center [642, 184] width 559 height 167
drag, startPoint x: 401, startPoint y: 136, endPoint x: 850, endPoint y: 103, distance: 449.6
click at [850, 103] on textarea "Today/next with your guides/nature reserve hosts you explore the different ecos…" at bounding box center [642, 184] width 559 height 167
type textarea "Today/next with your guides/nature reserve hosts you explore the different ecos…"
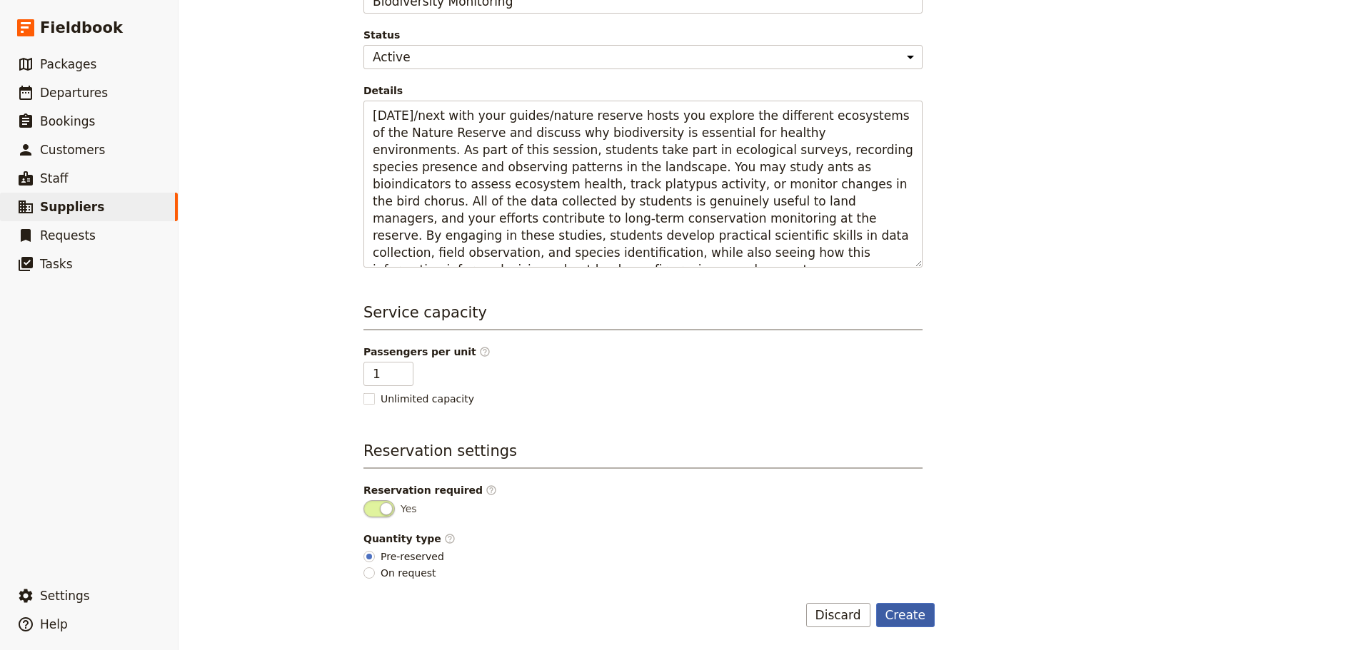
click at [895, 618] on button "Create" at bounding box center [905, 615] width 59 height 24
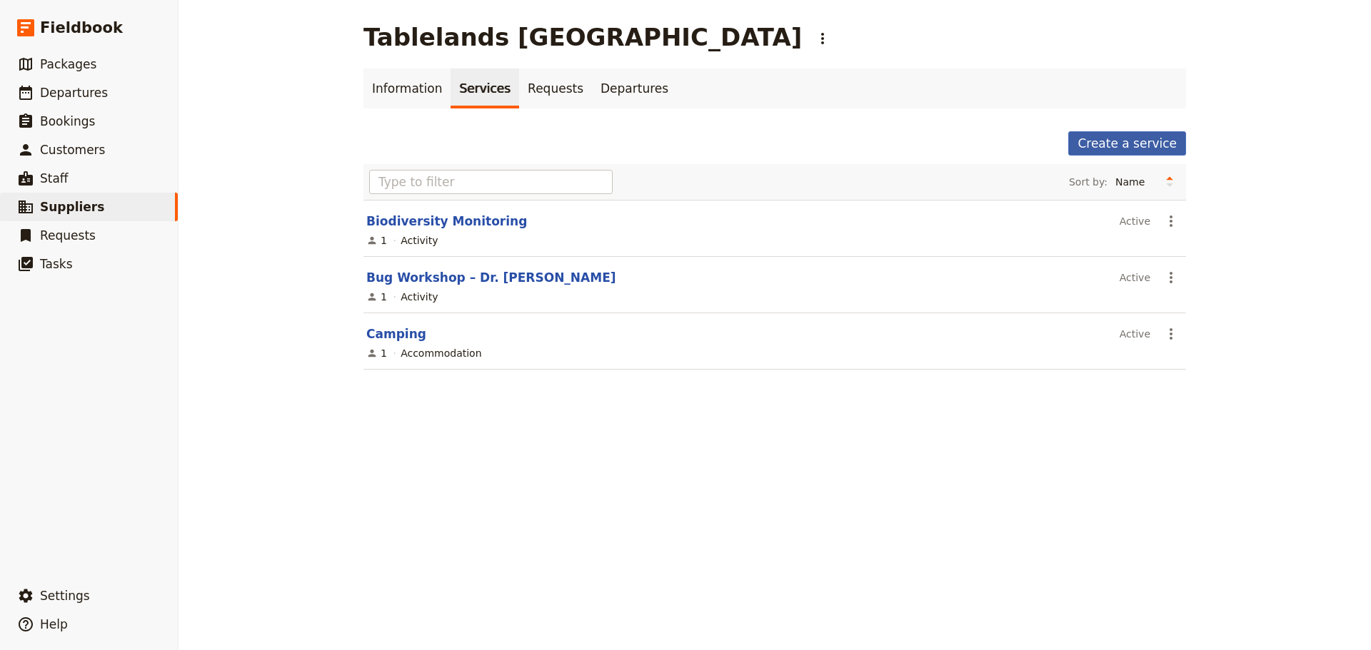
click at [1172, 144] on link "Create a service" at bounding box center [1127, 143] width 118 height 24
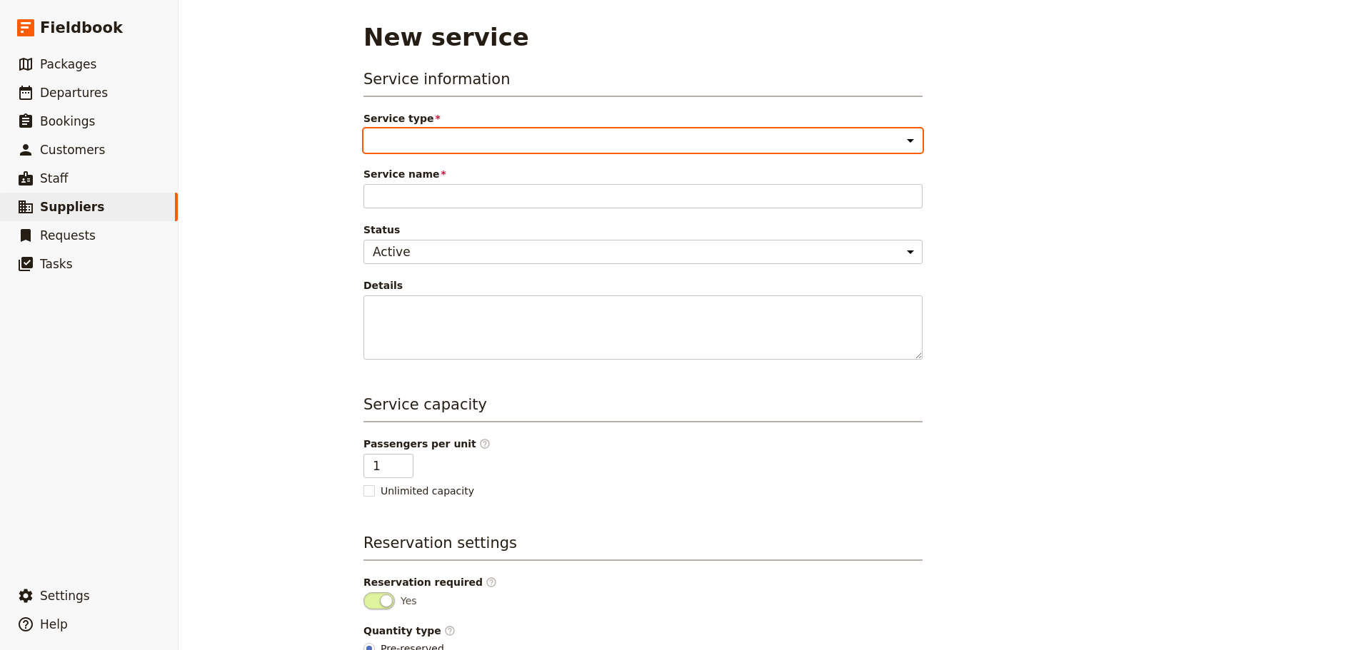
click at [556, 133] on select "Accommodation Activity Transport Flight Food and beverage Other" at bounding box center [642, 141] width 559 height 24
select select "ActivityService"
click at [363, 129] on select "Accommodation Activity Transport Flight Food and beverage Other" at bounding box center [642, 141] width 559 height 24
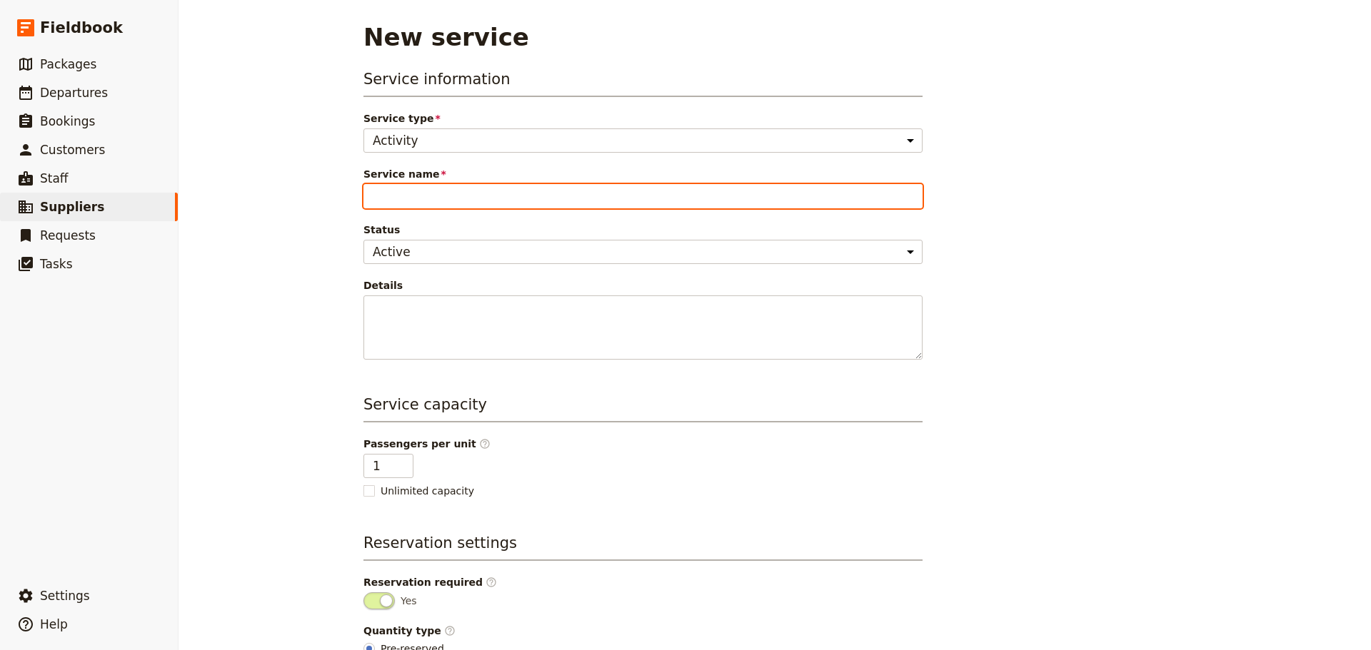
click at [537, 186] on input "Service name" at bounding box center [642, 196] width 559 height 24
paste input "Entomology Workshop"
type input "Entomology Workshop"
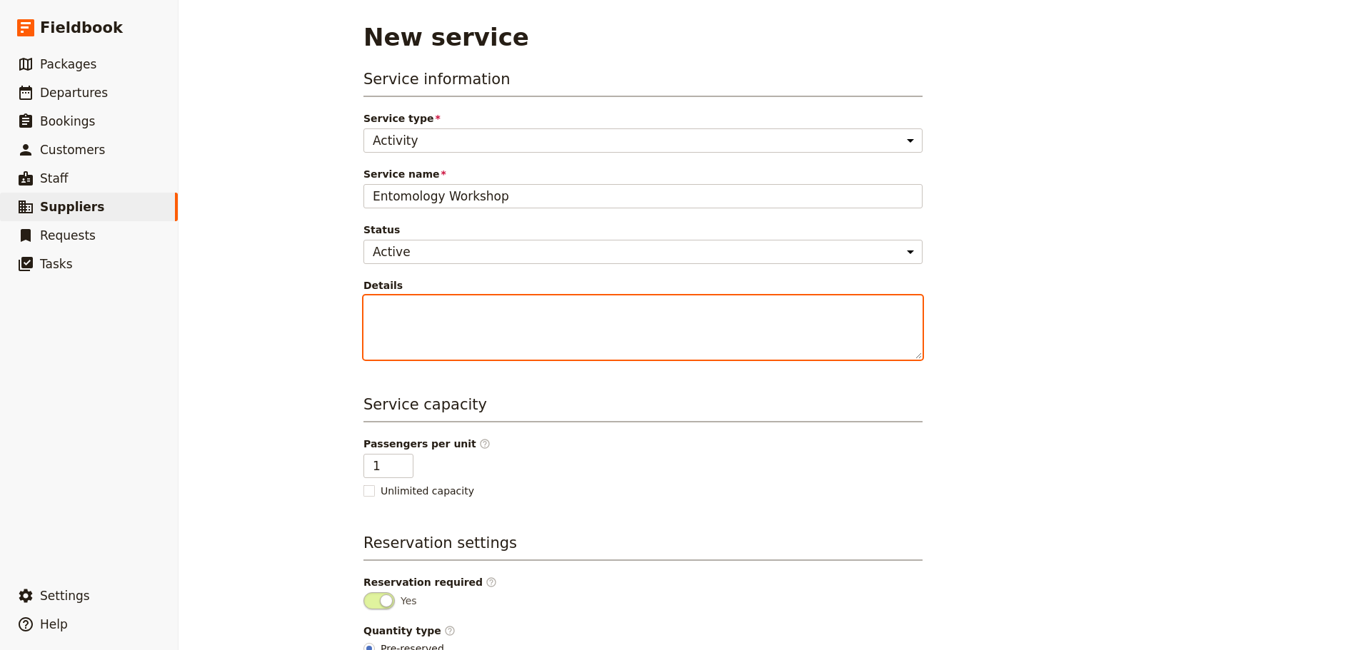
click at [533, 318] on textarea "Details" at bounding box center [642, 328] width 559 height 64
click at [545, 321] on textarea "Details" at bounding box center [642, 328] width 559 height 64
paste textarea "Today you are introduced to the fascinating world of insects and their importan…"
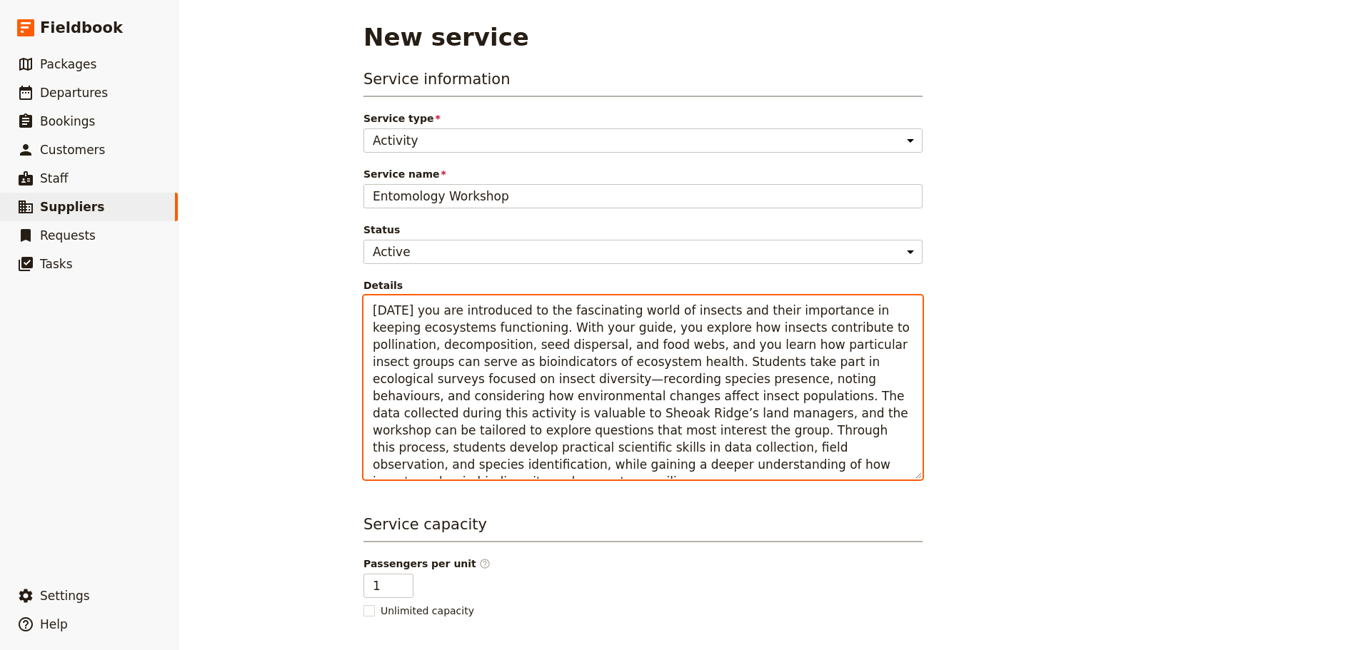
click at [399, 311] on textarea "Today you are introduced to the fascinating world of insects and their importan…" at bounding box center [642, 388] width 559 height 184
click at [707, 328] on textarea "Today/First/Once settled into camp you are introduced to the fascinating world …" at bounding box center [642, 388] width 559 height 184
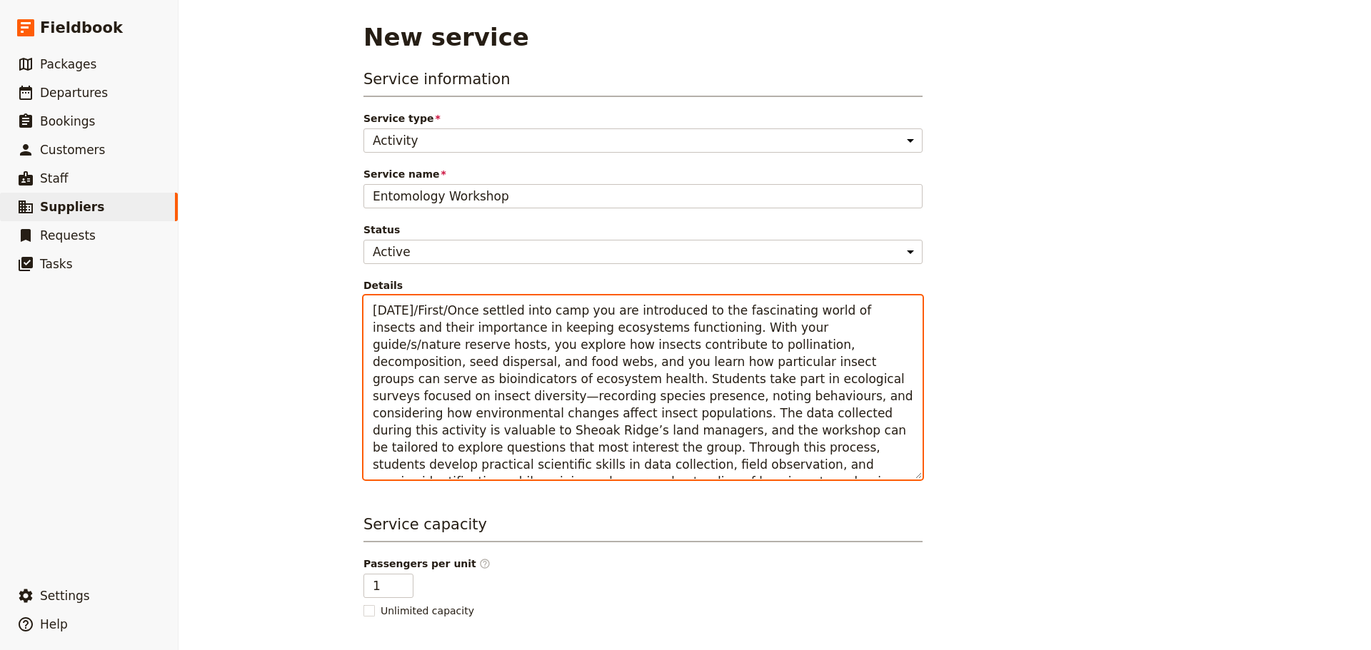
drag, startPoint x: 565, startPoint y: 414, endPoint x: 487, endPoint y: 414, distance: 77.8
click at [486, 413] on textarea "Today/First/Once settled into camp you are introduced to the fascinating world …" at bounding box center [642, 388] width 559 height 184
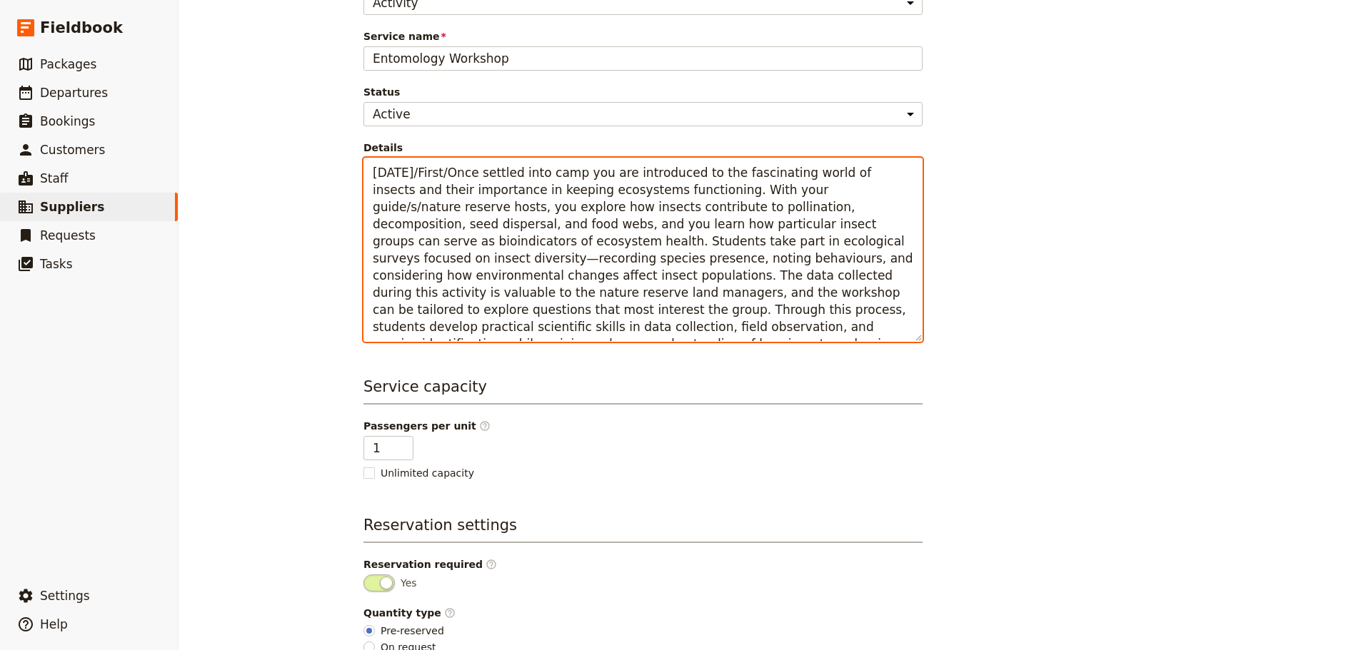
scroll to position [212, 0]
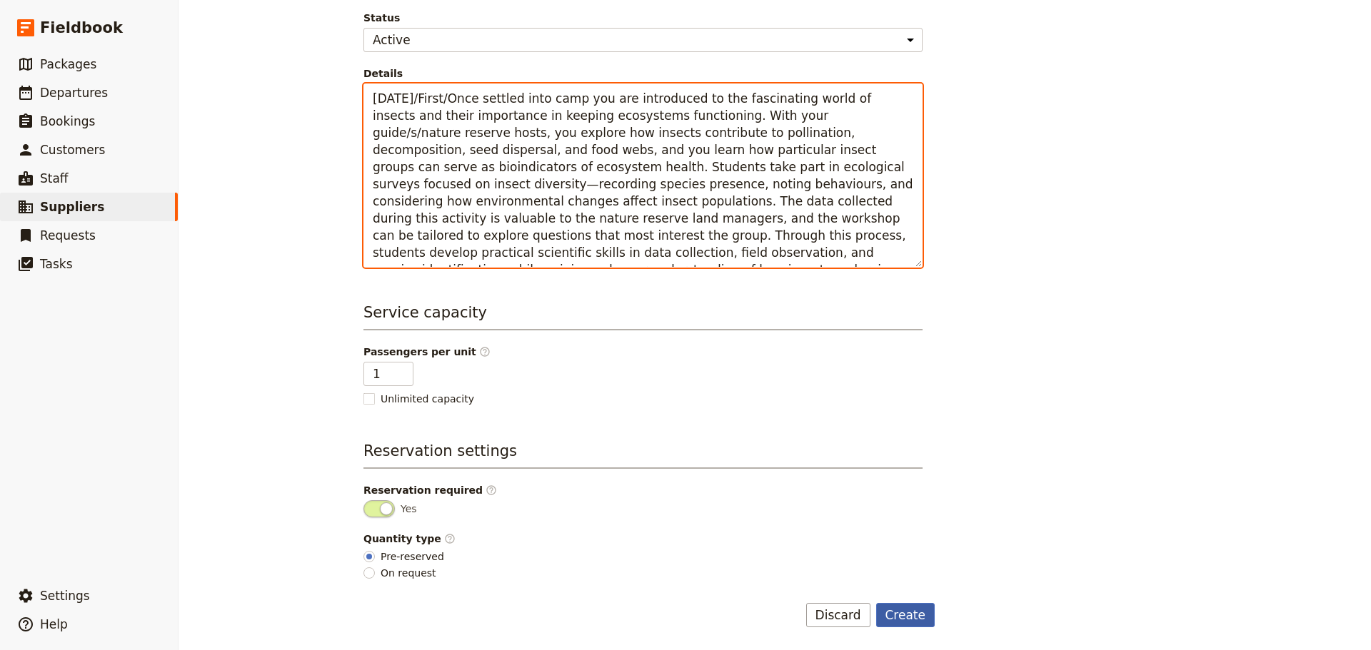
type textarea "Today/First/Once settled into camp you are introduced to the fascinating world …"
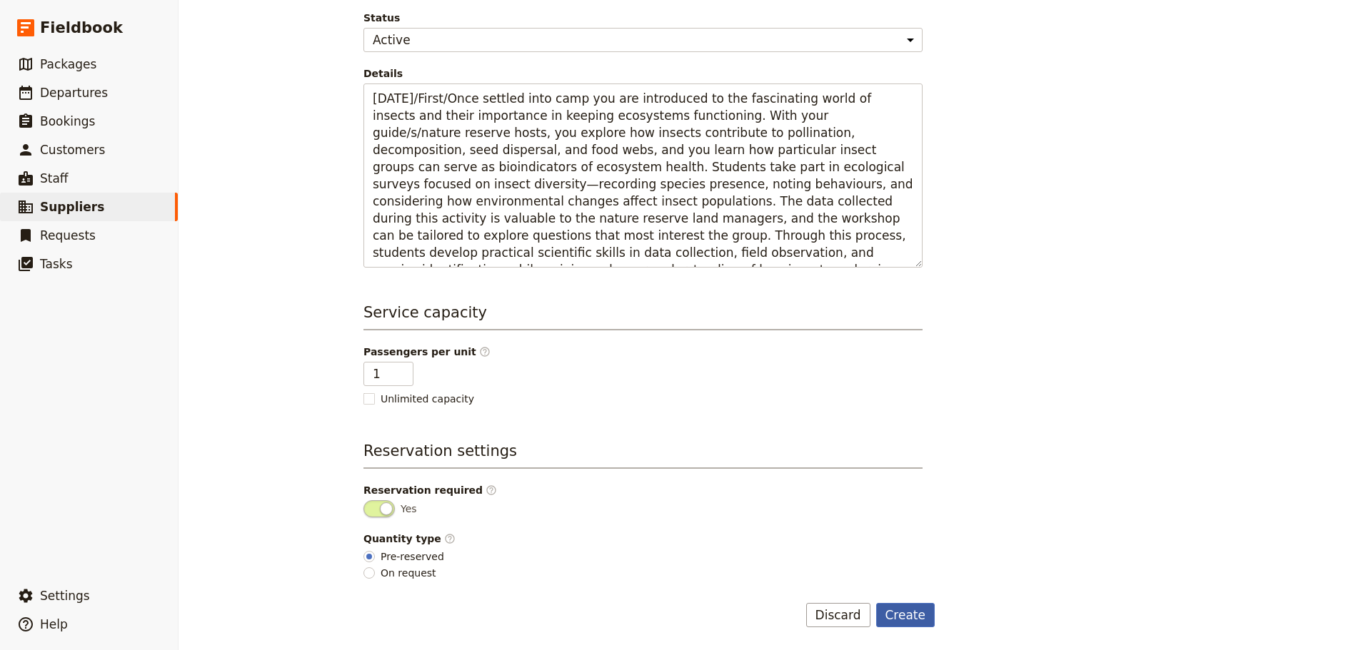
click at [920, 620] on button "Create" at bounding box center [905, 615] width 59 height 24
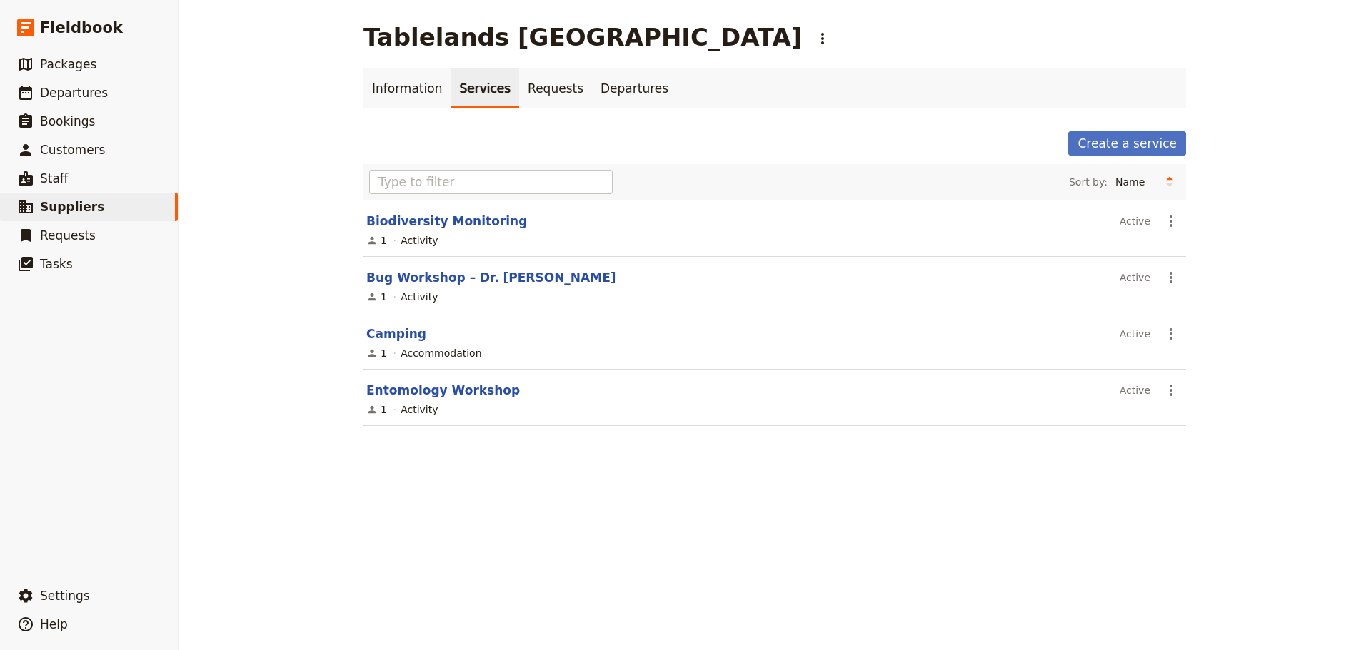
click at [944, 552] on div "Tablelands Sheoak Ridge ​ Information Services Requests Departures Create a ser…" at bounding box center [775, 325] width 1192 height 650
drag, startPoint x: 805, startPoint y: 503, endPoint x: 1345, endPoint y: 54, distance: 702.7
click at [814, 493] on div "Tablelands Sheoak Ridge ​ Information Services Requests Departures Create a ser…" at bounding box center [775, 325] width 1192 height 650
click at [388, 219] on link "Biodiversity Monitoring" at bounding box center [446, 221] width 161 height 14
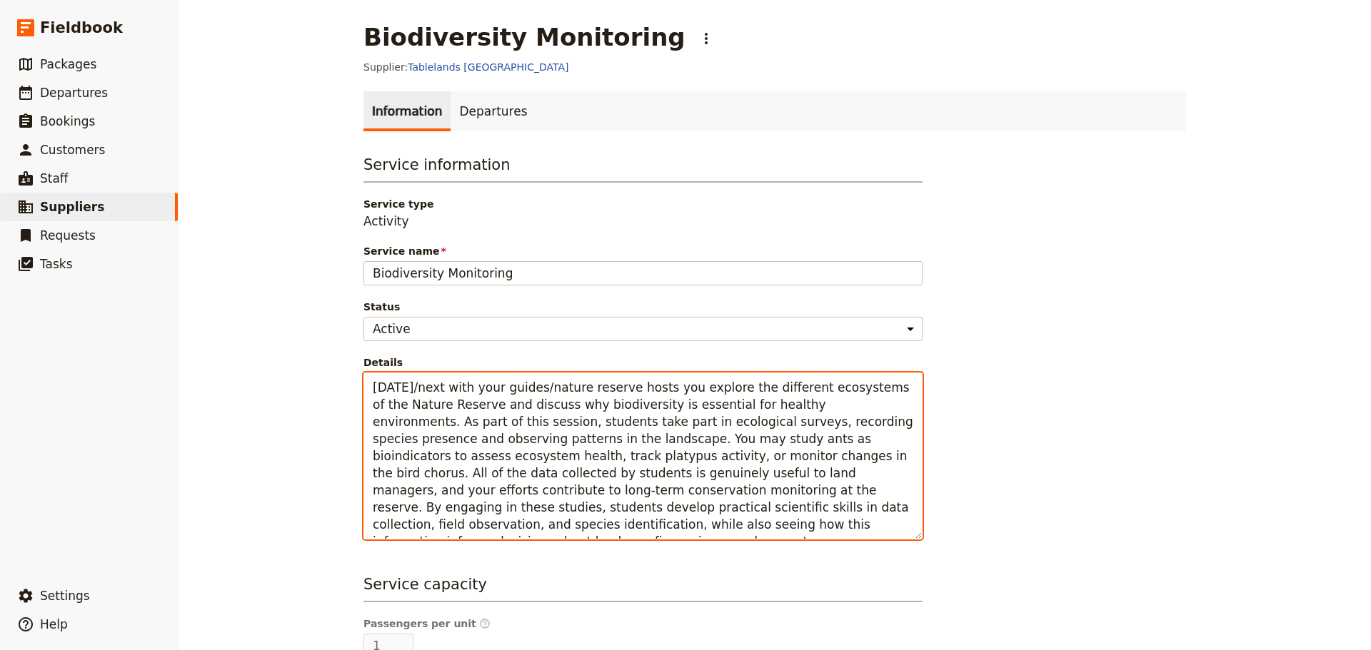
drag, startPoint x: 407, startPoint y: 385, endPoint x: 718, endPoint y: 530, distance: 342.7
click at [718, 530] on textarea "Today/next with your guides/nature reserve hosts you explore the different ecos…" at bounding box center [642, 456] width 559 height 167
